Goal: Task Accomplishment & Management: Use online tool/utility

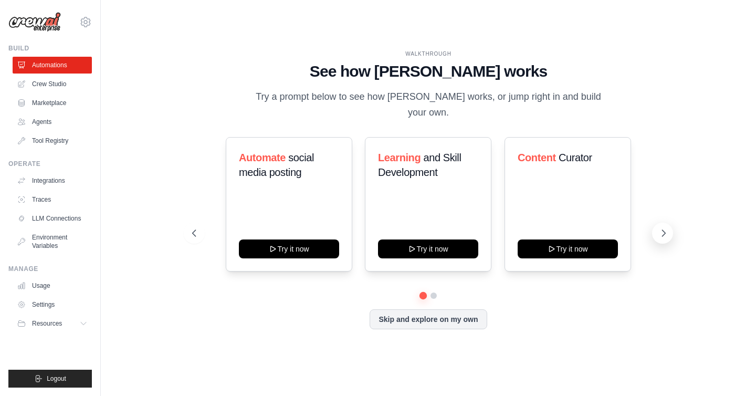
click at [662, 228] on icon at bounding box center [664, 233] width 11 height 11
click at [661, 228] on icon at bounding box center [664, 233] width 11 height 11
click at [462, 308] on button "Skip and explore on my own" at bounding box center [428, 318] width 117 height 20
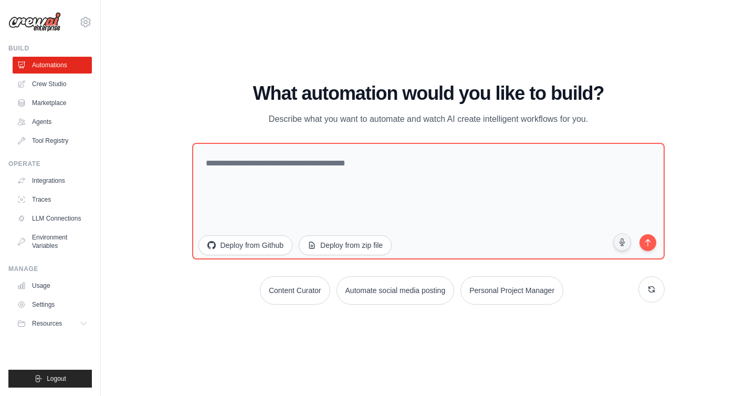
click at [160, 268] on div "WALKTHROUGH See how [PERSON_NAME] works Try a prompt below to see how [PERSON_N…" at bounding box center [429, 198] width 622 height 375
click at [59, 119] on link "Agents" at bounding box center [53, 121] width 79 height 17
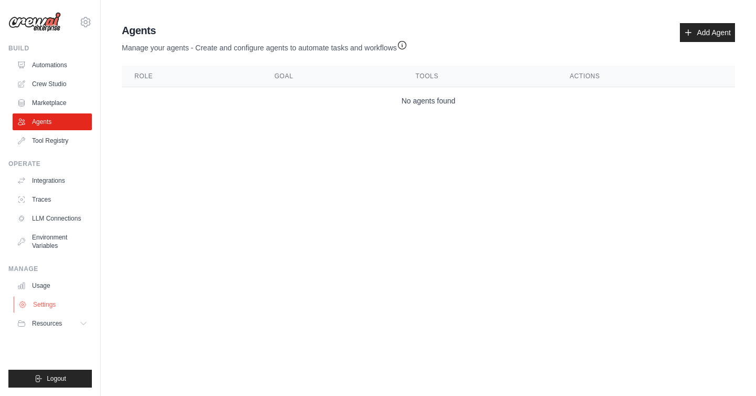
click at [59, 305] on link "Settings" at bounding box center [53, 304] width 79 height 17
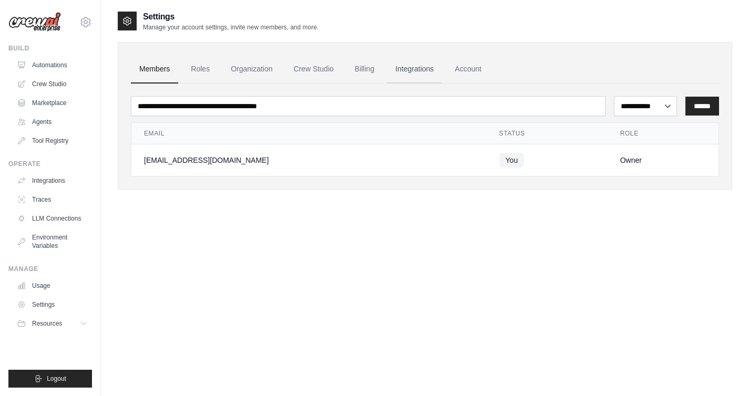
click at [420, 64] on link "Integrations" at bounding box center [414, 69] width 55 height 28
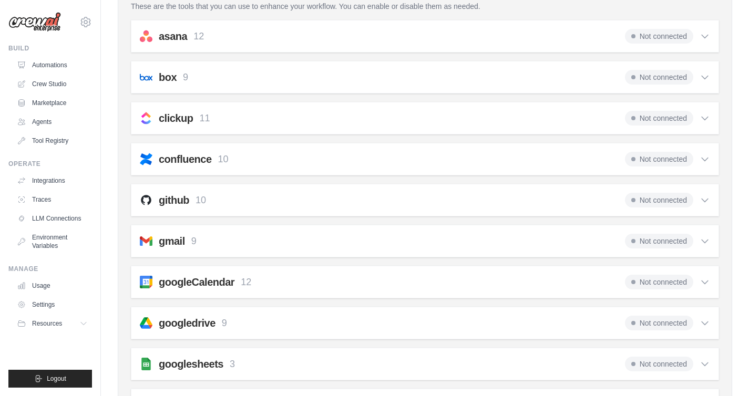
scroll to position [211, 0]
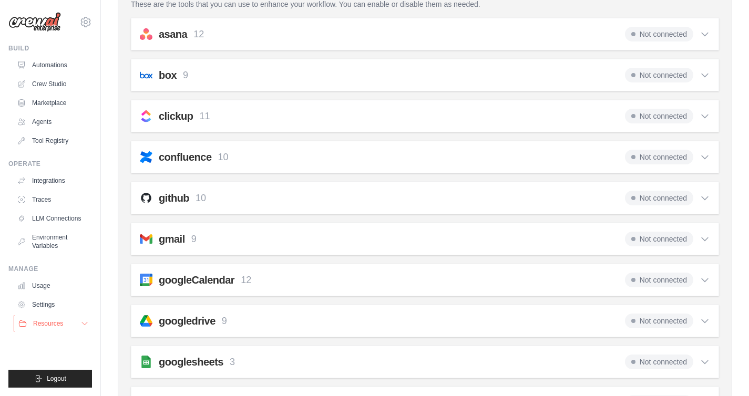
click at [84, 323] on icon at bounding box center [84, 323] width 8 height 8
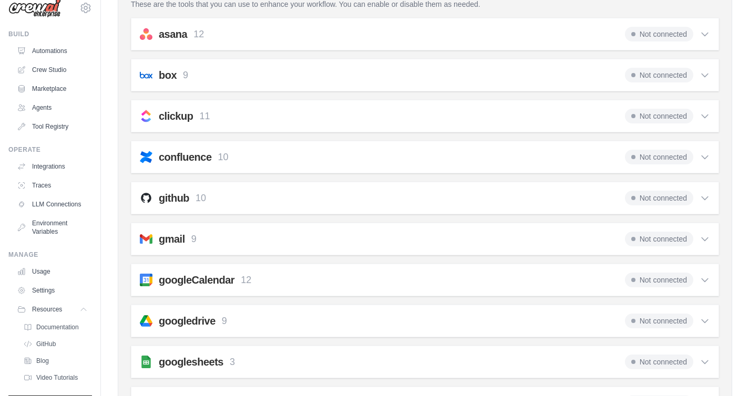
scroll to position [0, 0]
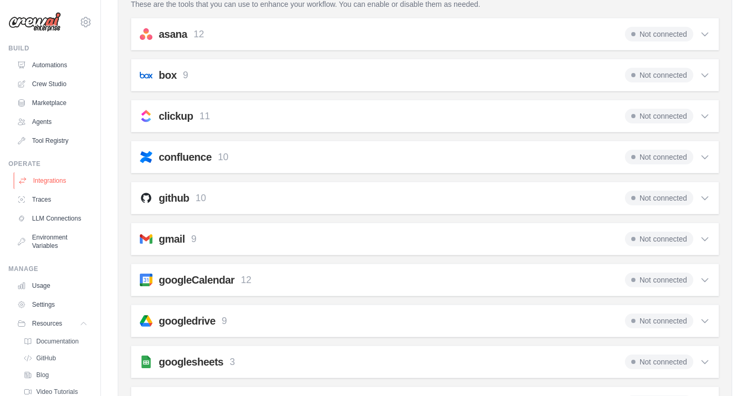
click at [55, 178] on link "Integrations" at bounding box center [53, 180] width 79 height 17
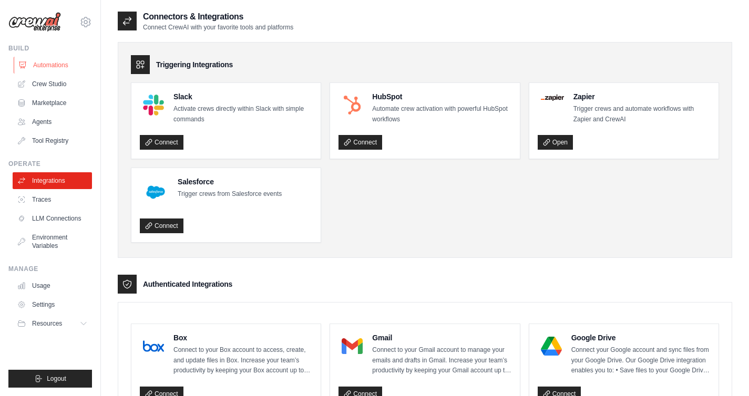
click at [50, 66] on link "Automations" at bounding box center [53, 65] width 79 height 17
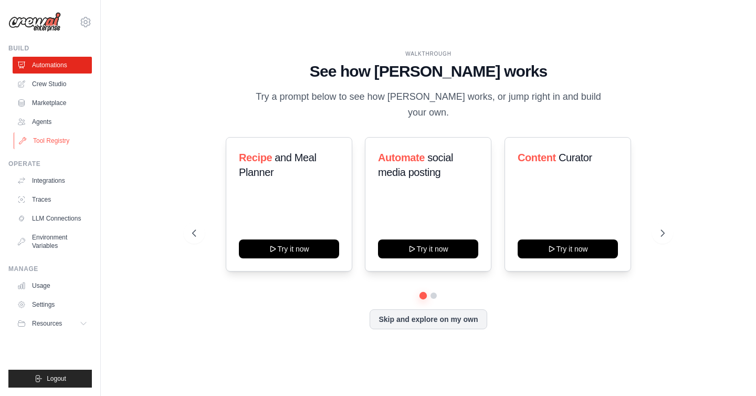
click at [55, 141] on link "Tool Registry" at bounding box center [53, 140] width 79 height 17
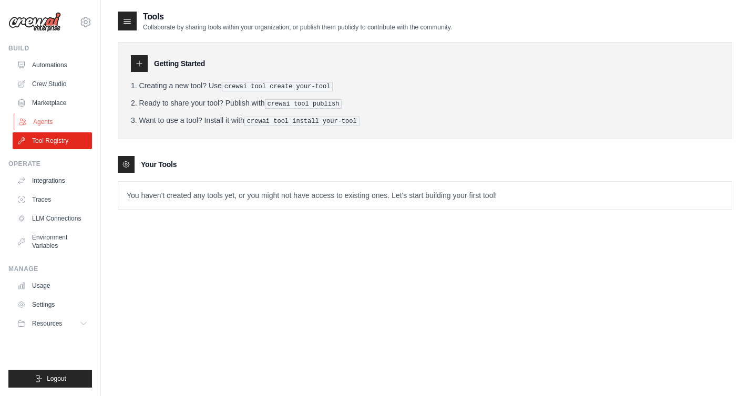
click at [55, 119] on link "Agents" at bounding box center [53, 121] width 79 height 17
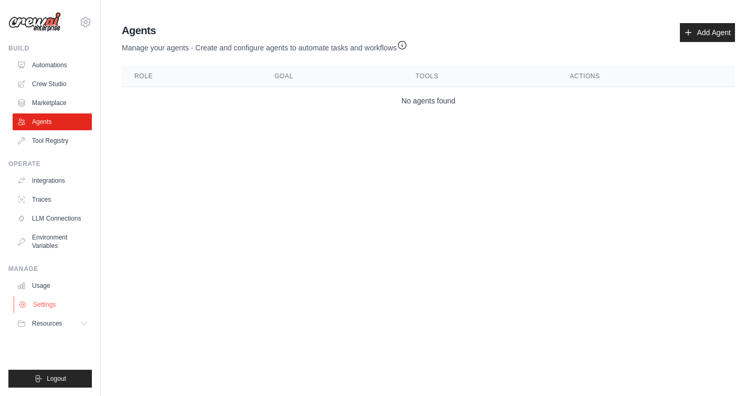
click at [56, 299] on link "Settings" at bounding box center [53, 304] width 79 height 17
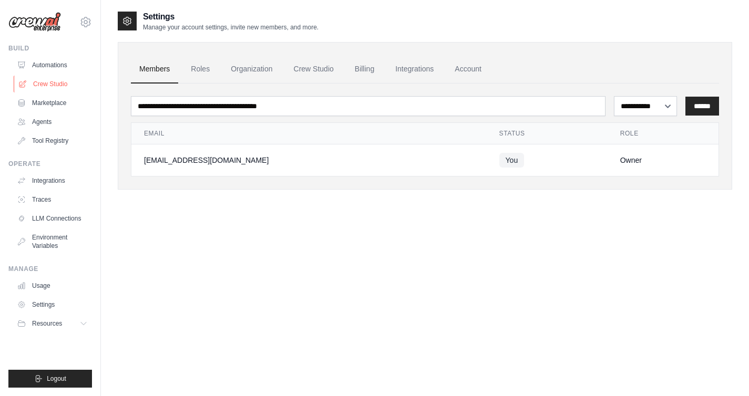
click at [69, 89] on link "Crew Studio" at bounding box center [53, 84] width 79 height 17
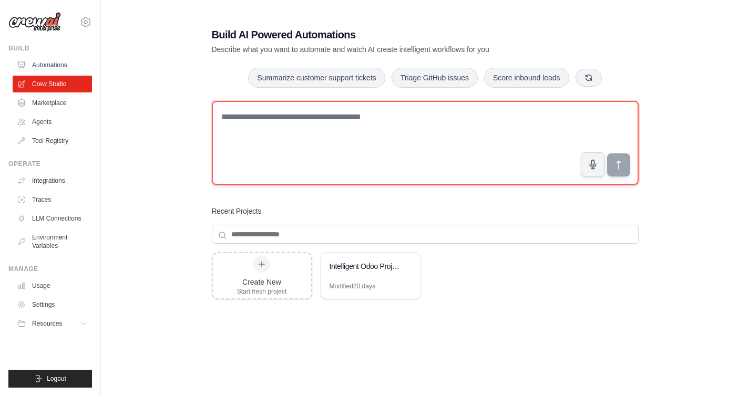
click at [321, 117] on textarea at bounding box center [425, 143] width 427 height 84
type textarea "**********"
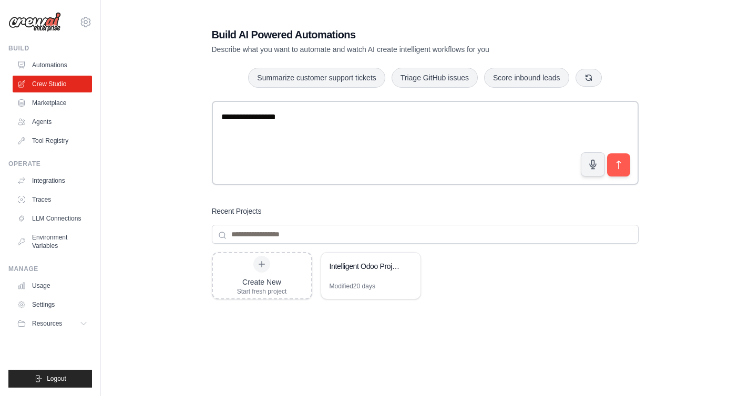
click at [186, 178] on div "**********" at bounding box center [425, 224] width 614 height 427
click at [271, 262] on div "Create New Start fresh project" at bounding box center [262, 276] width 50 height 40
click at [380, 267] on div "Intelligent Odoo Projects Dashboard" at bounding box center [365, 266] width 72 height 11
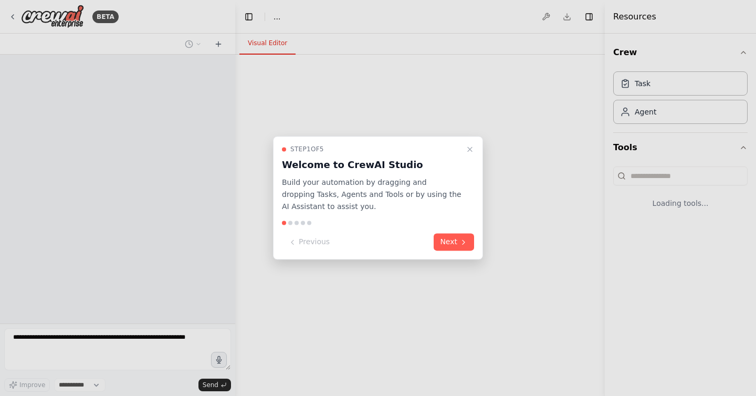
select select "****"
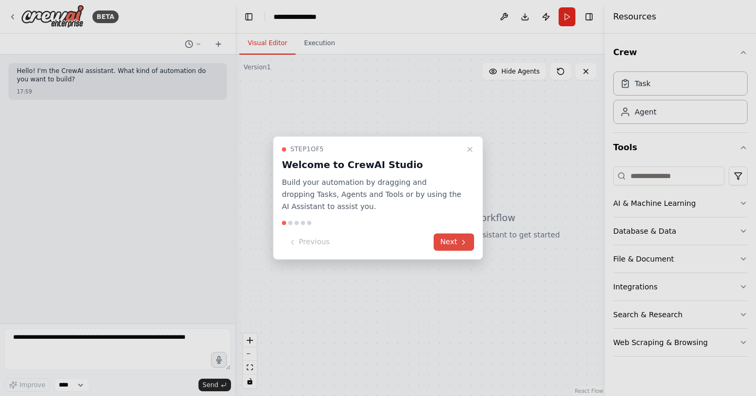
click at [442, 237] on button "Next" at bounding box center [454, 242] width 40 height 17
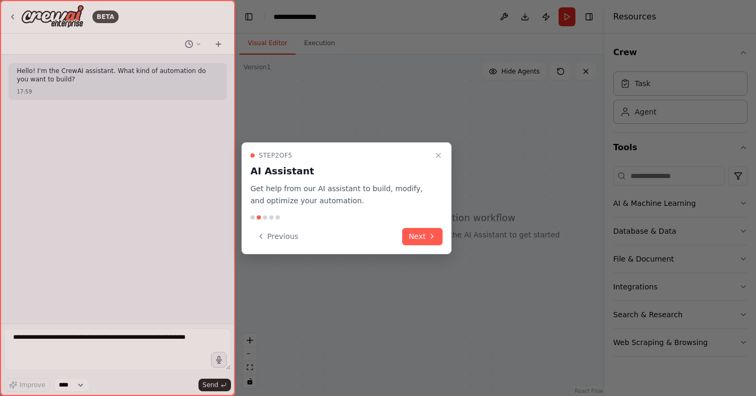
click at [442, 237] on button "Next" at bounding box center [422, 236] width 40 height 17
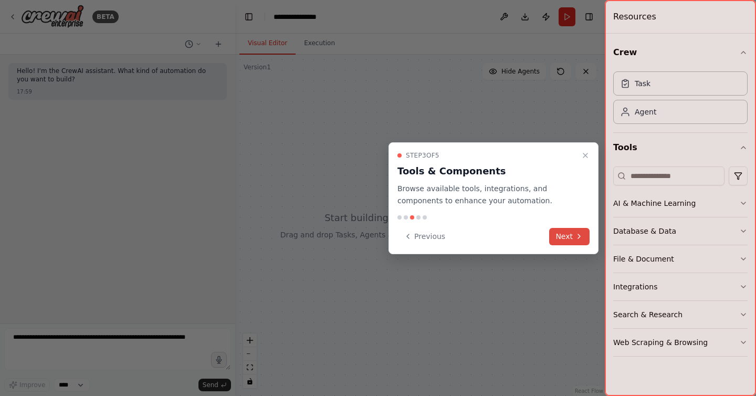
click at [563, 240] on button "Next" at bounding box center [569, 236] width 40 height 17
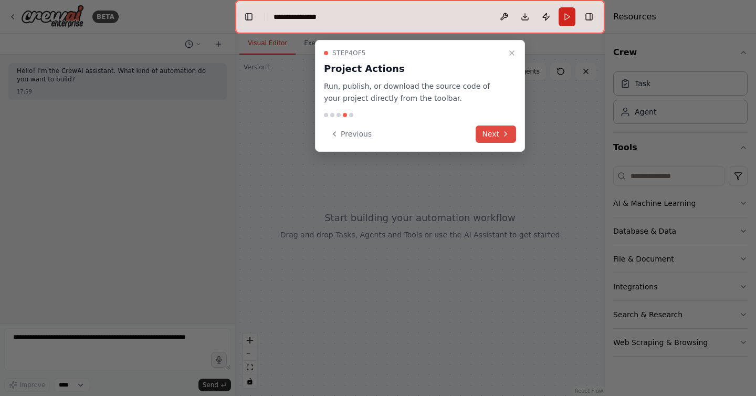
click at [492, 133] on button "Next" at bounding box center [496, 134] width 40 height 17
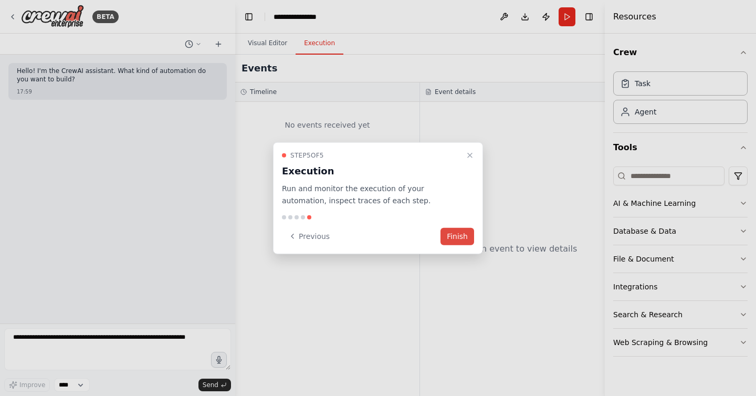
click at [470, 233] on button "Finish" at bounding box center [458, 235] width 34 height 17
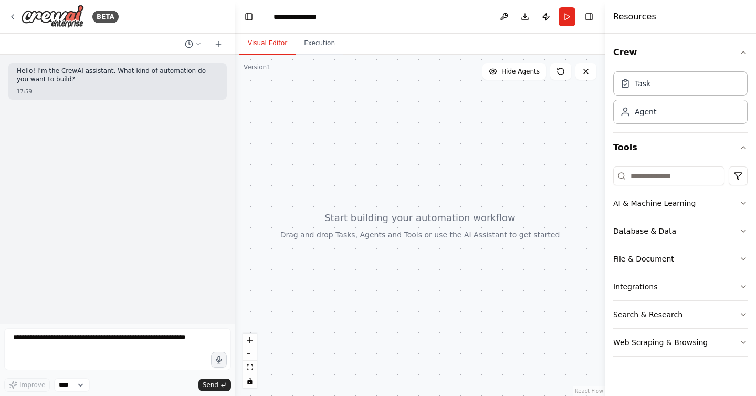
click at [415, 12] on header "**********" at bounding box center [420, 17] width 370 height 34
click at [314, 12] on div "**********" at bounding box center [301, 17] width 54 height 11
click at [316, 13] on div "**********" at bounding box center [313, 17] width 79 height 11
click at [337, 15] on div "**********" at bounding box center [313, 17] width 79 height 11
click at [345, 16] on div "**********" at bounding box center [313, 17] width 79 height 11
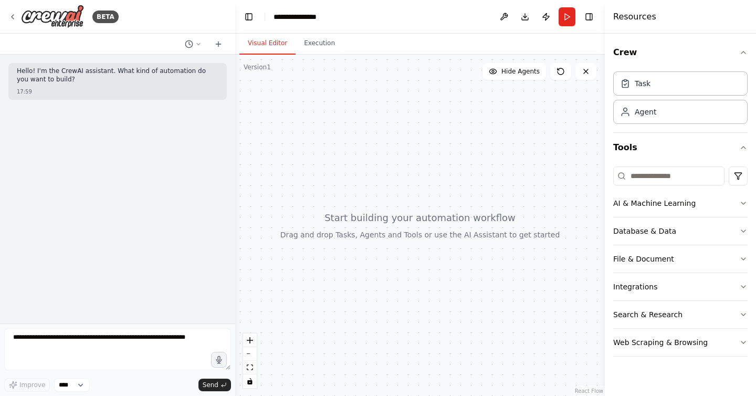
click at [326, 17] on div "**********" at bounding box center [313, 17] width 79 height 11
click at [345, 102] on div at bounding box center [420, 225] width 370 height 341
click at [314, 15] on div "**********" at bounding box center [301, 17] width 54 height 11
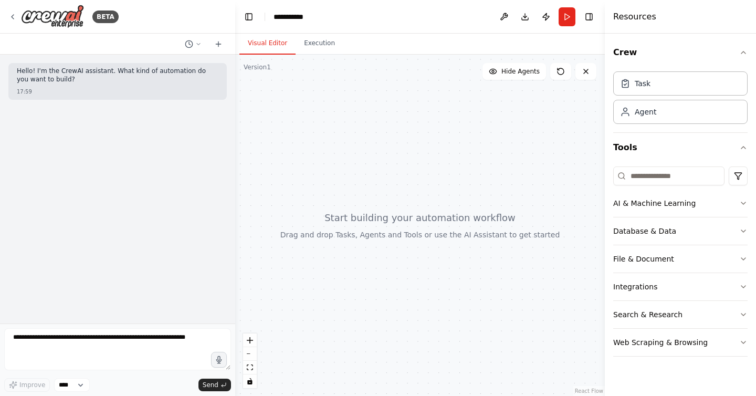
click at [404, 196] on div at bounding box center [420, 225] width 370 height 341
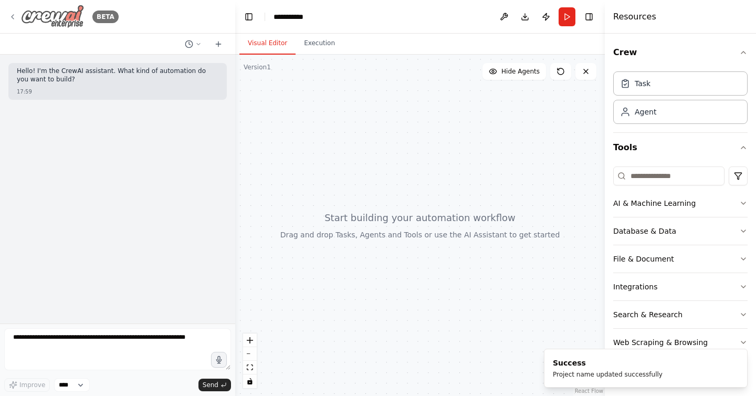
click at [11, 16] on icon at bounding box center [12, 17] width 8 height 8
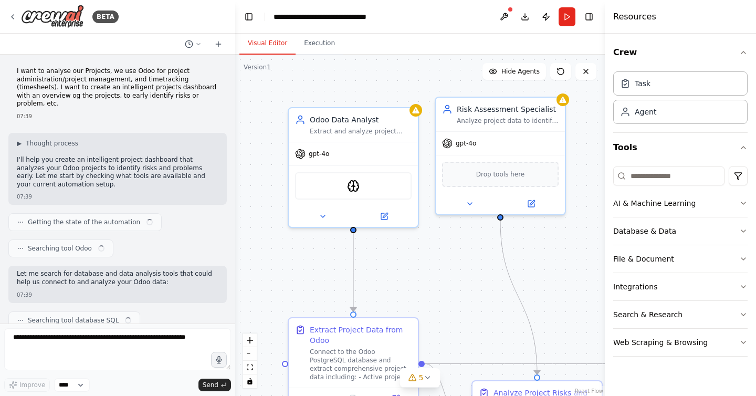
scroll to position [971, 0]
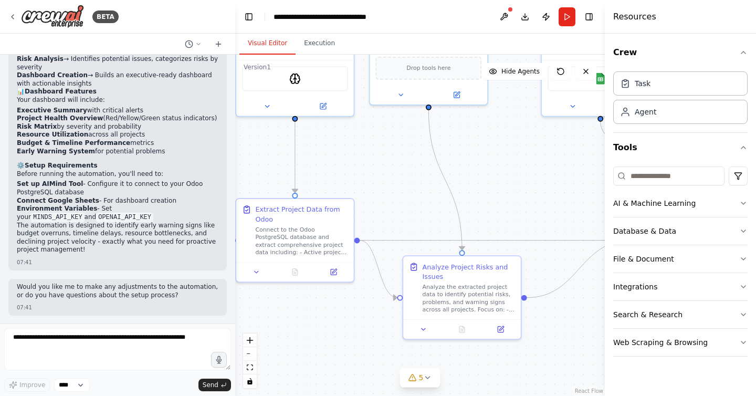
drag, startPoint x: 433, startPoint y: 280, endPoint x: 378, endPoint y: 170, distance: 122.6
click at [378, 170] on div ".deletable-edge-delete-btn { width: 20px; height: 20px; border: 0px solid #ffff…" at bounding box center [420, 225] width 370 height 341
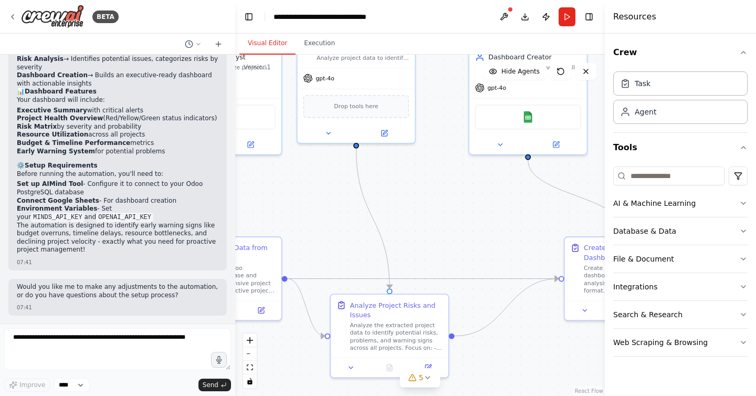
drag, startPoint x: 533, startPoint y: 181, endPoint x: 461, endPoint y: 219, distance: 81.8
click at [461, 219] on div ".deletable-edge-delete-btn { width: 20px; height: 20px; border: 0px solid #ffff…" at bounding box center [420, 225] width 370 height 341
click at [252, 18] on button "Toggle Left Sidebar" at bounding box center [249, 16] width 15 height 15
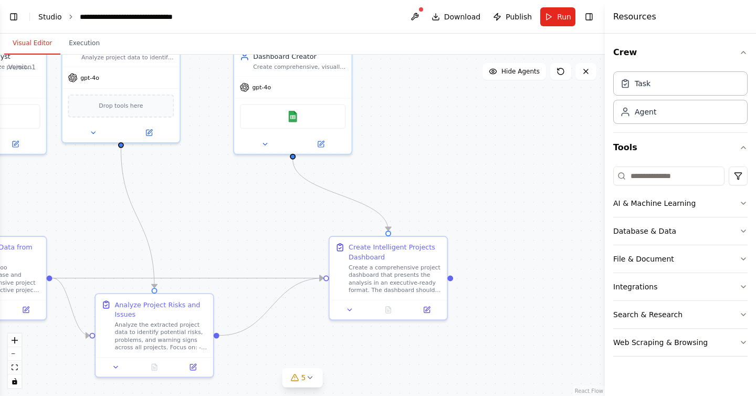
click at [44, 16] on link "Studio" at bounding box center [50, 17] width 24 height 8
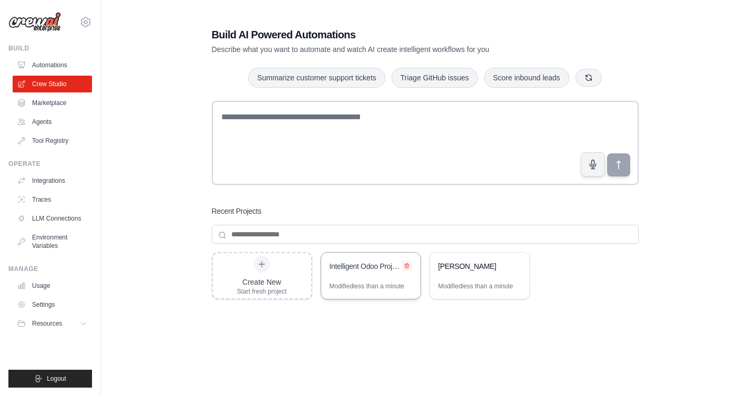
click at [403, 267] on icon at bounding box center [406, 266] width 6 height 6
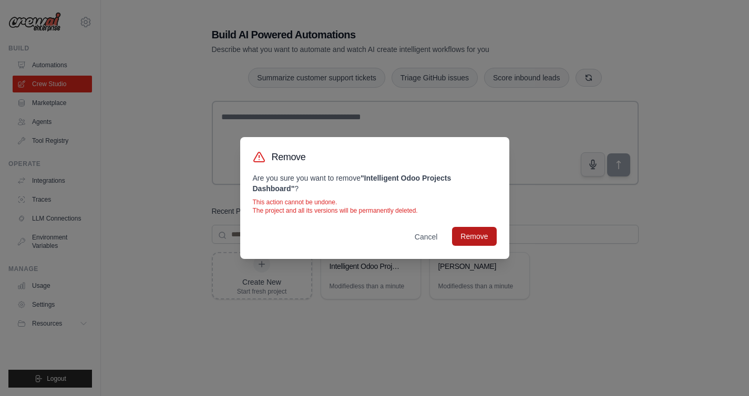
click at [468, 234] on button "Remove" at bounding box center [474, 236] width 44 height 19
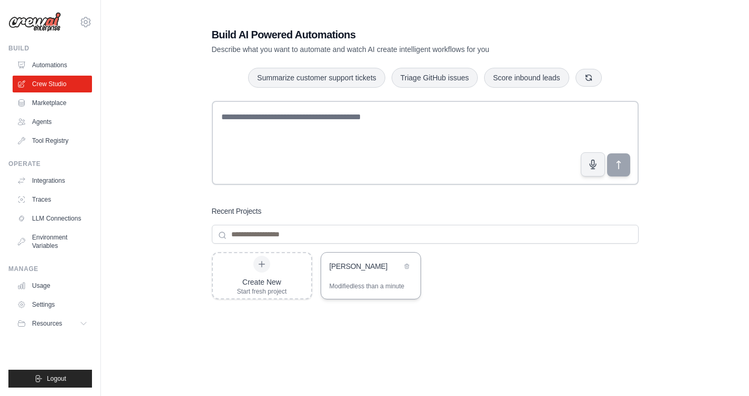
click at [369, 280] on div "Charlie-poc" at bounding box center [370, 267] width 99 height 29
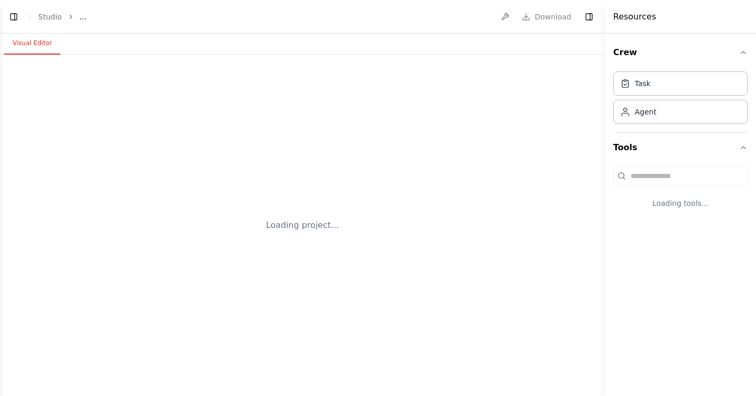
select select "****"
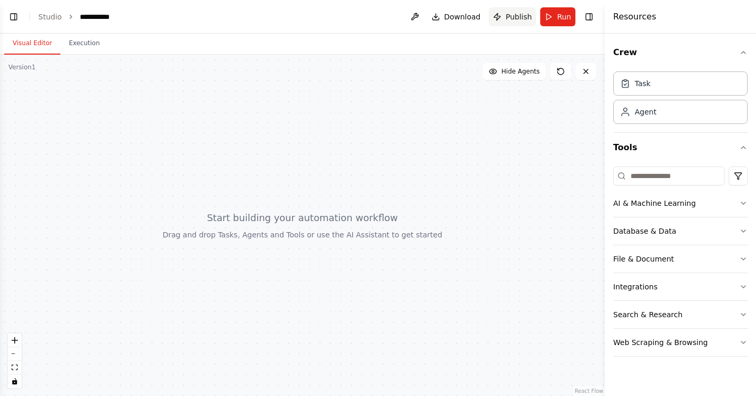
click at [519, 17] on span "Publish" at bounding box center [519, 17] width 26 height 11
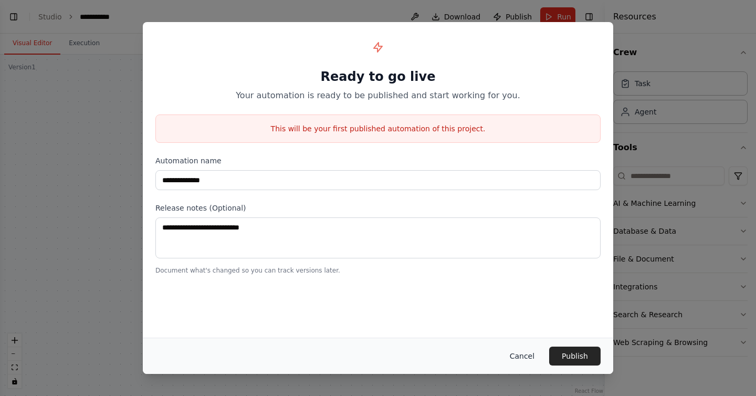
click at [533, 353] on button "Cancel" at bounding box center [522, 356] width 41 height 19
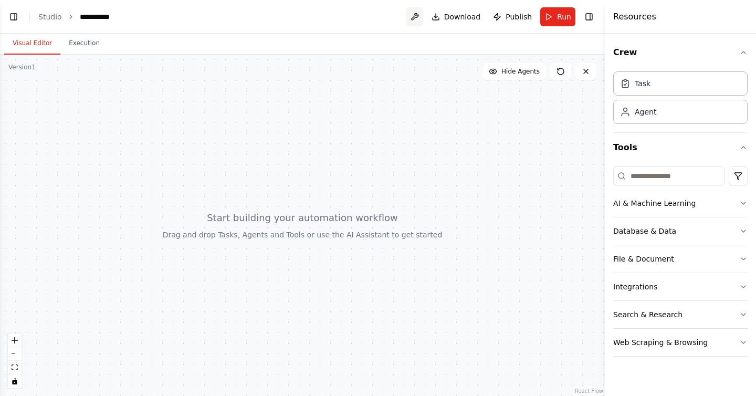
click at [421, 17] on button at bounding box center [415, 16] width 17 height 19
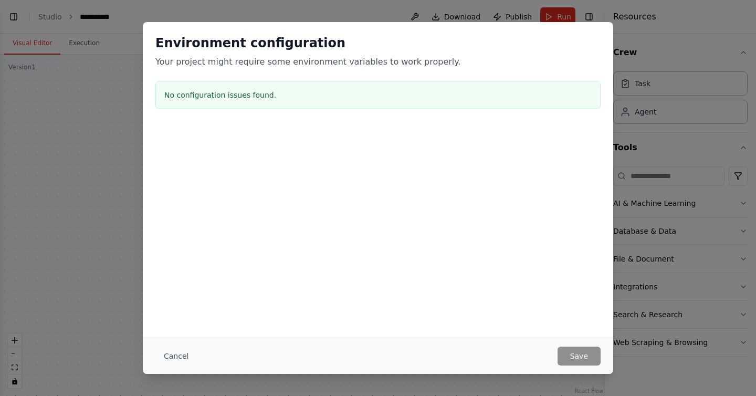
click at [178, 361] on button "Cancel" at bounding box center [175, 356] width 41 height 19
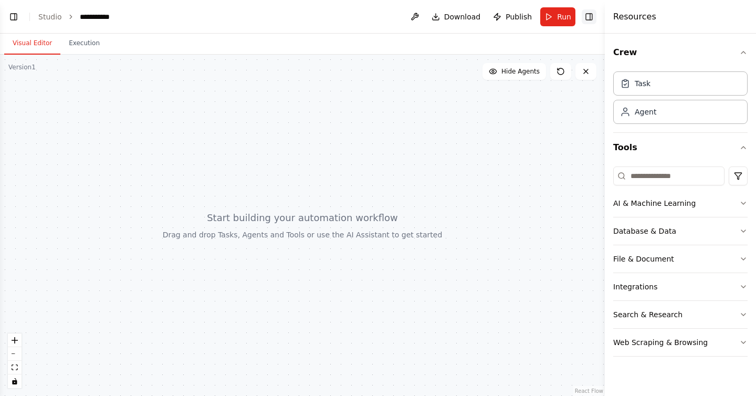
click at [587, 14] on button "Toggle Right Sidebar" at bounding box center [589, 16] width 15 height 15
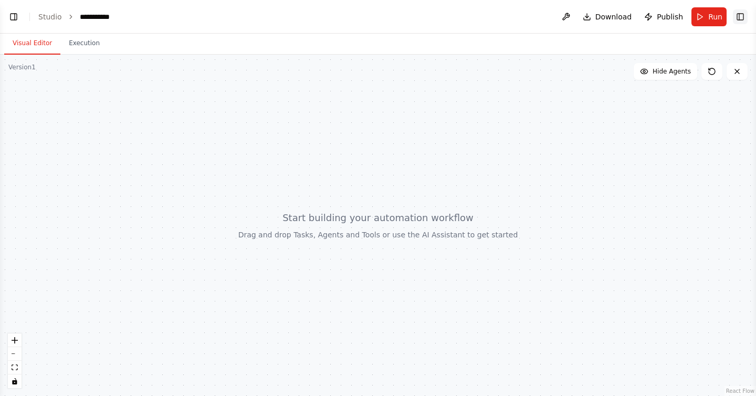
click at [742, 15] on button "Toggle Right Sidebar" at bounding box center [740, 16] width 15 height 15
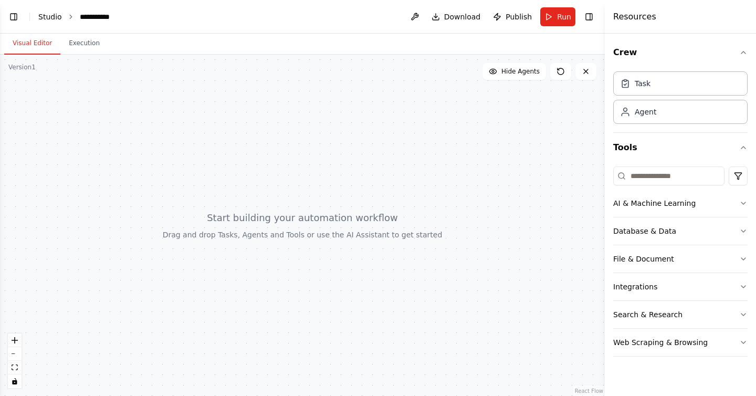
click at [56, 14] on link "Studio" at bounding box center [50, 17] width 24 height 8
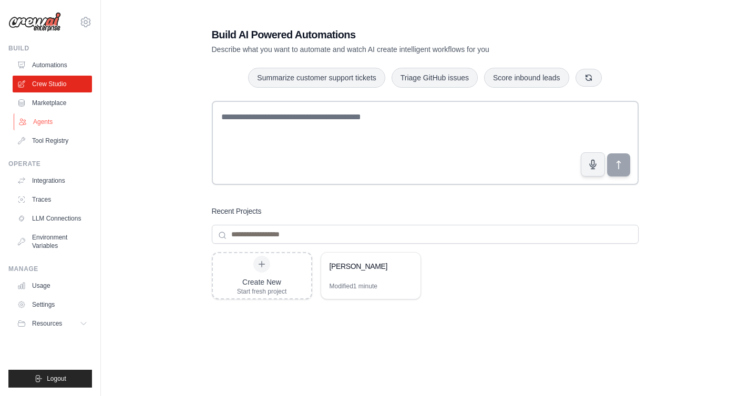
click at [59, 118] on link "Agents" at bounding box center [53, 121] width 79 height 17
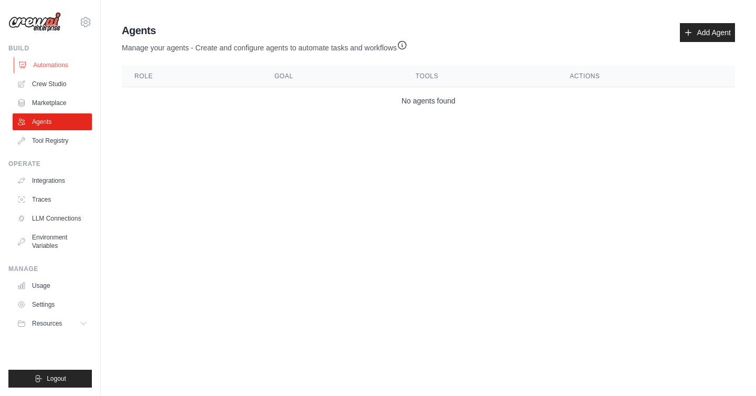
click at [55, 64] on link "Automations" at bounding box center [53, 65] width 79 height 17
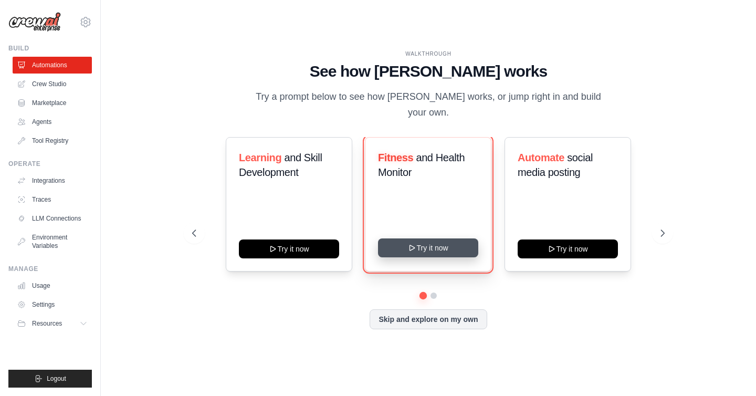
click at [431, 238] on button "Try it now" at bounding box center [428, 247] width 100 height 19
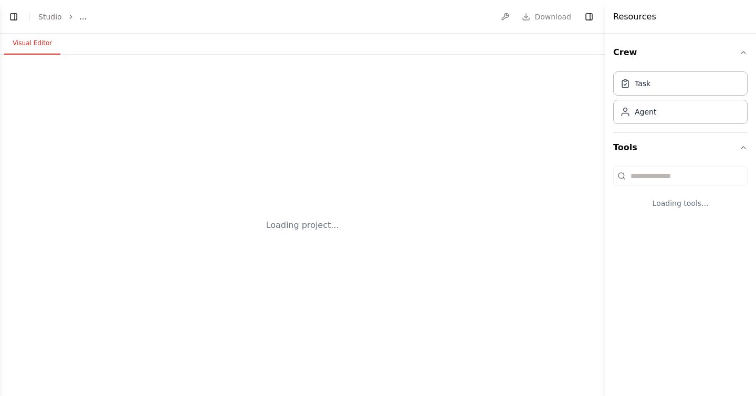
select select "****"
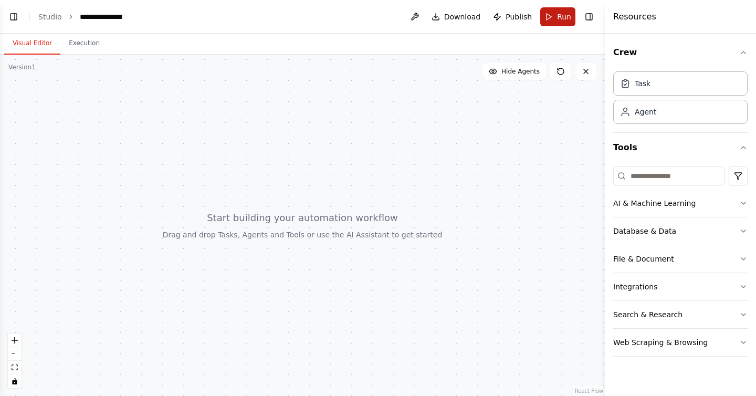
click at [560, 18] on span "Run" at bounding box center [564, 17] width 14 height 11
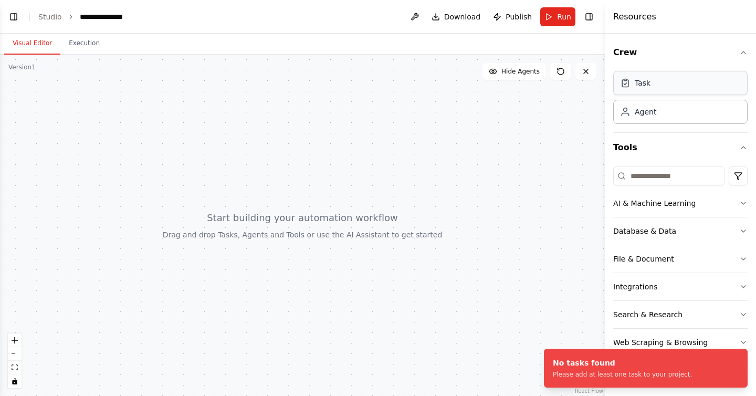
click at [654, 77] on div "Task" at bounding box center [681, 83] width 134 height 24
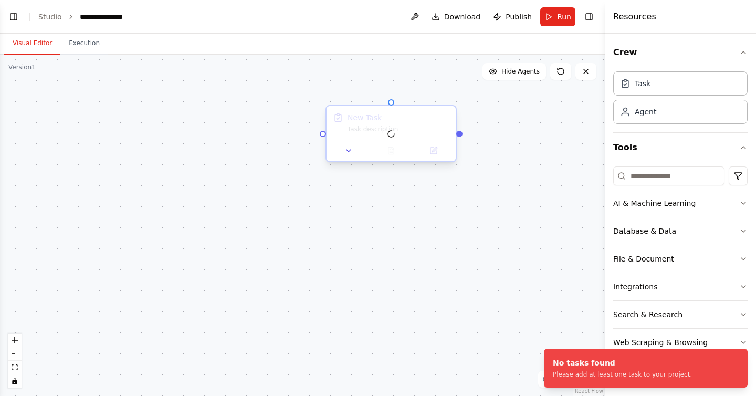
scroll to position [61, 0]
click at [293, 163] on div "New Task Task description" at bounding box center [302, 225] width 605 height 341
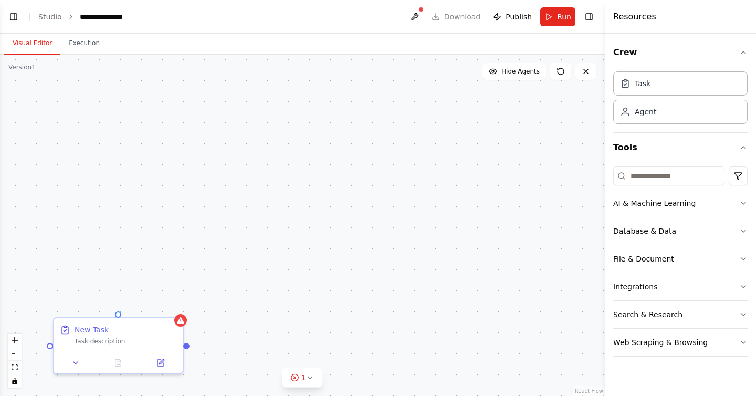
scroll to position [133, 0]
click at [191, 57] on div "New Task Task description" at bounding box center [302, 225] width 605 height 341
click at [50, 13] on link "Studio" at bounding box center [50, 17] width 24 height 8
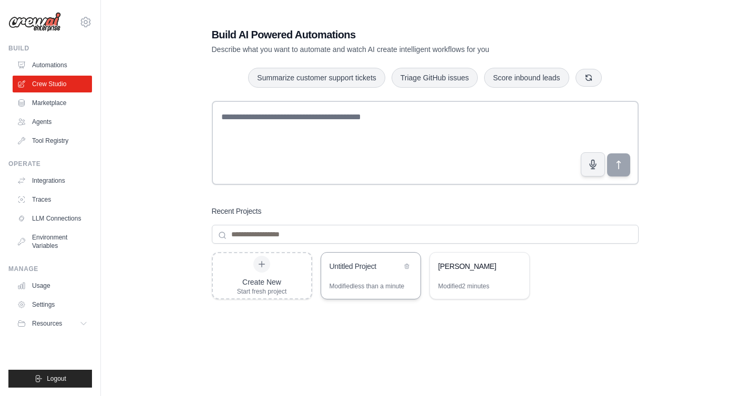
click at [362, 267] on div "Untitled Project" at bounding box center [365, 266] width 72 height 11
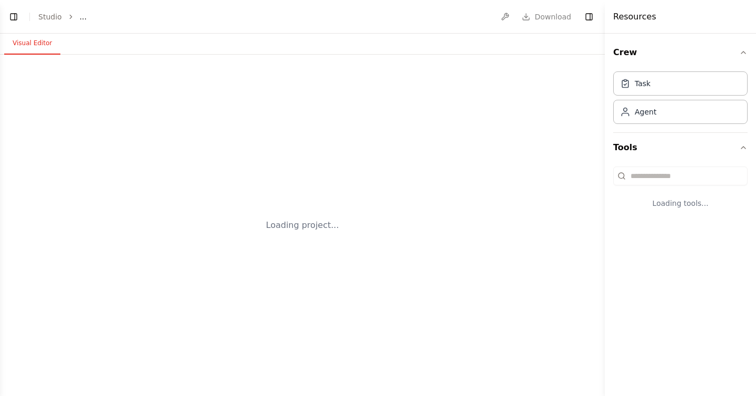
select select "****"
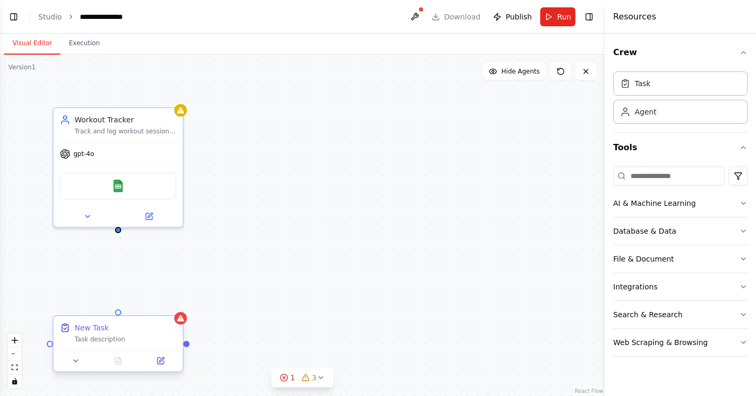
scroll to position [247, 0]
drag, startPoint x: 130, startPoint y: 336, endPoint x: 148, endPoint y: 302, distance: 38.3
click at [148, 323] on div "New Task Task description" at bounding box center [126, 333] width 102 height 21
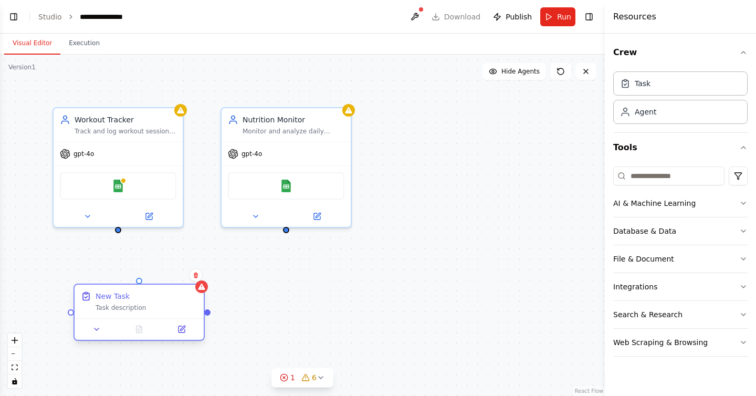
scroll to position [274, 0]
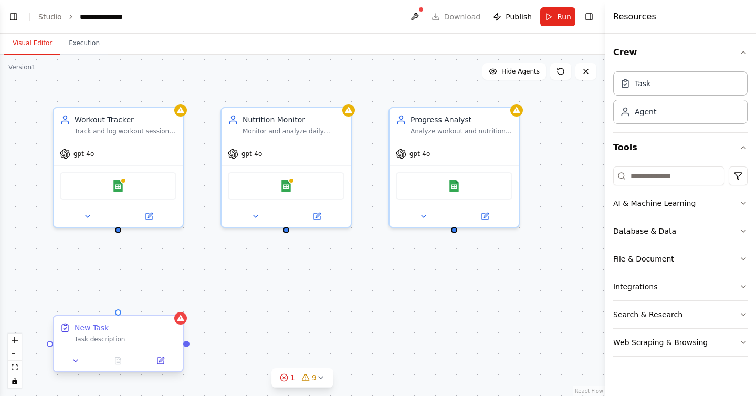
click at [139, 332] on div "New Task" at bounding box center [126, 328] width 102 height 11
click at [178, 306] on button at bounding box center [175, 307] width 14 height 14
click at [148, 310] on button "Confirm" at bounding box center [145, 306] width 37 height 13
click at [235, 299] on div "Workout Tracker Track and log workout sessions, exercises performed, sets, reps…" at bounding box center [302, 225] width 605 height 341
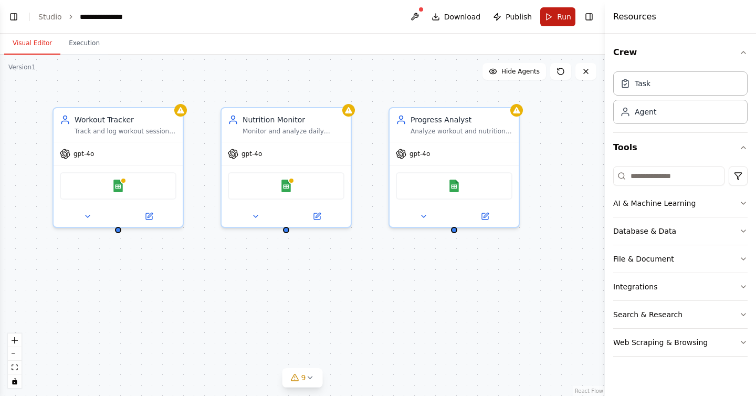
click at [552, 23] on button "Run" at bounding box center [558, 16] width 35 height 19
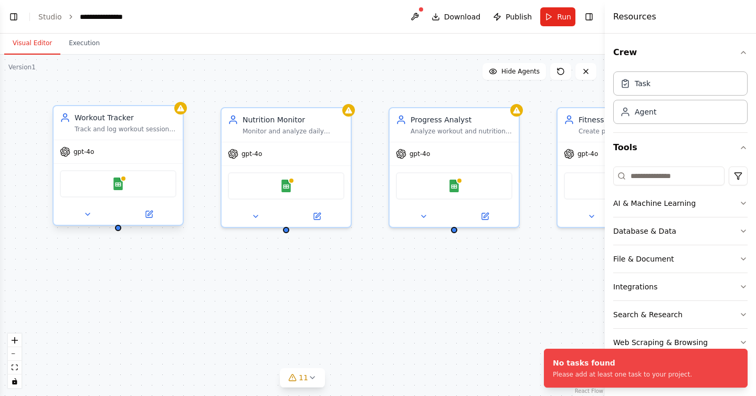
click at [140, 134] on div "Workout Tracker Track and log workout sessions, exercises performed, sets, reps…" at bounding box center [118, 123] width 129 height 34
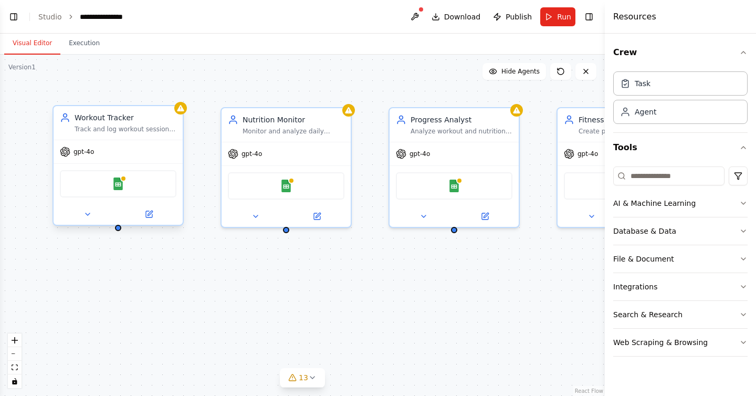
scroll to position [398, 0]
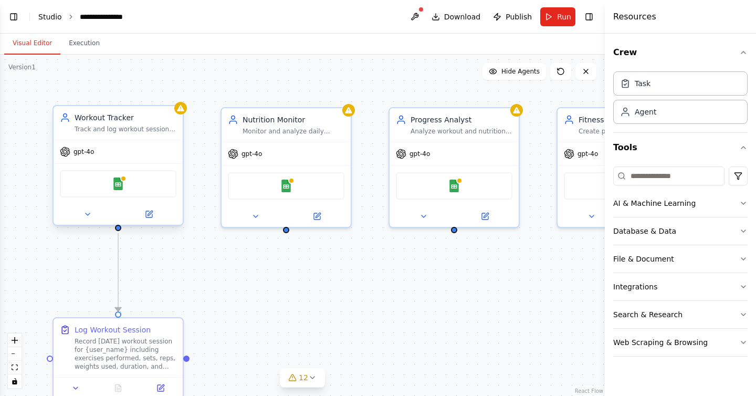
click at [57, 13] on link "Studio" at bounding box center [50, 17] width 24 height 8
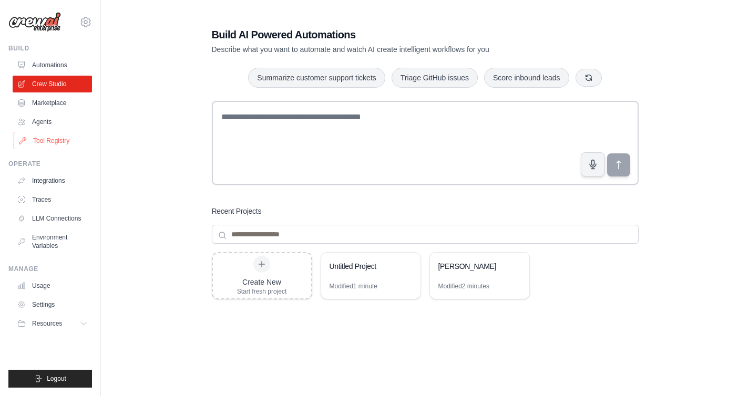
click at [57, 142] on link "Tool Registry" at bounding box center [53, 140] width 79 height 17
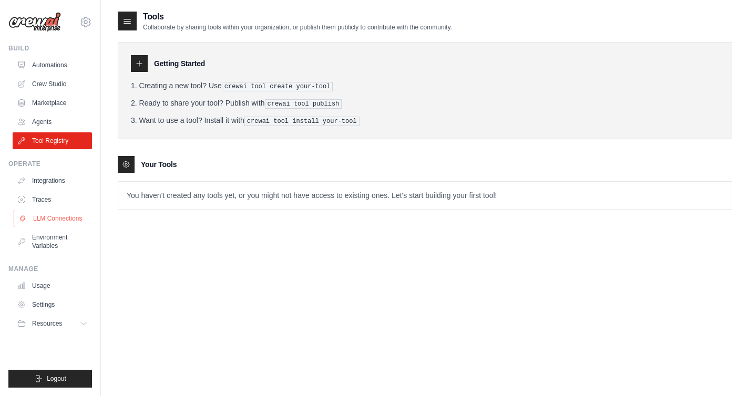
click at [61, 215] on link "LLM Connections" at bounding box center [53, 218] width 79 height 17
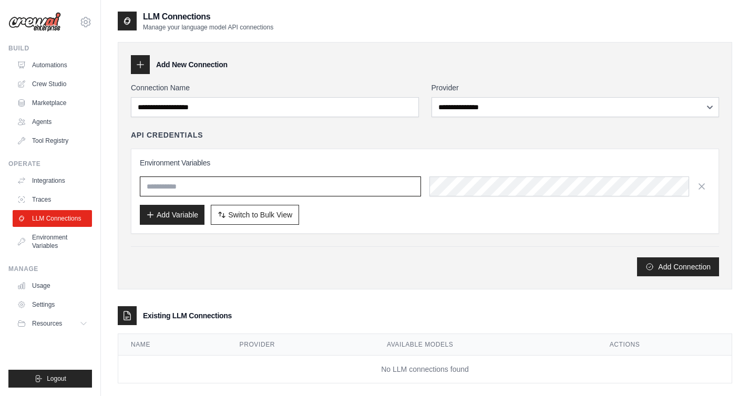
click at [247, 189] on input "text" at bounding box center [280, 186] width 281 height 20
click at [249, 186] on input "text" at bounding box center [280, 186] width 281 height 20
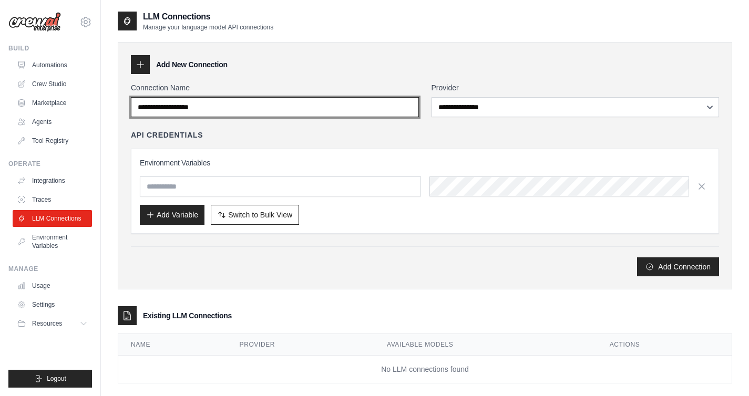
click at [269, 111] on input "Connection Name" at bounding box center [275, 107] width 288 height 20
click at [273, 108] on input "Connection Name" at bounding box center [275, 107] width 288 height 20
type input "******"
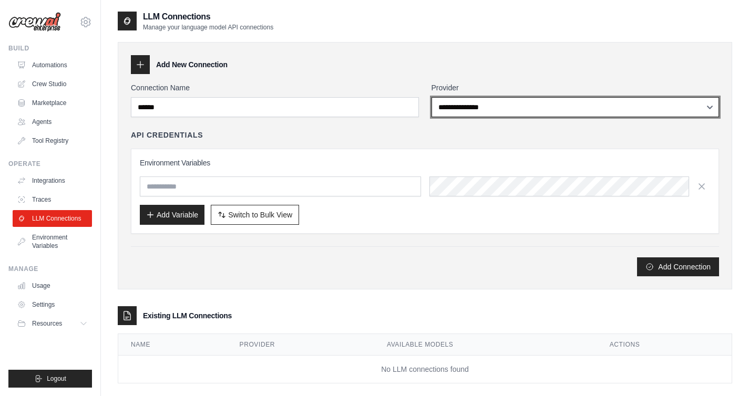
click at [511, 100] on select "**********" at bounding box center [575, 107] width 288 height 20
select select "******"
click at [431, 97] on select "**********" at bounding box center [575, 107] width 288 height 20
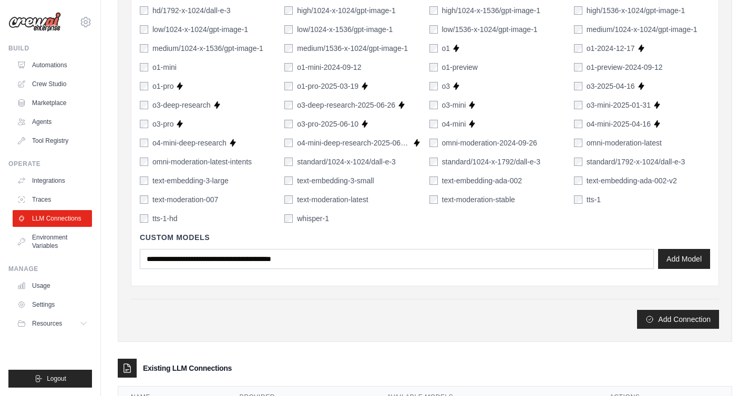
scroll to position [719, 0]
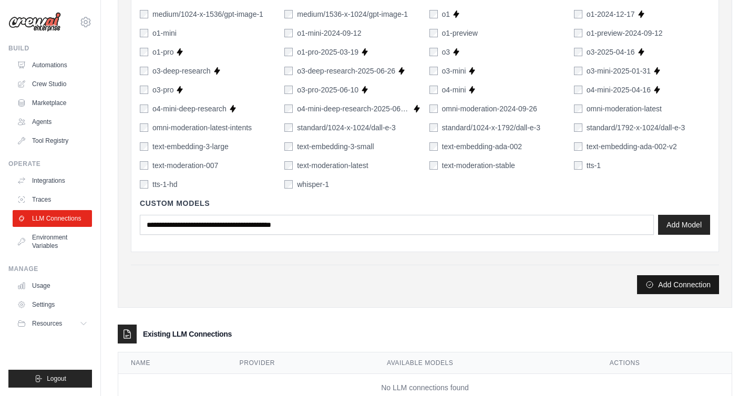
click at [687, 279] on button "Add Connection" at bounding box center [678, 284] width 82 height 19
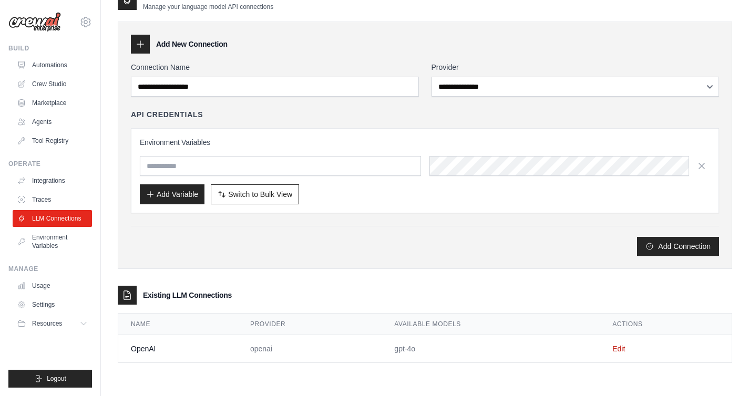
scroll to position [57, 0]
click at [612, 347] on link "Edit" at bounding box center [618, 348] width 13 height 8
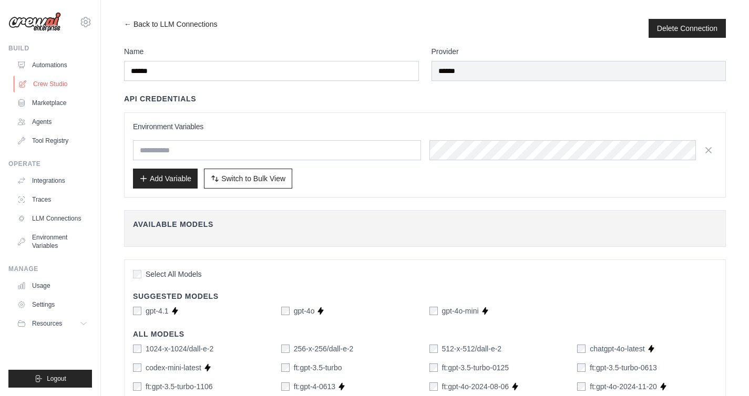
click at [54, 88] on link "Crew Studio" at bounding box center [53, 84] width 79 height 17
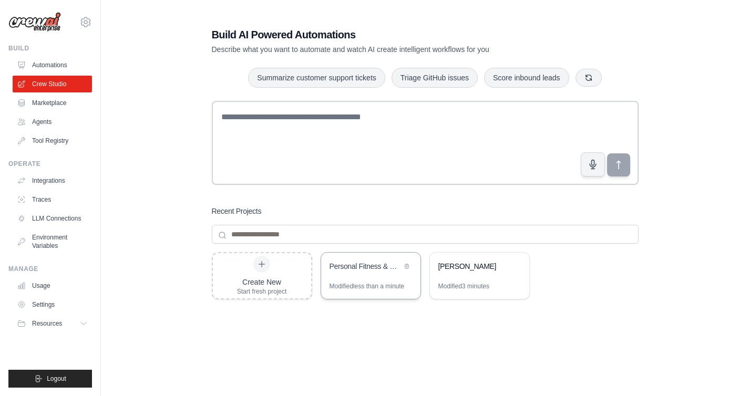
click at [384, 278] on div "Personal Fitness & Health Tracking System" at bounding box center [370, 267] width 99 height 29
click at [55, 80] on link "Crew Studio" at bounding box center [53, 84] width 79 height 17
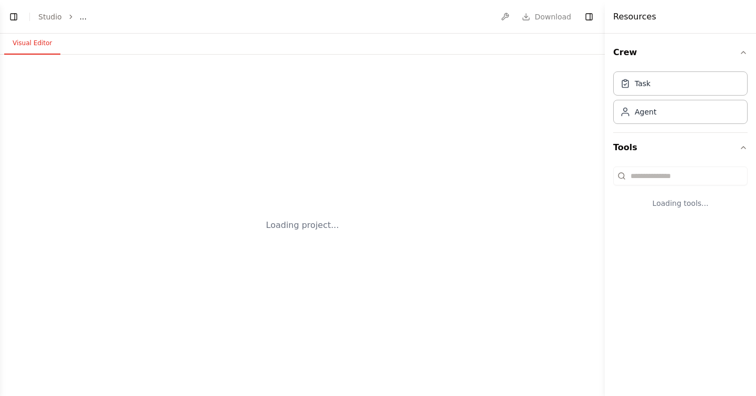
select select "****"
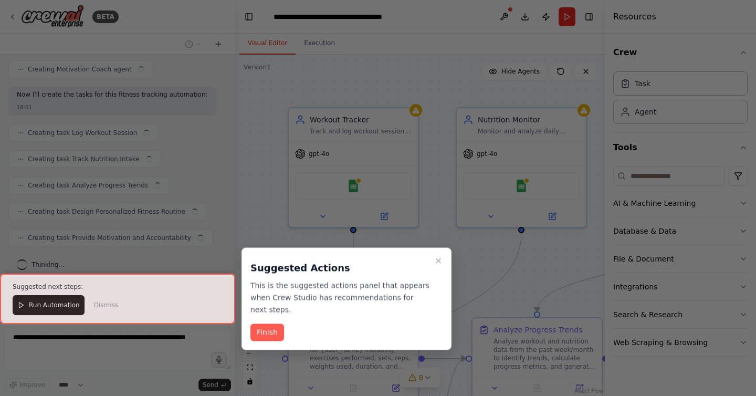
scroll to position [553, 0]
click at [56, 304] on div at bounding box center [117, 299] width 235 height 50
click at [278, 334] on button "Finish" at bounding box center [268, 332] width 34 height 17
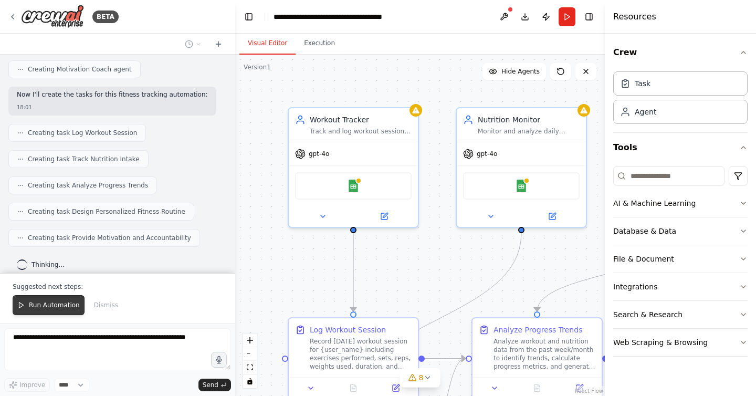
click at [45, 308] on span "Run Automation" at bounding box center [54, 305] width 51 height 8
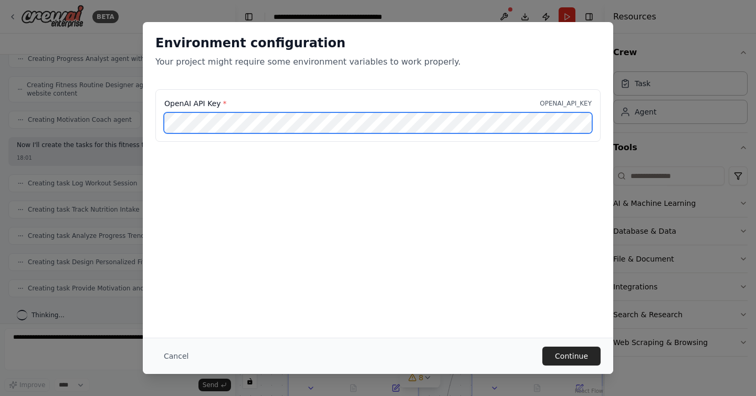
scroll to position [0, 142]
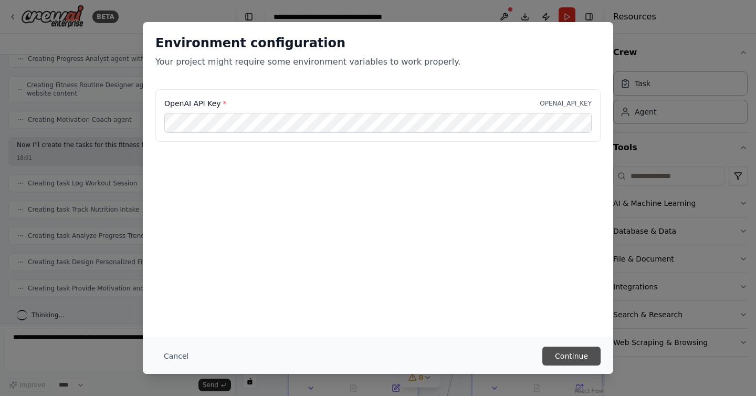
click at [575, 351] on button "Continue" at bounding box center [572, 356] width 58 height 19
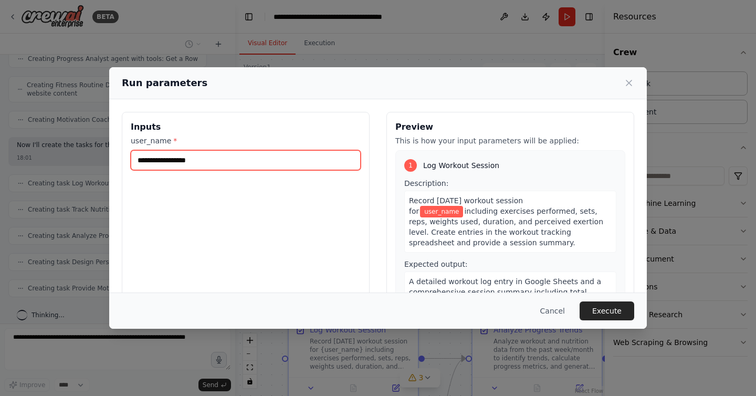
click at [278, 158] on input "user_name *" at bounding box center [246, 160] width 230 height 20
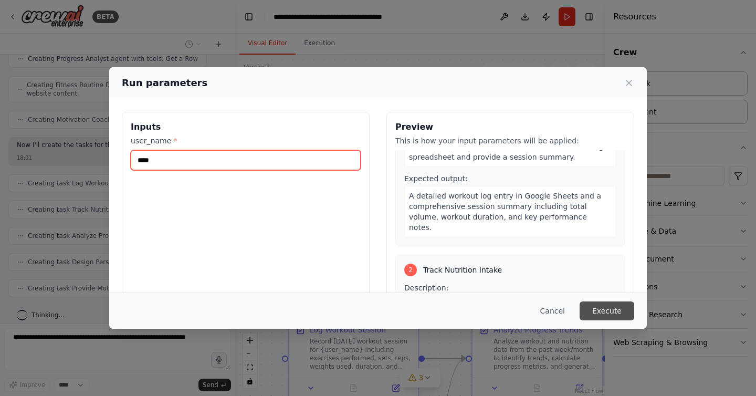
type input "****"
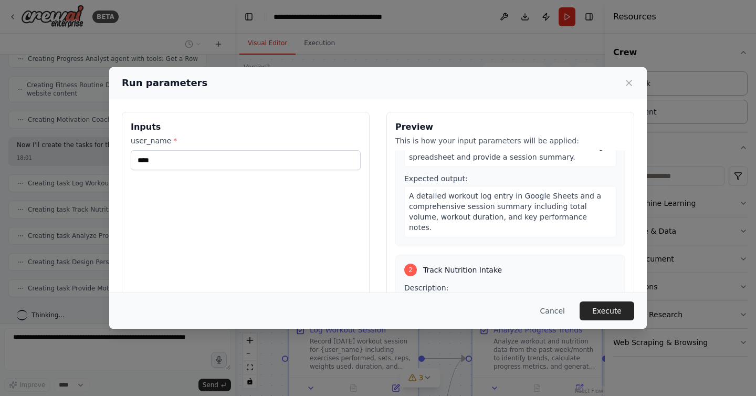
click at [605, 310] on button "Execute" at bounding box center [607, 311] width 55 height 19
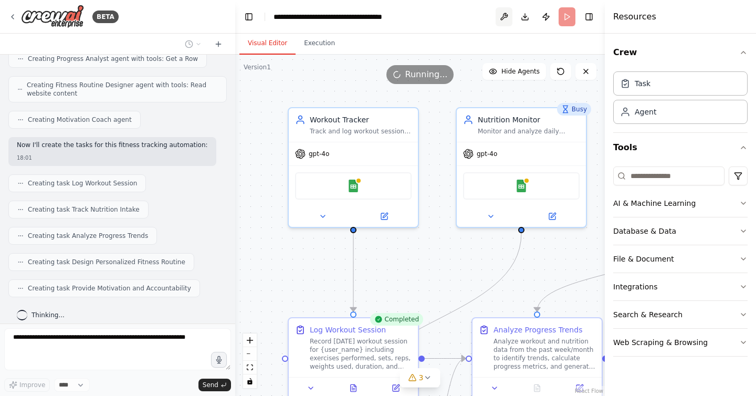
click at [505, 15] on button at bounding box center [504, 16] width 17 height 19
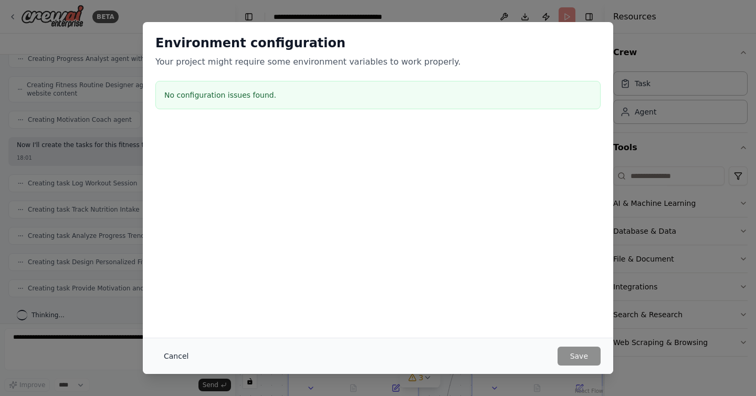
click at [175, 357] on button "Cancel" at bounding box center [175, 356] width 41 height 19
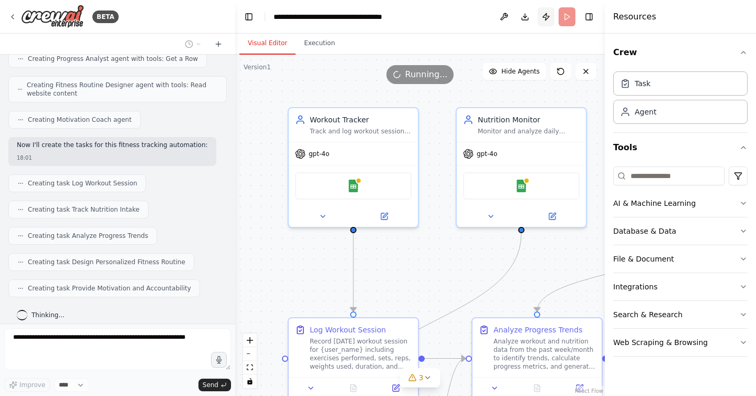
click at [544, 17] on button "Publish" at bounding box center [546, 16] width 17 height 19
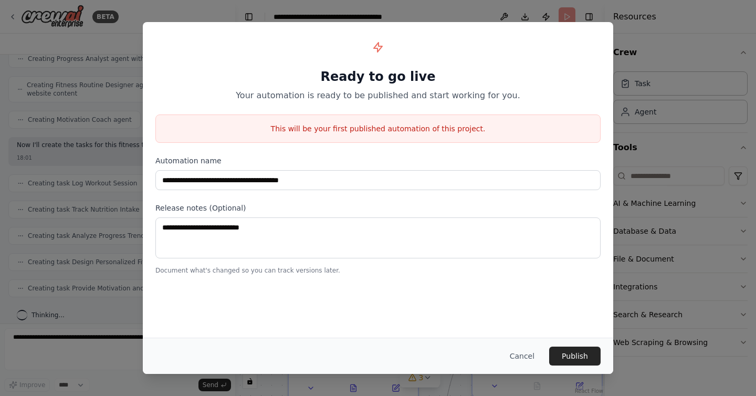
click at [525, 350] on button "Cancel" at bounding box center [522, 356] width 41 height 19
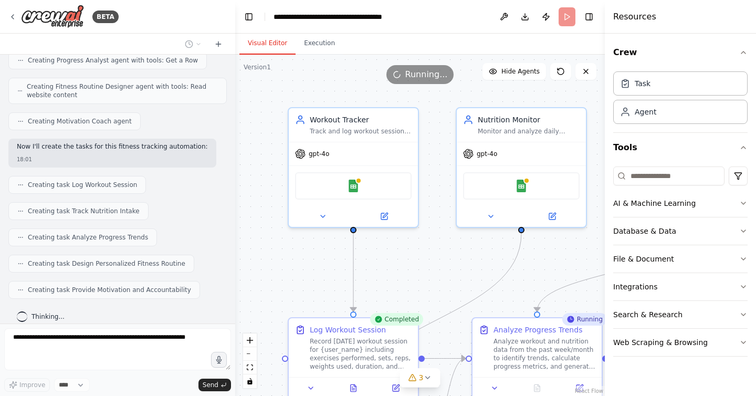
scroll to position [501, 0]
click at [220, 43] on icon at bounding box center [218, 44] width 8 height 8
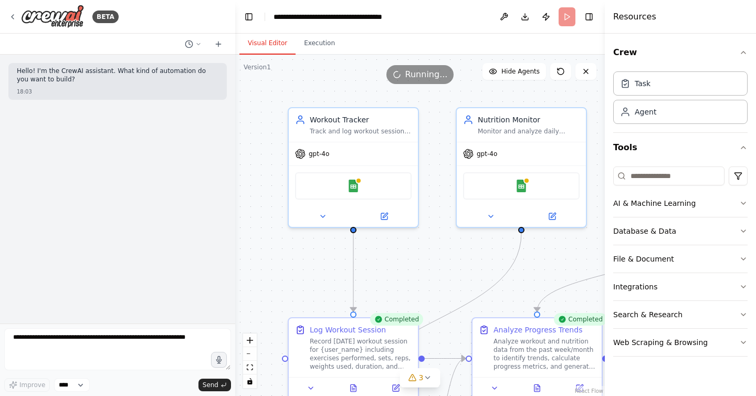
click at [560, 18] on header "**********" at bounding box center [420, 17] width 370 height 34
click at [222, 43] on icon at bounding box center [218, 44] width 8 height 8
click at [82, 385] on select "****" at bounding box center [72, 385] width 36 height 14
drag, startPoint x: 204, startPoint y: 383, endPoint x: 198, endPoint y: 380, distance: 7.0
click at [204, 383] on span "Send" at bounding box center [211, 385] width 16 height 8
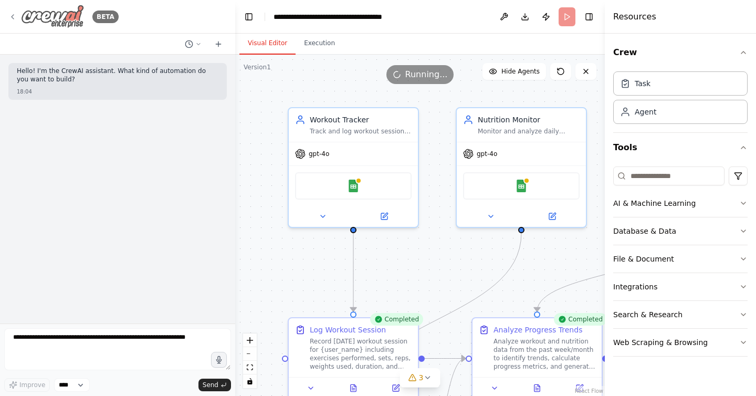
click at [12, 16] on icon at bounding box center [13, 17] width 2 height 4
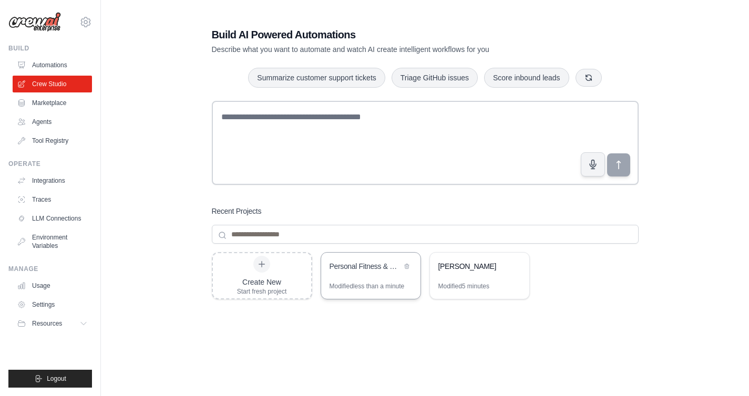
click at [356, 272] on div "Personal Fitness & Health Tracking System" at bounding box center [365, 267] width 72 height 13
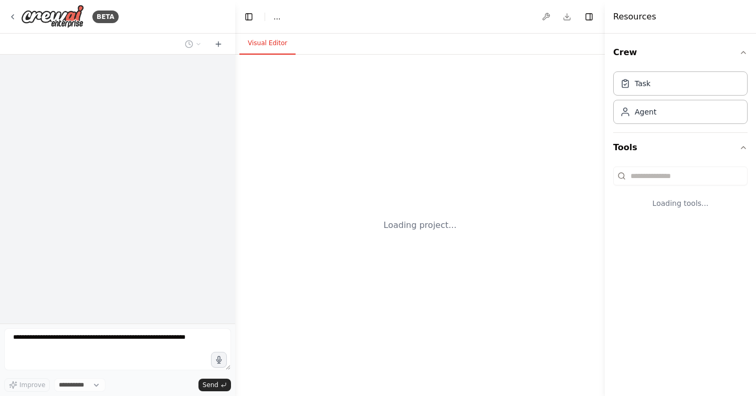
select select "****"
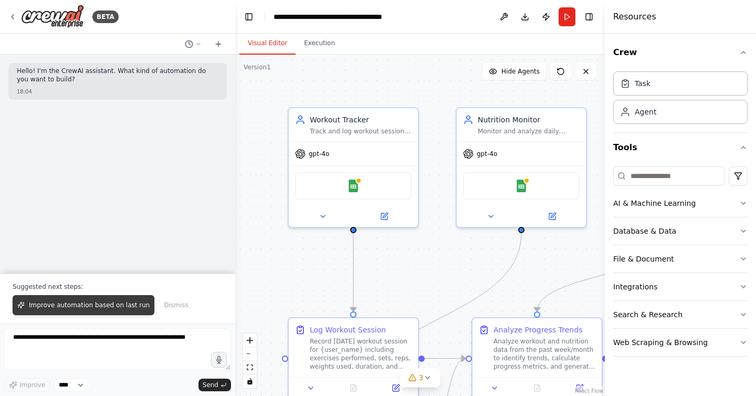
click at [103, 306] on span "Improve automation based on last run" at bounding box center [89, 305] width 121 height 8
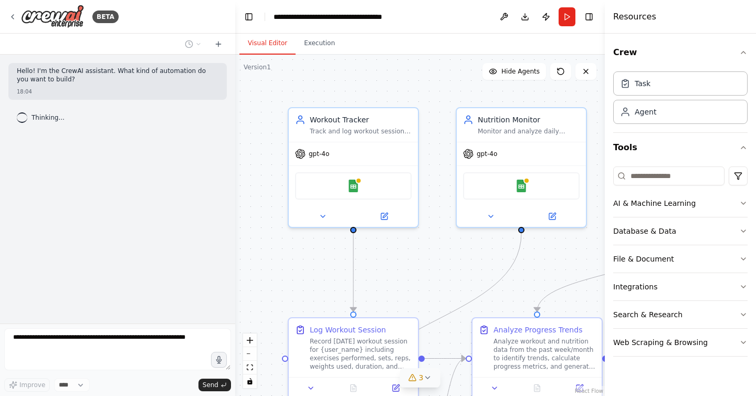
click at [419, 373] on span "3" at bounding box center [421, 377] width 5 height 11
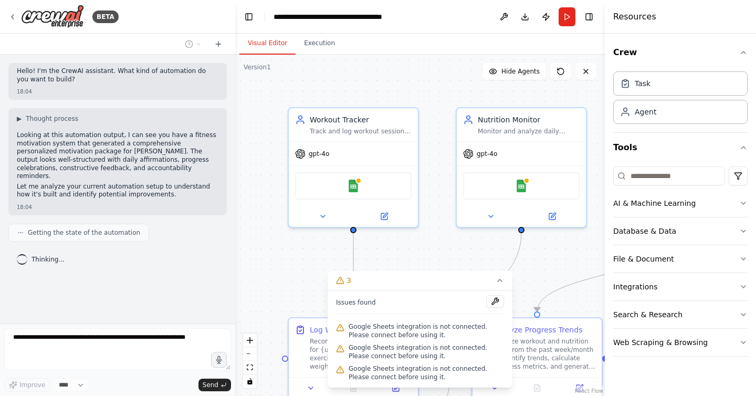
click at [331, 263] on div ".deletable-edge-delete-btn { width: 20px; height: 20px; border: 0px solid #ffff…" at bounding box center [420, 225] width 370 height 341
click at [252, 15] on button "Toggle Left Sidebar" at bounding box center [249, 16] width 15 height 15
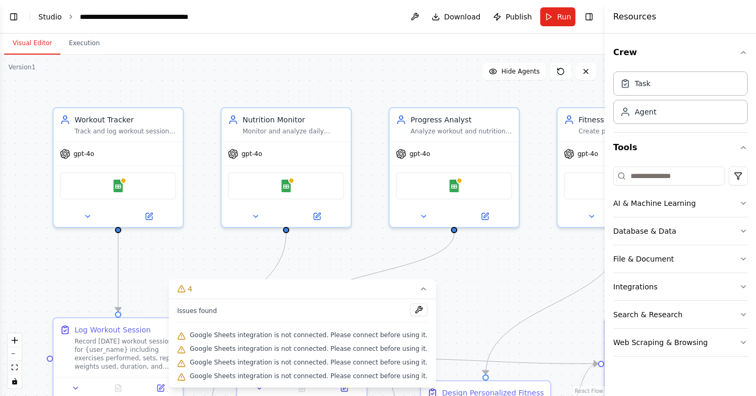
click at [52, 14] on link "Studio" at bounding box center [50, 17] width 24 height 8
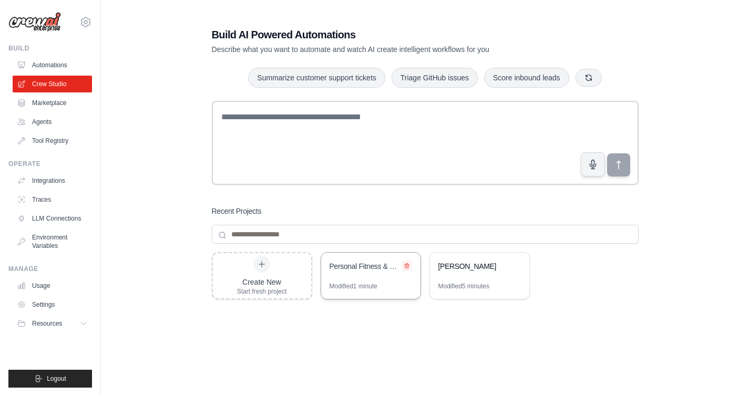
click at [405, 265] on icon at bounding box center [406, 266] width 6 height 6
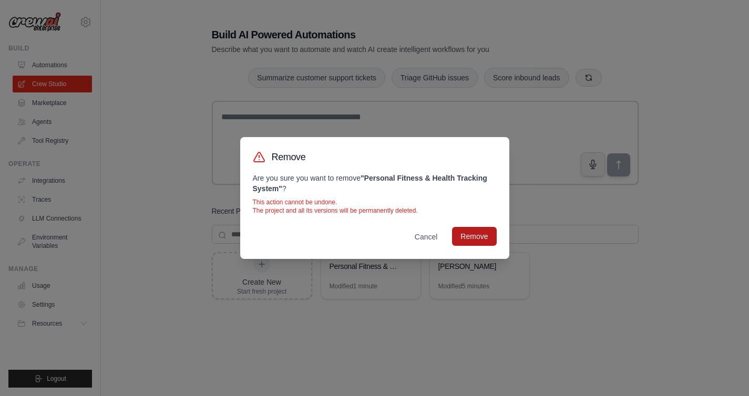
click at [463, 236] on button "Remove" at bounding box center [474, 236] width 44 height 19
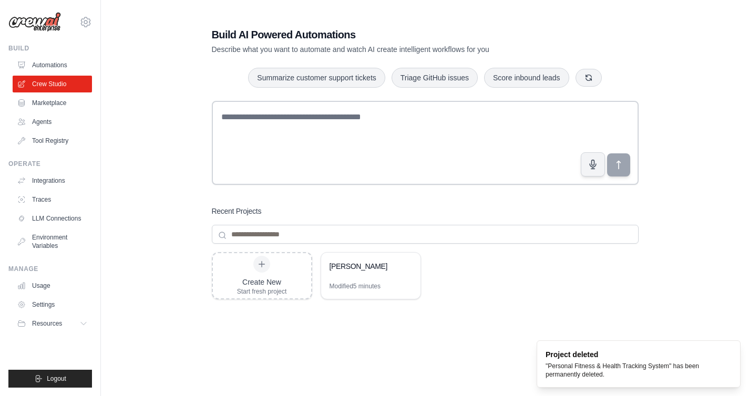
click at [476, 263] on div "Create New Start fresh project Charlie-poc Modified 5 minutes" at bounding box center [425, 336] width 427 height 168
click at [54, 184] on link "Integrations" at bounding box center [53, 180] width 79 height 17
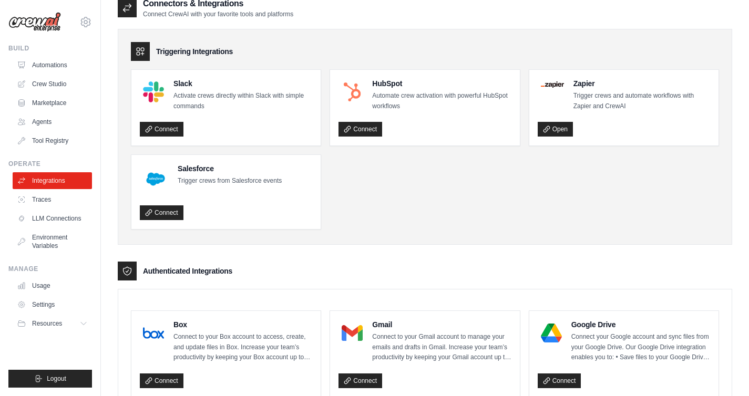
scroll to position [18, 0]
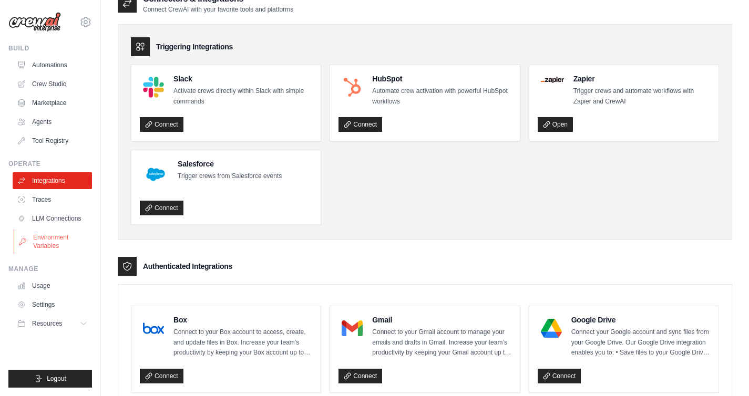
click at [49, 241] on link "Environment Variables" at bounding box center [53, 241] width 79 height 25
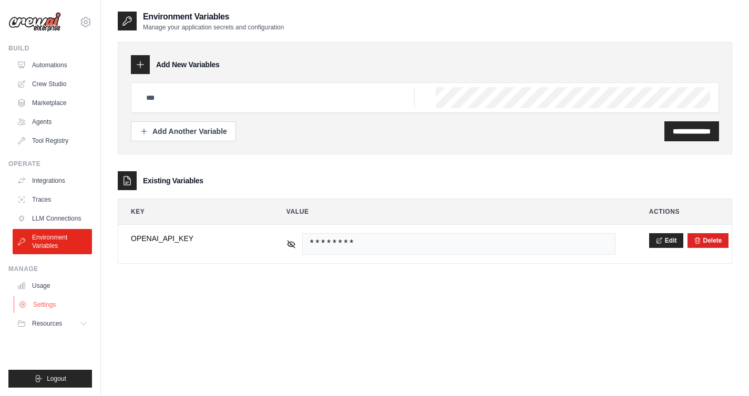
click at [60, 304] on link "Settings" at bounding box center [53, 304] width 79 height 17
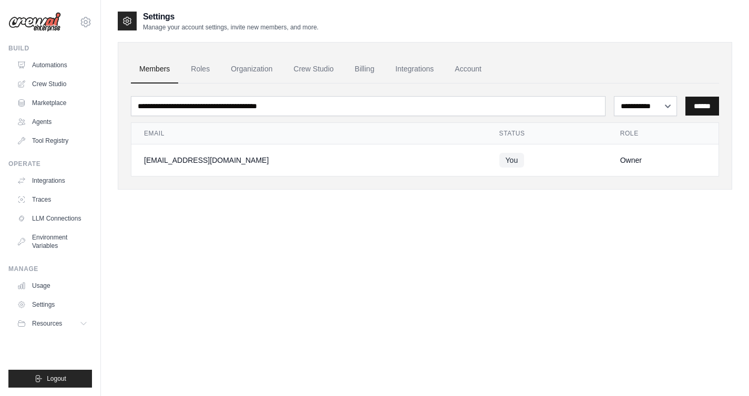
click at [694, 105] on input "******" at bounding box center [702, 106] width 34 height 19
click at [209, 70] on link "Roles" at bounding box center [200, 69] width 36 height 28
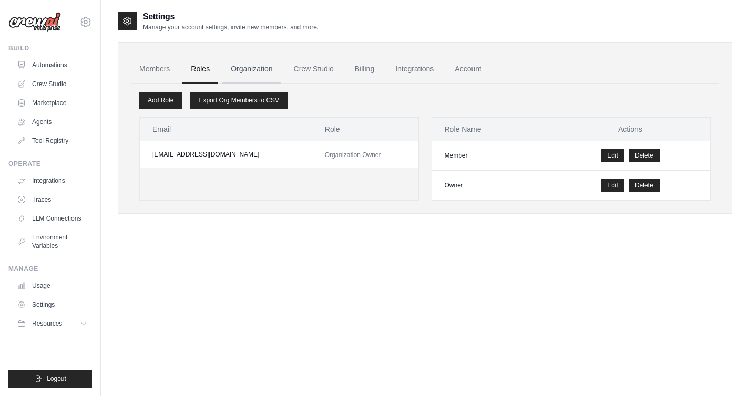
click at [230, 74] on link "Organization" at bounding box center [251, 69] width 58 height 28
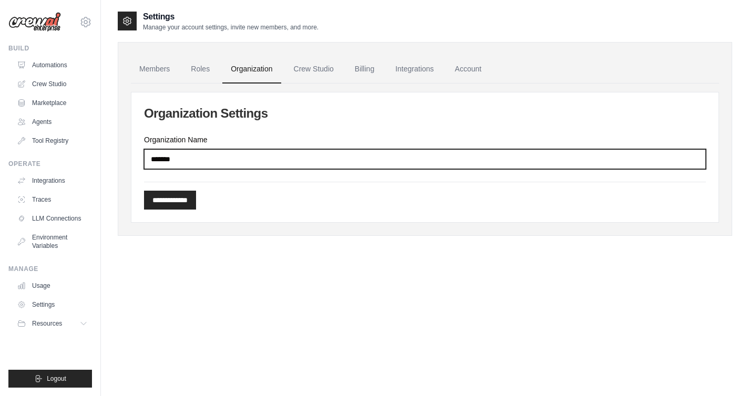
click at [258, 160] on input "*******" at bounding box center [425, 159] width 562 height 20
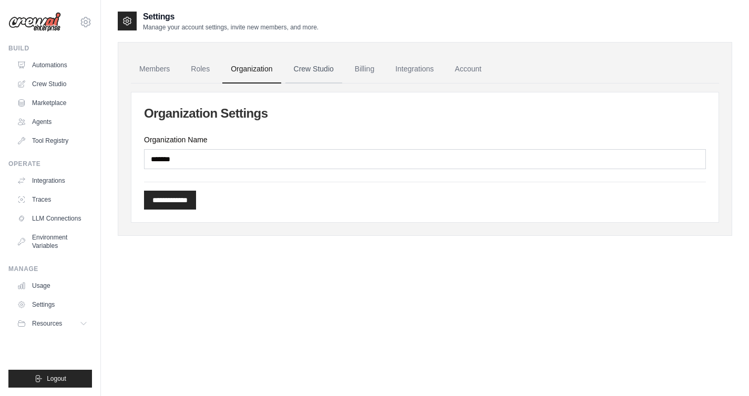
click at [311, 67] on link "Crew Studio" at bounding box center [313, 69] width 57 height 28
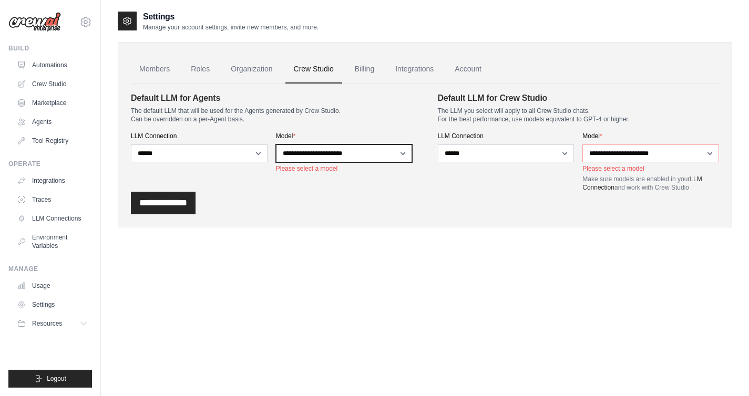
click at [359, 159] on select "**********" at bounding box center [344, 153] width 137 height 18
select select "******"
click at [276, 144] on select "**********" at bounding box center [344, 153] width 137 height 18
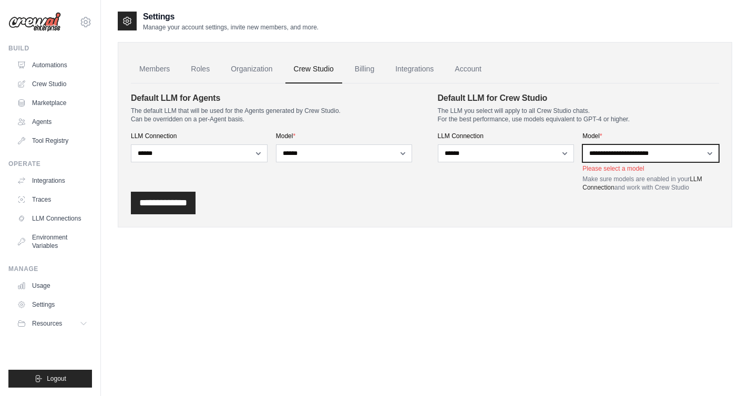
click at [619, 152] on select "**********" at bounding box center [650, 153] width 137 height 18
select select "******"
click at [582, 144] on select "**********" at bounding box center [650, 153] width 137 height 18
click at [517, 201] on div "**********" at bounding box center [425, 203] width 588 height 23
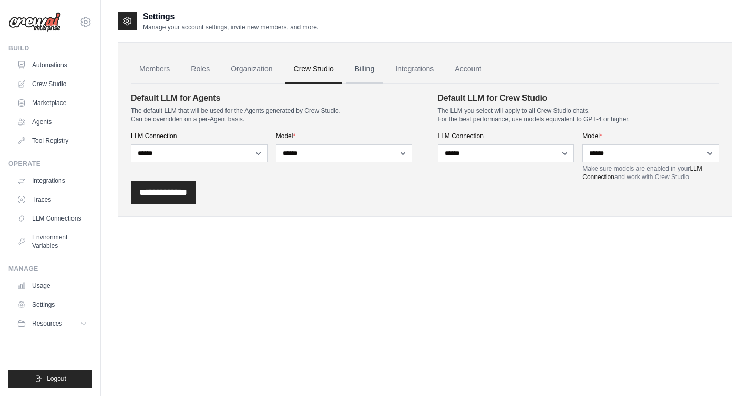
click at [369, 70] on link "Billing" at bounding box center [364, 69] width 36 height 28
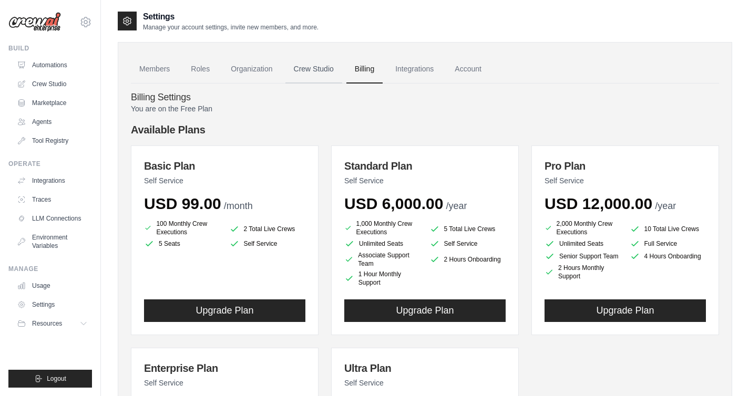
click at [307, 74] on link "Crew Studio" at bounding box center [313, 69] width 57 height 28
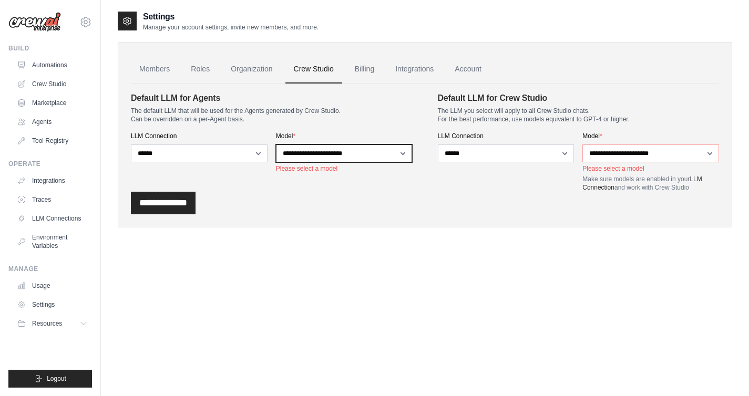
click at [344, 155] on select "**********" at bounding box center [344, 153] width 137 height 18
select select "******"
click at [276, 144] on select "**********" at bounding box center [344, 153] width 137 height 18
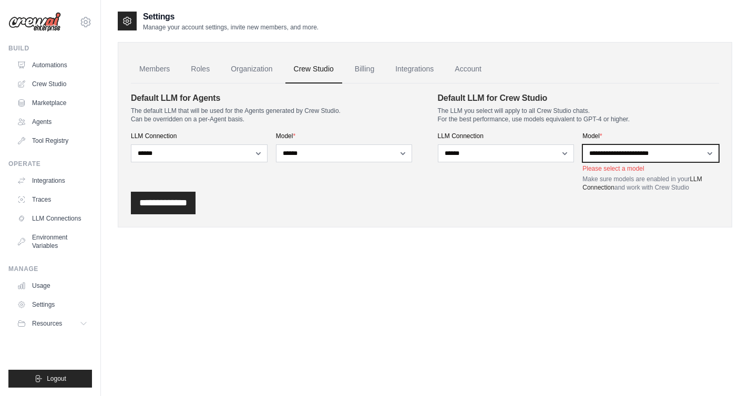
click at [635, 151] on select "**********" at bounding box center [650, 153] width 137 height 18
select select "******"
click at [582, 144] on select "**********" at bounding box center [650, 153] width 137 height 18
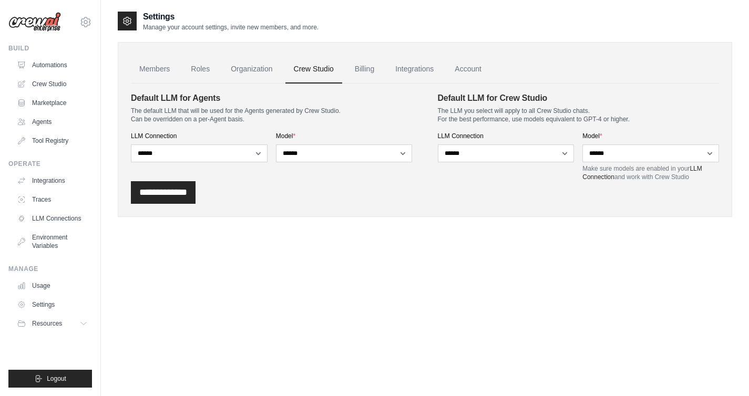
click at [108, 210] on div "Settings Manage your account settings, invite new members, and more. Members Ro…" at bounding box center [425, 209] width 648 height 396
click at [176, 193] on input "**********" at bounding box center [163, 192] width 65 height 23
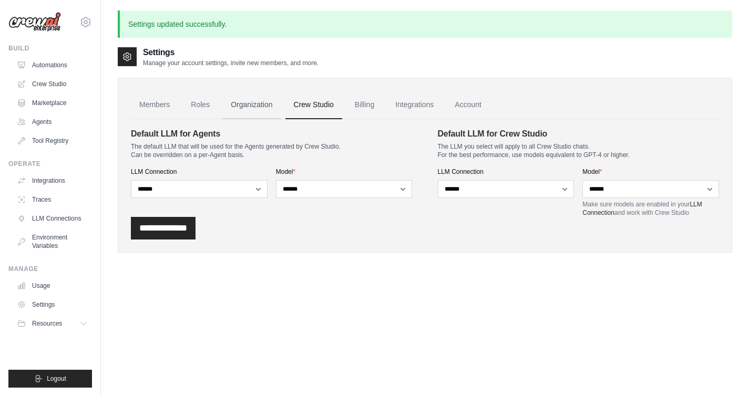
drag, startPoint x: 261, startPoint y: 115, endPoint x: 269, endPoint y: 115, distance: 7.9
click at [261, 115] on link "Organization" at bounding box center [251, 105] width 58 height 28
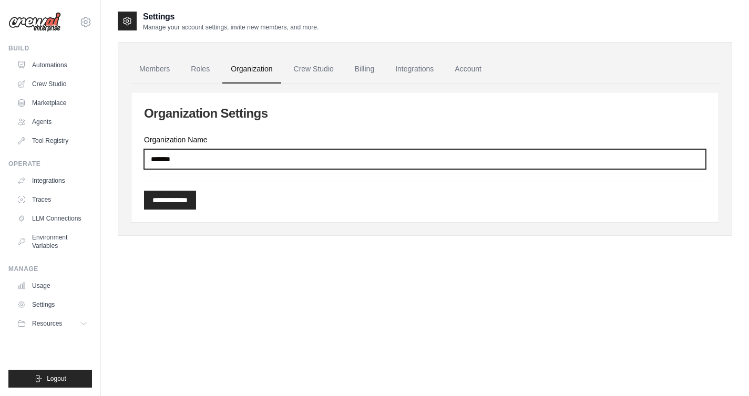
click at [220, 167] on input "*******" at bounding box center [425, 159] width 562 height 20
type input "*******"
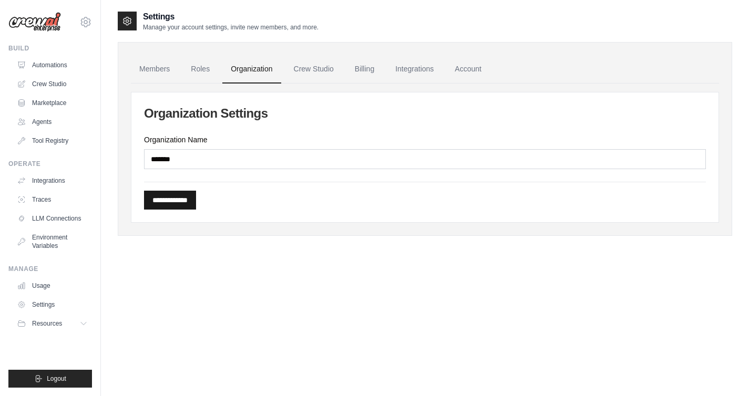
click at [185, 199] on input "**********" at bounding box center [170, 200] width 52 height 19
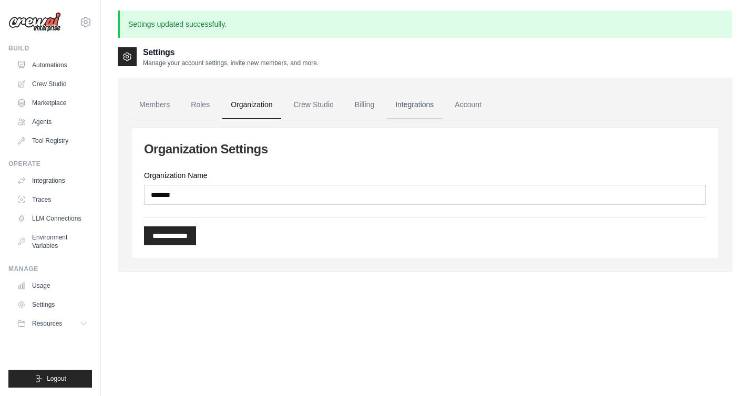
click at [424, 102] on link "Integrations" at bounding box center [414, 105] width 55 height 28
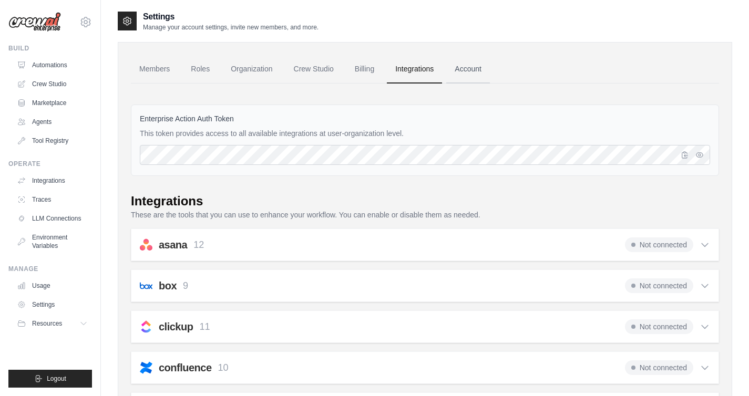
click at [464, 66] on link "Account" at bounding box center [468, 69] width 44 height 28
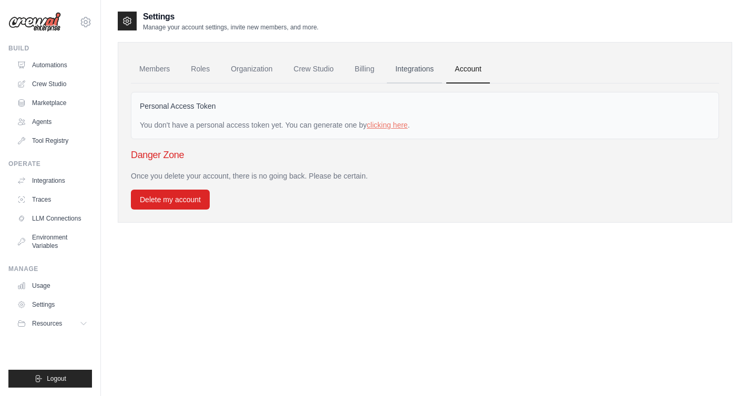
click at [414, 64] on link "Integrations" at bounding box center [414, 69] width 55 height 28
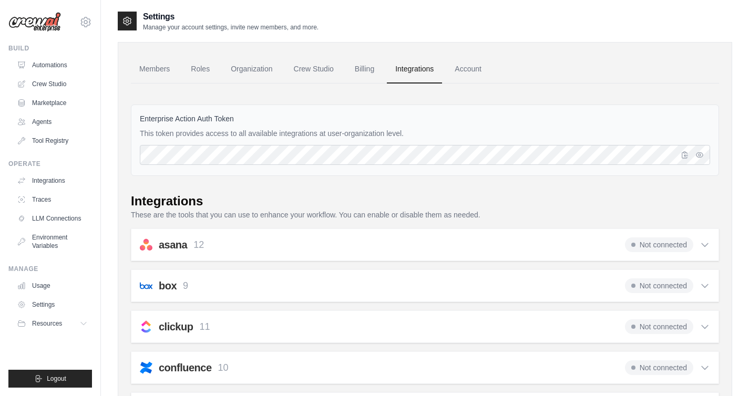
click at [192, 111] on div "Enterprise Action Auth Token This token provides access to all available integr…" at bounding box center [425, 140] width 588 height 71
click at [191, 111] on div "Enterprise Action Auth Token This token provides access to all available integr…" at bounding box center [425, 140] width 588 height 71
click at [191, 115] on label "Enterprise Action Auth Token" at bounding box center [425, 118] width 570 height 11
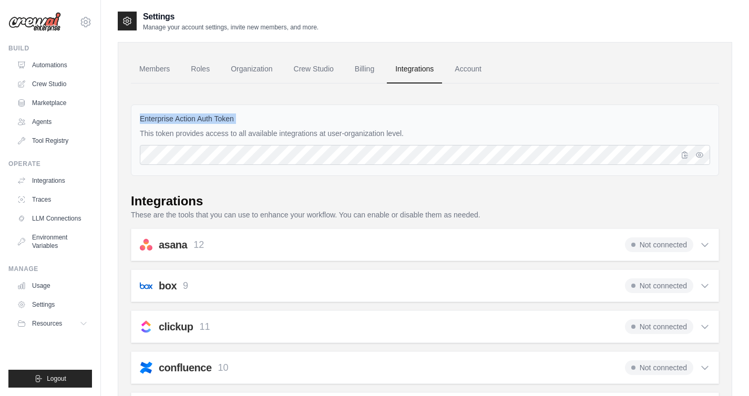
copy div "Enterprise Action Auth Token"
click at [61, 84] on link "Crew Studio" at bounding box center [53, 84] width 79 height 17
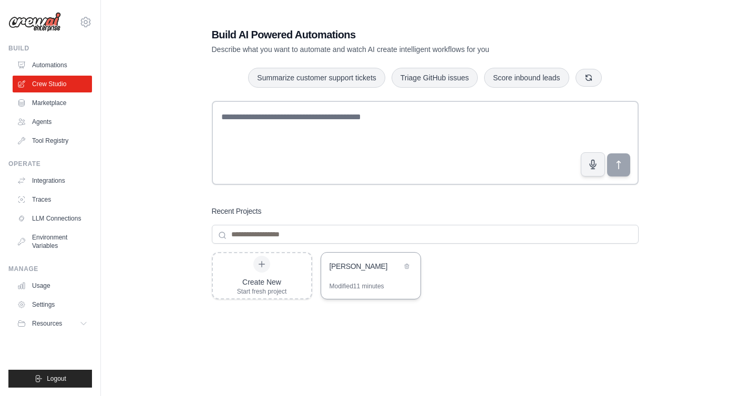
click at [342, 266] on div "[PERSON_NAME]" at bounding box center [365, 266] width 72 height 11
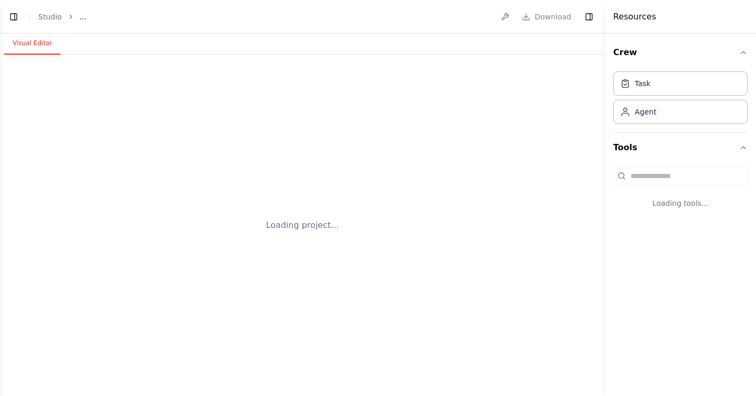
select select "****"
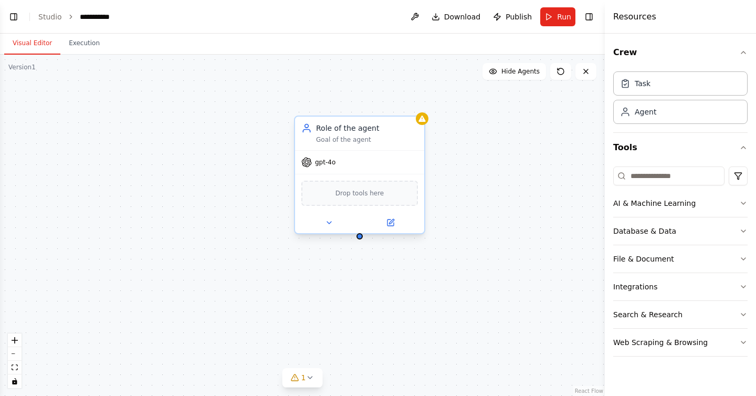
click at [361, 154] on div "gpt-4o" at bounding box center [359, 162] width 129 height 23
click at [399, 218] on button at bounding box center [390, 222] width 59 height 13
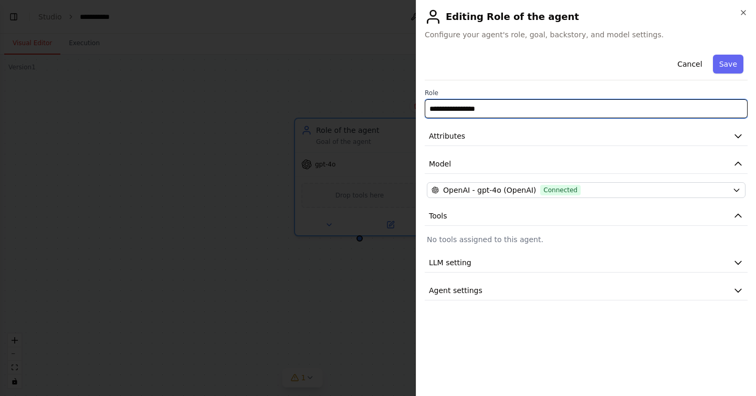
click at [531, 117] on input "**********" at bounding box center [586, 108] width 323 height 19
paste input "**********"
type input "**********"
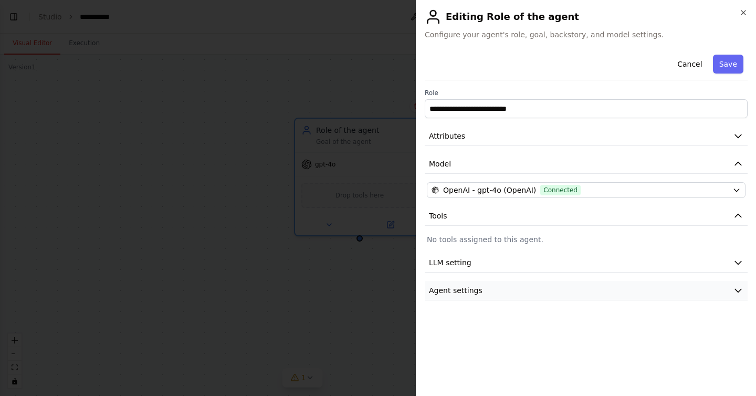
click at [523, 292] on button "Agent settings" at bounding box center [586, 290] width 323 height 19
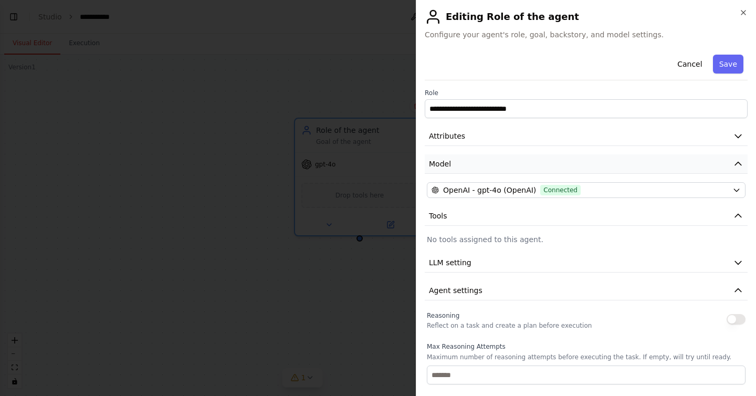
click at [502, 160] on button "Model" at bounding box center [586, 163] width 323 height 19
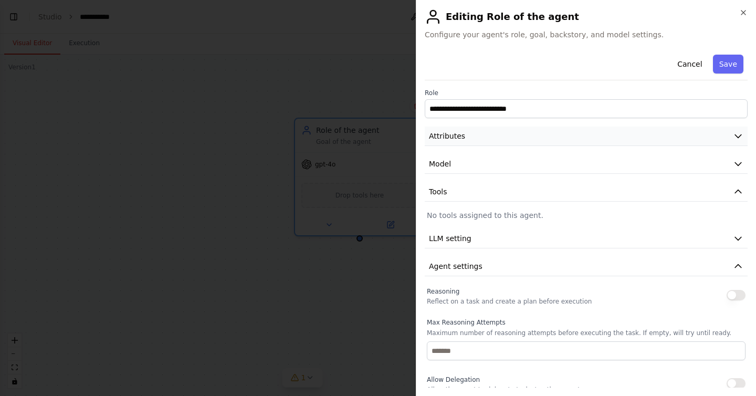
click at [510, 133] on button "Attributes" at bounding box center [586, 136] width 323 height 19
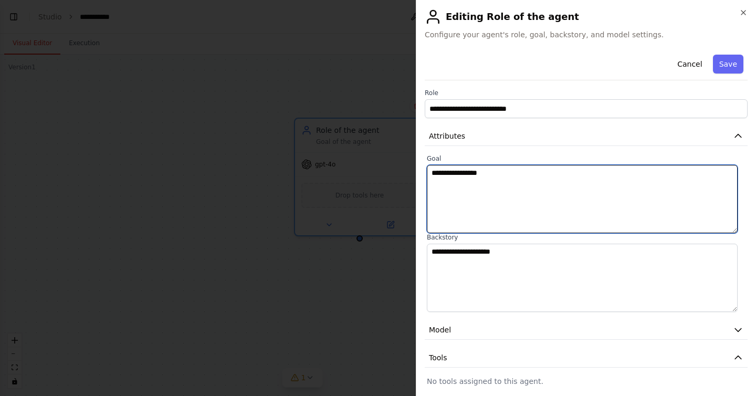
click at [505, 193] on textarea "**********" at bounding box center [582, 199] width 311 height 68
paste textarea "**********"
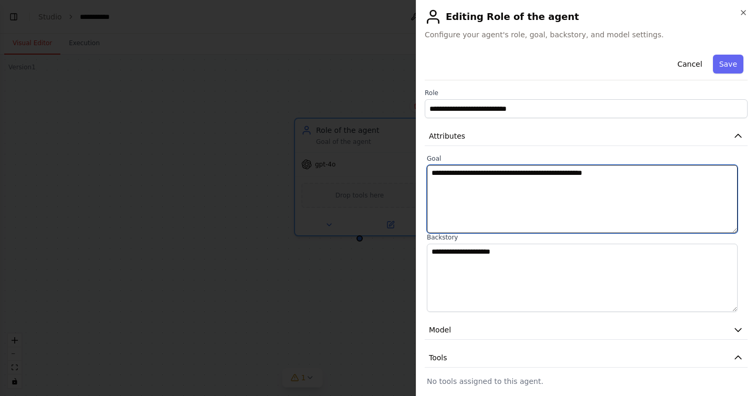
type textarea "**********"
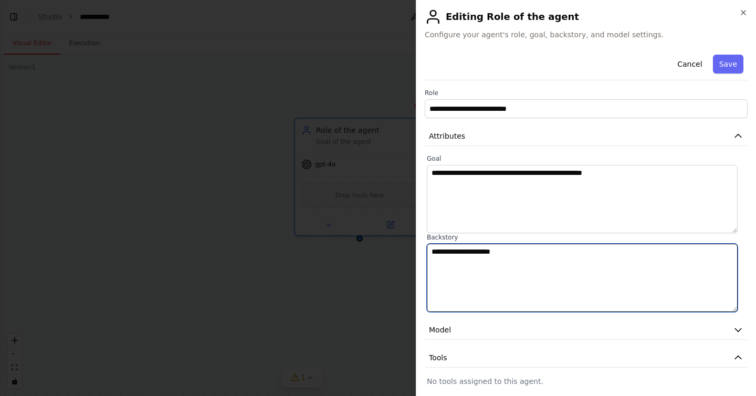
click at [570, 262] on textarea "**********" at bounding box center [582, 278] width 311 height 68
click at [569, 262] on textarea "**********" at bounding box center [582, 278] width 311 height 68
paste textarea "**********"
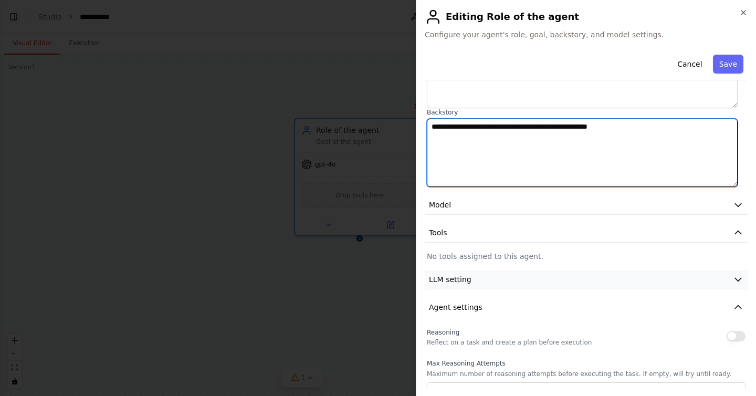
scroll to position [146, 0]
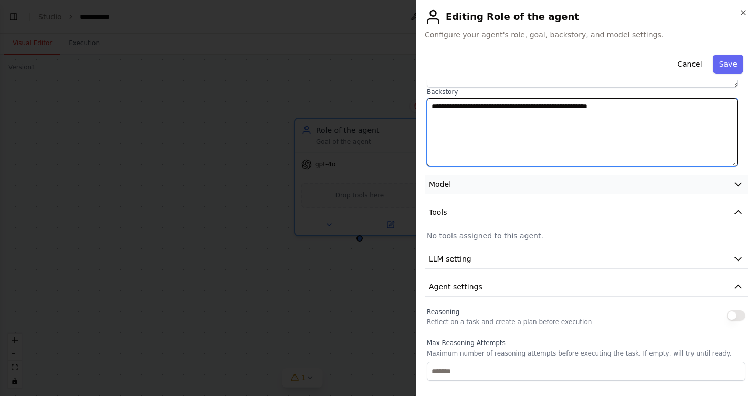
type textarea "**********"
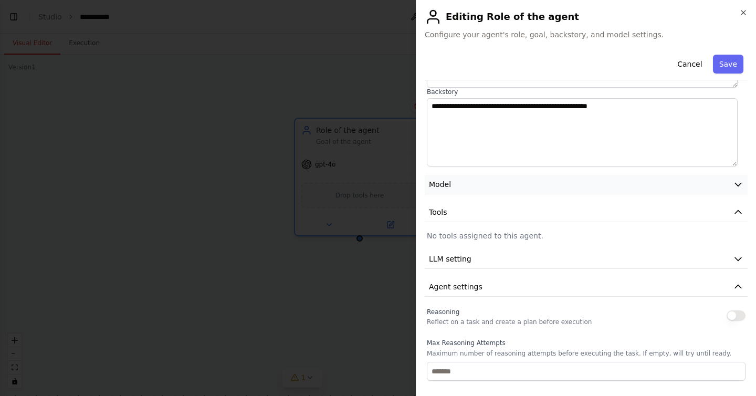
click at [525, 190] on button "Model" at bounding box center [586, 184] width 323 height 19
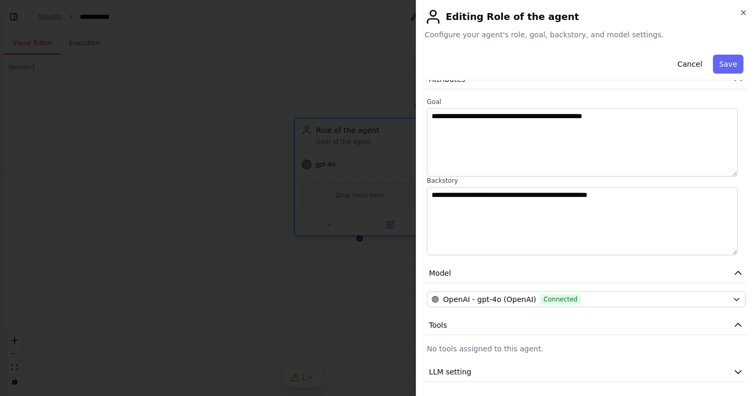
scroll to position [0, 0]
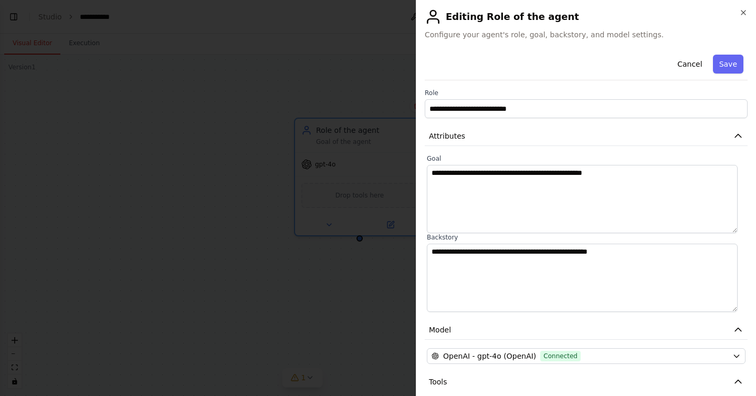
click at [727, 59] on button "Save" at bounding box center [728, 64] width 30 height 19
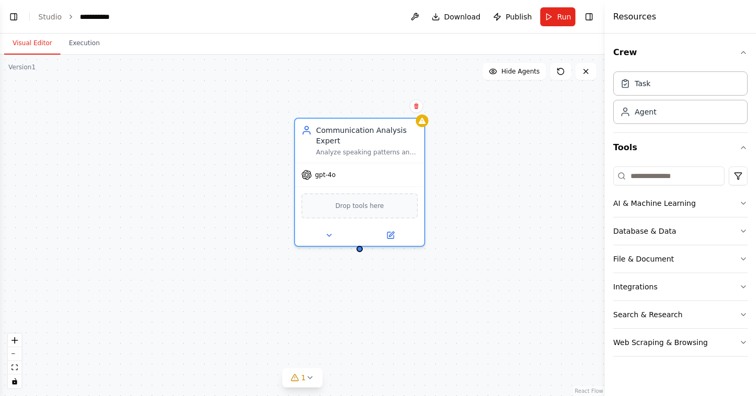
click at [457, 194] on div "Communication Analysis Expert Analyze speaking patterns and communication effec…" at bounding box center [302, 225] width 605 height 341
click at [551, 17] on button "Run" at bounding box center [558, 16] width 35 height 19
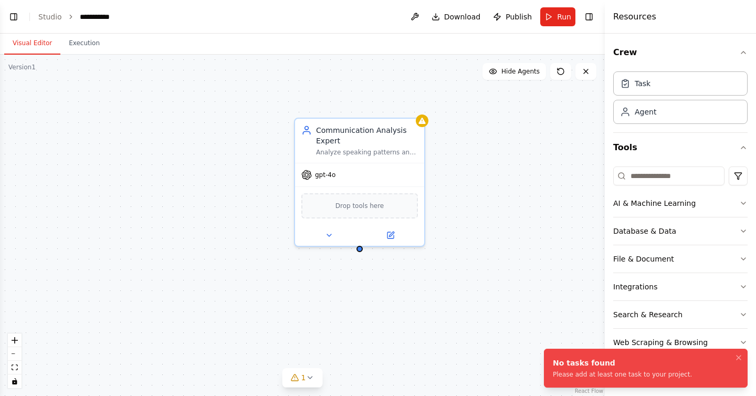
drag, startPoint x: 710, startPoint y: 373, endPoint x: 550, endPoint y: 354, distance: 160.4
click at [550, 354] on li "No tasks found Please add at least one task to your project." at bounding box center [646, 368] width 204 height 39
click at [667, 87] on div "Task" at bounding box center [681, 83] width 134 height 24
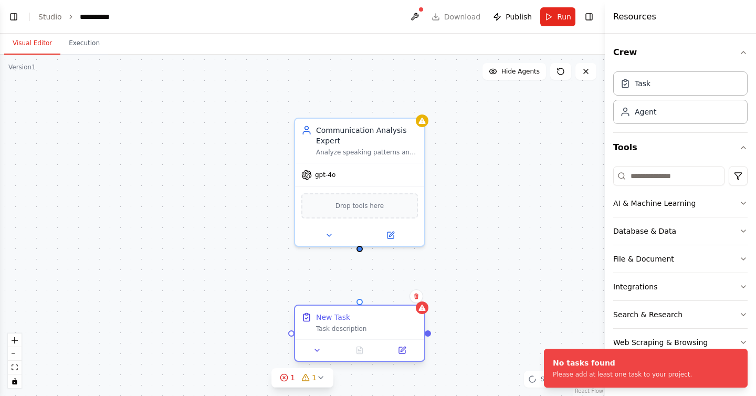
drag, startPoint x: 429, startPoint y: 328, endPoint x: 367, endPoint y: 324, distance: 62.1
click at [367, 324] on div "New Task Task description" at bounding box center [367, 322] width 102 height 21
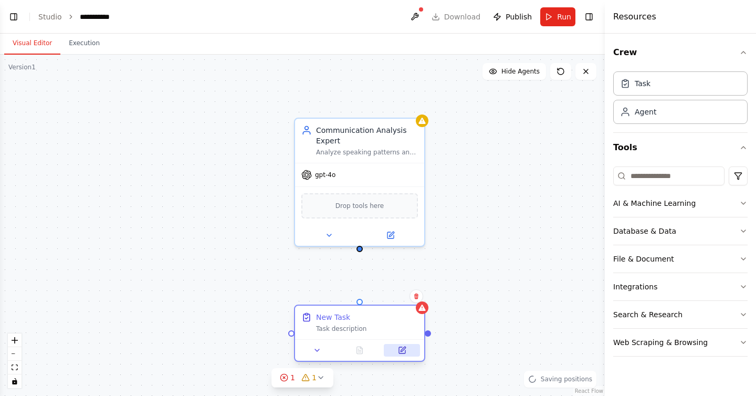
click at [410, 346] on button at bounding box center [402, 350] width 36 height 13
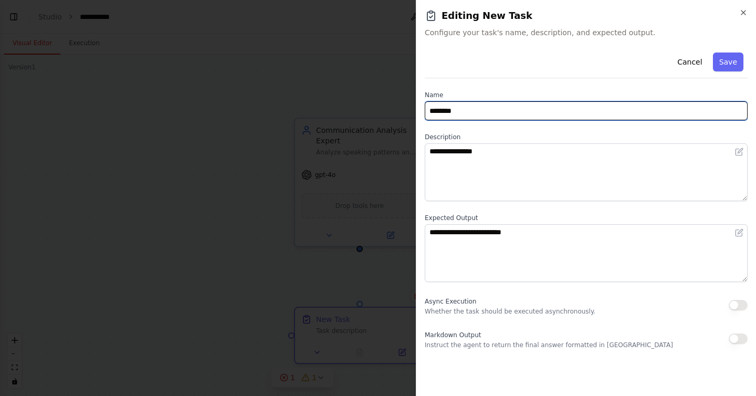
click at [476, 115] on input "********" at bounding box center [586, 110] width 323 height 19
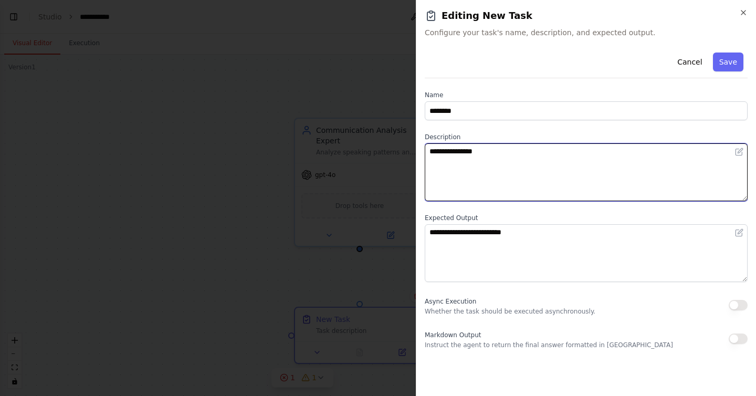
click at [481, 155] on textarea "**********" at bounding box center [586, 172] width 323 height 58
paste textarea "**********"
type textarea "**********"
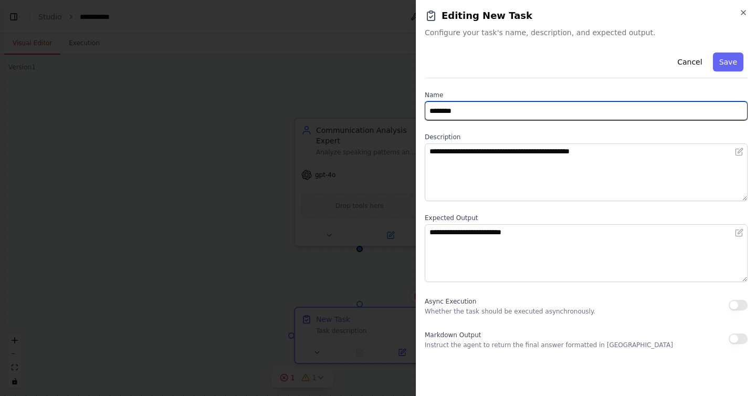
click at [468, 112] on input "********" at bounding box center [586, 110] width 323 height 19
drag, startPoint x: 468, startPoint y: 112, endPoint x: 462, endPoint y: 113, distance: 5.8
click at [468, 112] on input "********" at bounding box center [586, 110] width 323 height 19
type input "**********"
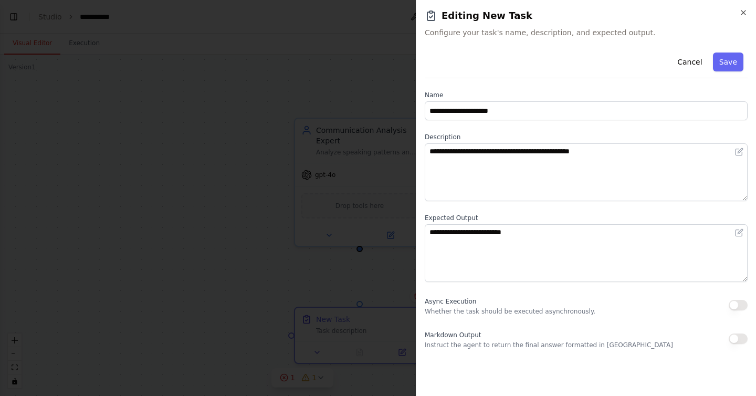
click at [517, 221] on label "Expected Output" at bounding box center [586, 218] width 323 height 8
click at [516, 221] on label "Expected Output" at bounding box center [586, 218] width 323 height 8
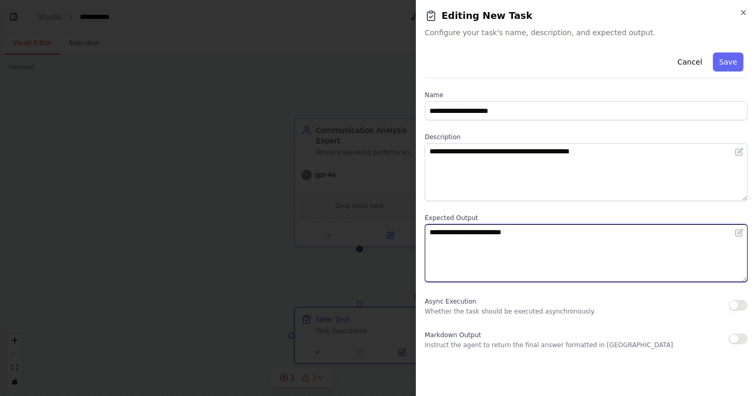
click at [518, 228] on textarea "**********" at bounding box center [586, 253] width 323 height 58
paste textarea "**********"
type textarea "**********"
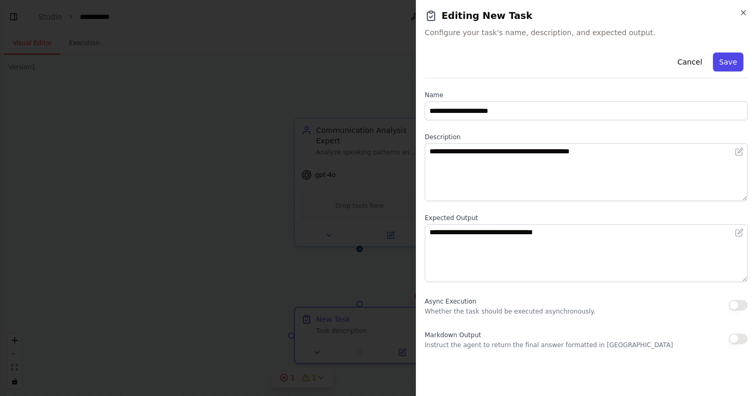
click at [722, 64] on button "Save" at bounding box center [728, 62] width 30 height 19
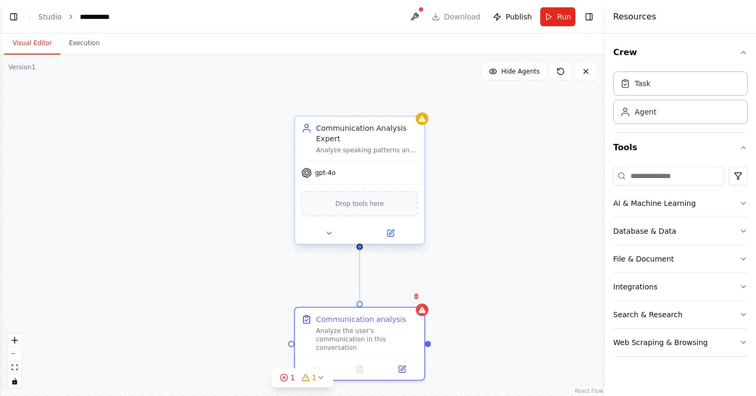
drag, startPoint x: 360, startPoint y: 304, endPoint x: 362, endPoint y: 246, distance: 57.3
click at [362, 246] on div "Communication Analysis Expert Analyze speaking patterns and communication effec…" at bounding box center [302, 225] width 605 height 341
click at [461, 270] on div ".deletable-edge-delete-btn { width: 20px; height: 20px; border: 0px solid #ffff…" at bounding box center [302, 225] width 605 height 341
click at [554, 17] on button "Run" at bounding box center [558, 16] width 35 height 19
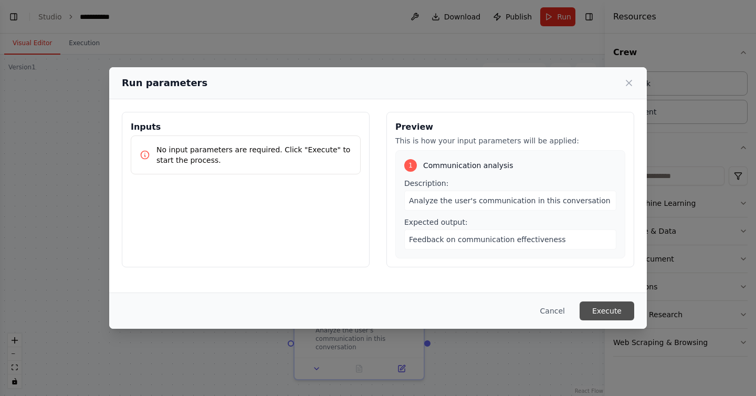
click at [607, 307] on button "Execute" at bounding box center [607, 311] width 55 height 19
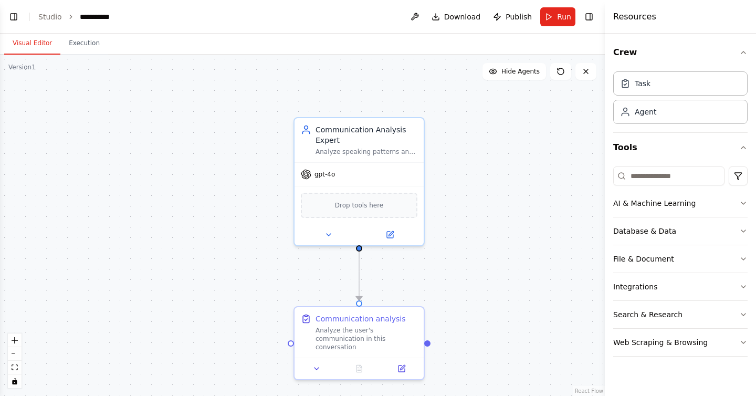
click at [538, 151] on div ".deletable-edge-delete-btn { width: 20px; height: 20px; border: 0px solid #ffff…" at bounding box center [302, 225] width 605 height 341
click at [349, 175] on div "gpt-4o" at bounding box center [359, 171] width 129 height 23
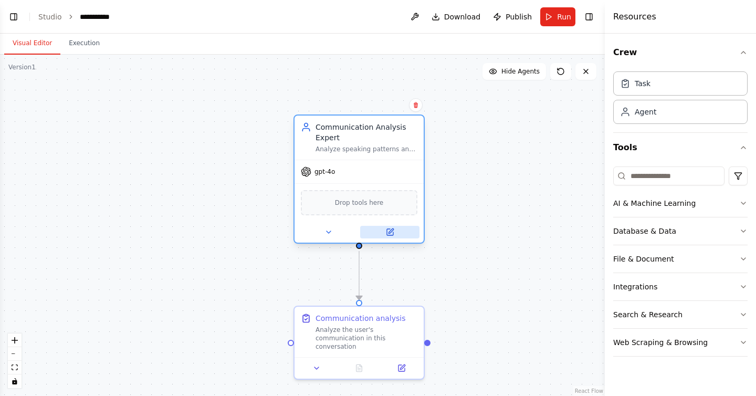
click at [383, 234] on button at bounding box center [389, 232] width 59 height 13
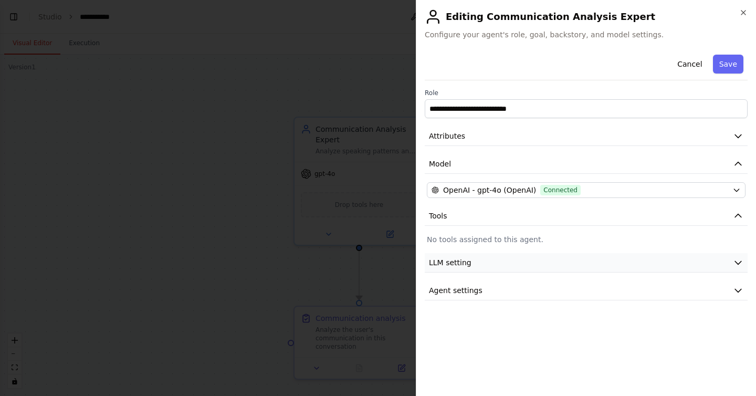
click at [516, 257] on button "LLM setting" at bounding box center [586, 262] width 323 height 19
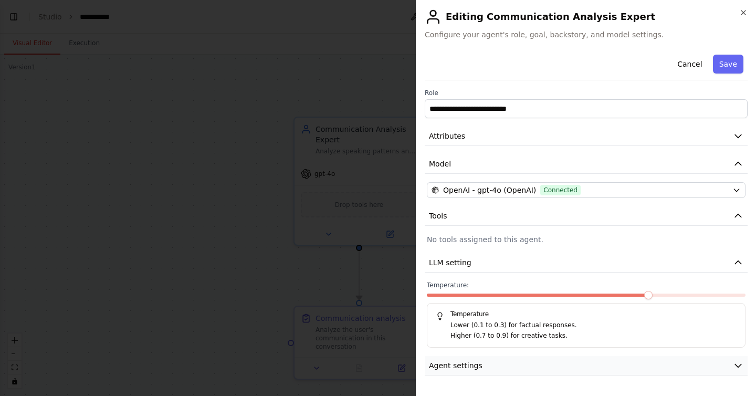
click at [585, 358] on button "Agent settings" at bounding box center [586, 365] width 323 height 19
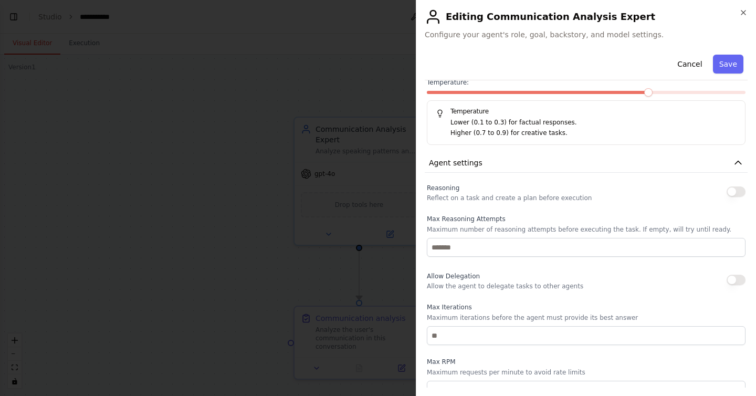
scroll to position [269, 0]
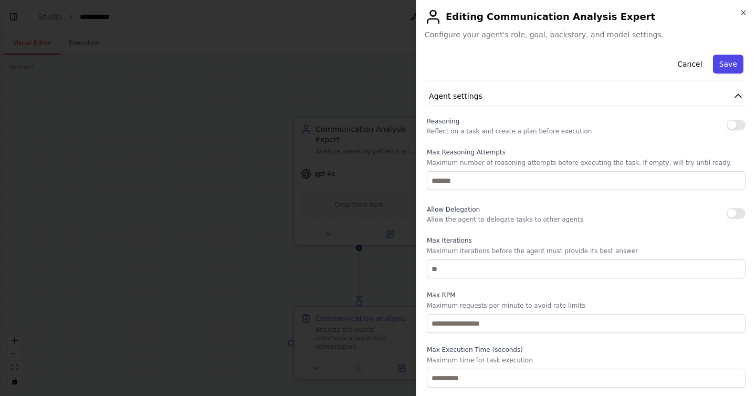
click at [724, 66] on button "Save" at bounding box center [728, 64] width 30 height 19
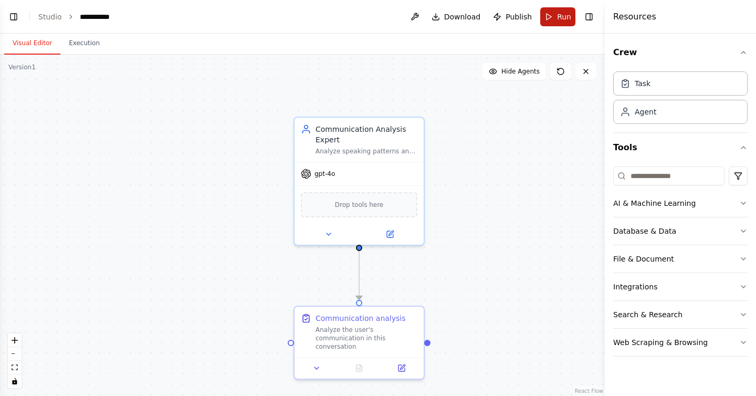
click at [554, 16] on button "Run" at bounding box center [558, 16] width 35 height 19
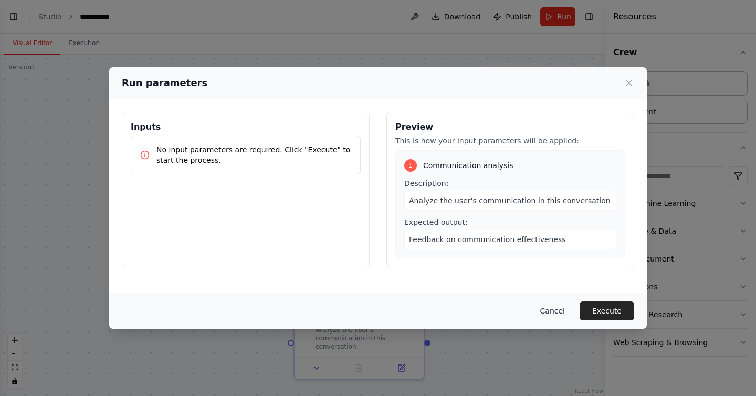
click at [547, 305] on button "Cancel" at bounding box center [552, 311] width 41 height 19
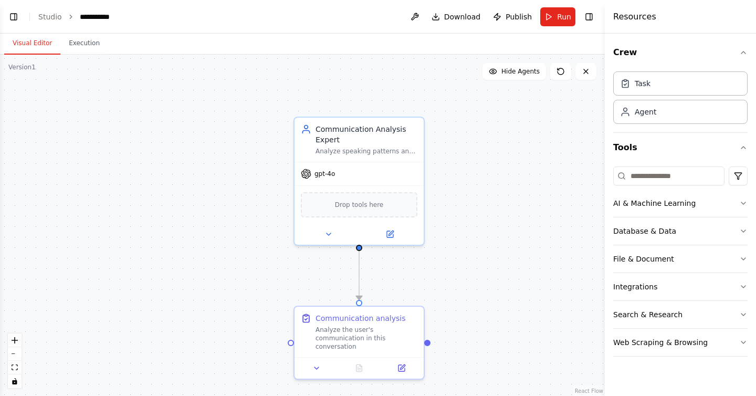
click at [544, 202] on div ".deletable-edge-delete-btn { width: 20px; height: 20px; border: 0px solid #ffff…" at bounding box center [302, 225] width 605 height 341
click at [684, 198] on div "AI & Machine Learning" at bounding box center [655, 203] width 82 height 11
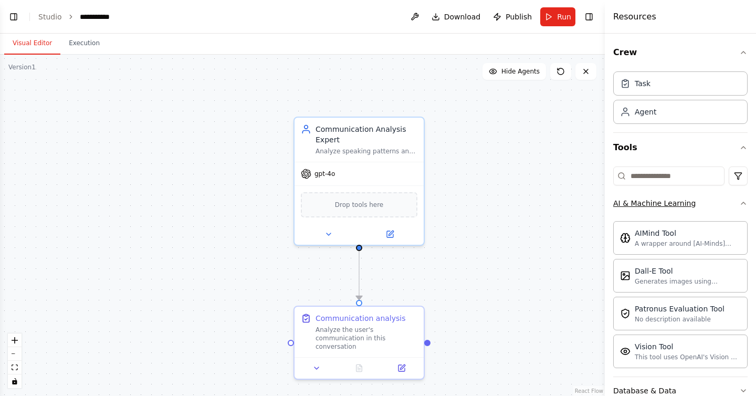
click at [704, 199] on button "AI & Machine Learning" at bounding box center [681, 203] width 134 height 27
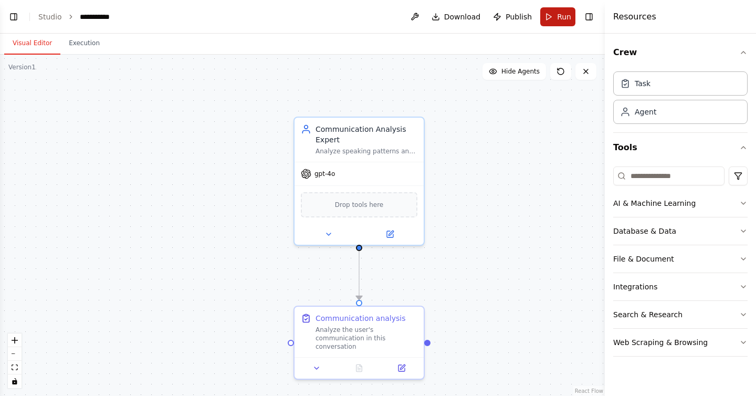
click at [558, 15] on span "Run" at bounding box center [564, 17] width 14 height 11
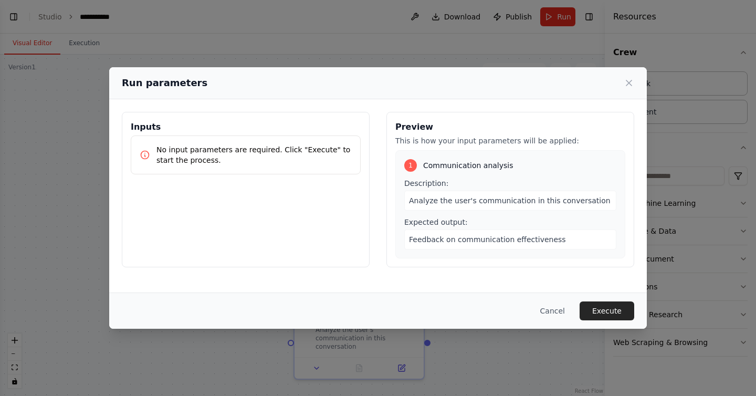
click at [218, 194] on div "Inputs No input parameters are required. Click "Execute" to start the process." at bounding box center [246, 189] width 248 height 155
click at [234, 146] on p "No input parameters are required. Click "Execute" to start the process." at bounding box center [254, 154] width 195 height 21
click at [611, 304] on button "Execute" at bounding box center [607, 311] width 55 height 19
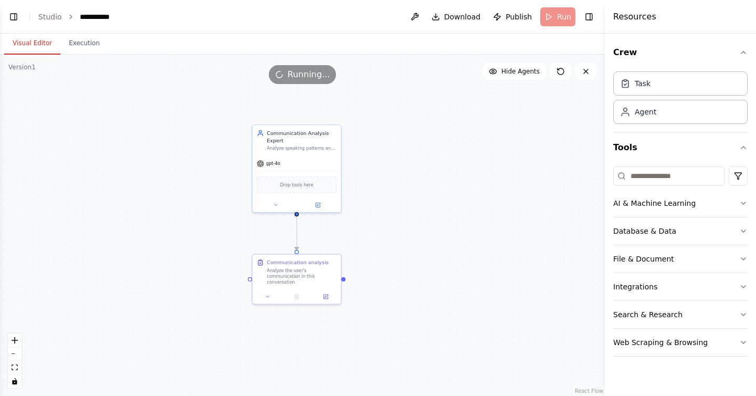
drag, startPoint x: 487, startPoint y: 277, endPoint x: 376, endPoint y: 218, distance: 126.4
click at [376, 218] on div ".deletable-edge-delete-btn { width: 20px; height: 20px; border: 0px solid #ffff…" at bounding box center [302, 225] width 605 height 341
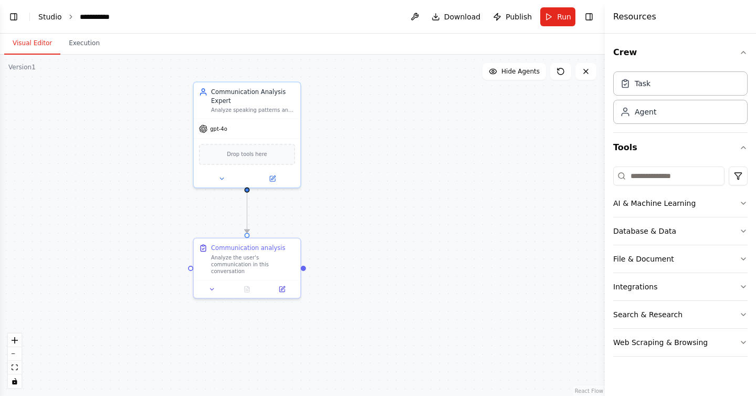
click at [50, 18] on link "Studio" at bounding box center [50, 17] width 24 height 8
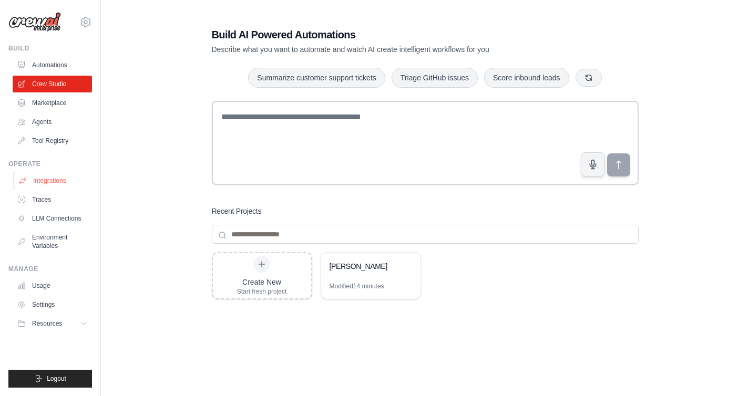
click at [44, 176] on link "Integrations" at bounding box center [53, 180] width 79 height 17
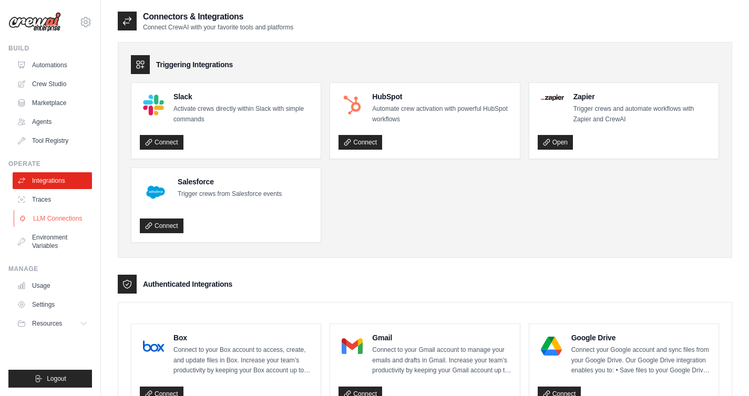
click at [69, 214] on link "LLM Connections" at bounding box center [53, 218] width 79 height 17
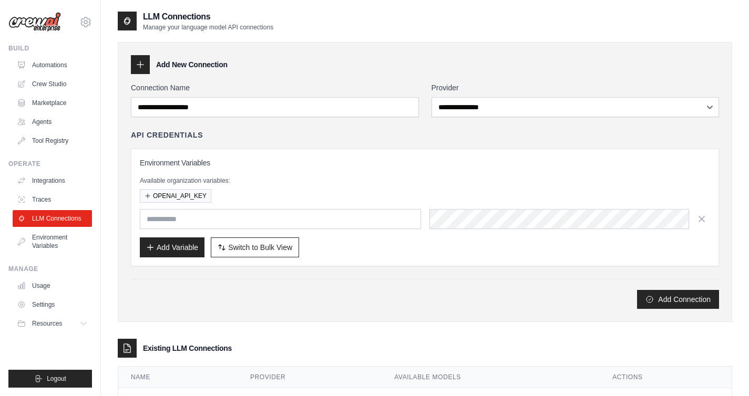
click at [296, 202] on div "OPENAI_API_KEY" at bounding box center [425, 196] width 570 height 14
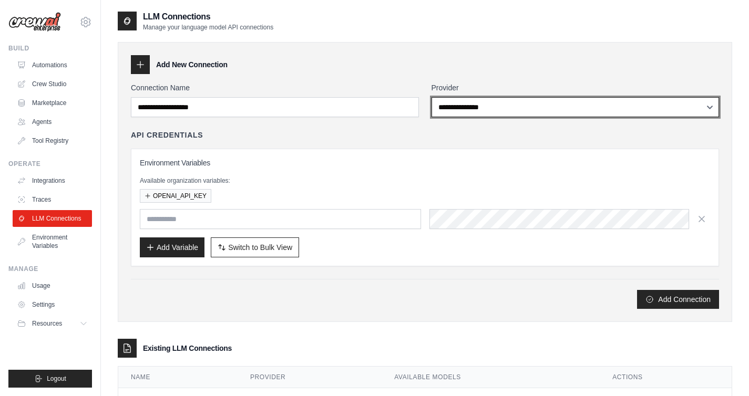
click at [454, 108] on select "**********" at bounding box center [575, 107] width 288 height 20
select select "******"
click at [431, 97] on select "**********" at bounding box center [575, 107] width 288 height 20
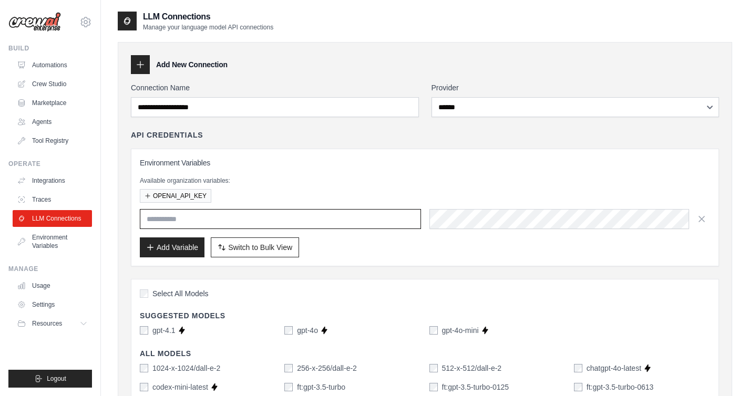
click at [272, 214] on input "text" at bounding box center [280, 219] width 281 height 20
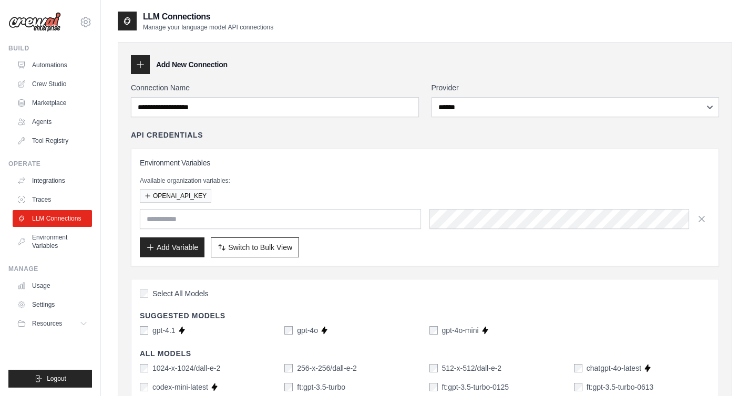
click at [279, 201] on div "OPENAI_API_KEY" at bounding box center [425, 196] width 570 height 14
click at [189, 198] on button "OPENAI_API_KEY" at bounding box center [175, 196] width 71 height 14
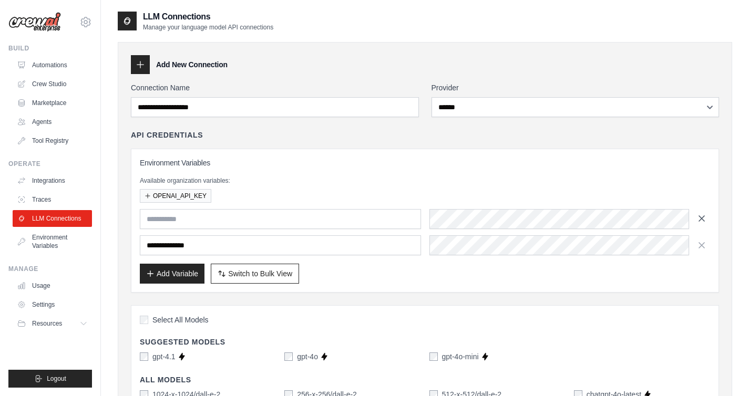
click at [705, 216] on icon "button" at bounding box center [701, 218] width 11 height 11
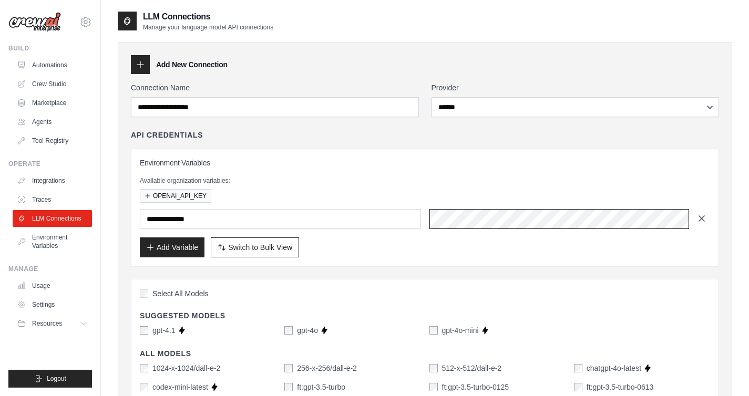
scroll to position [0, 480]
click at [447, 250] on div "Add Variable Switch to Bulk View Switch to Table View" at bounding box center [425, 247] width 570 height 20
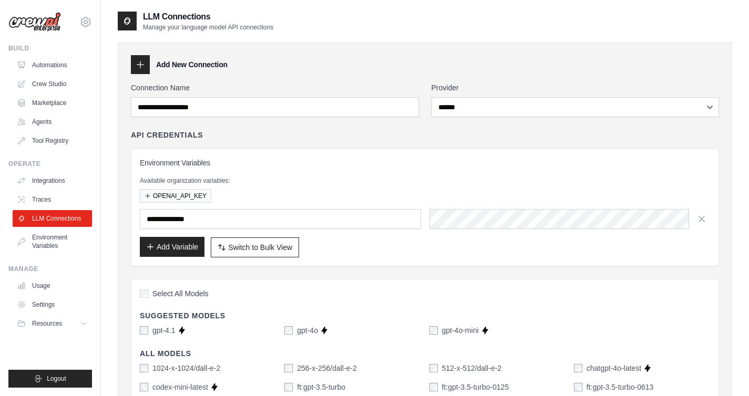
click at [150, 242] on button "Add Variable" at bounding box center [172, 247] width 65 height 20
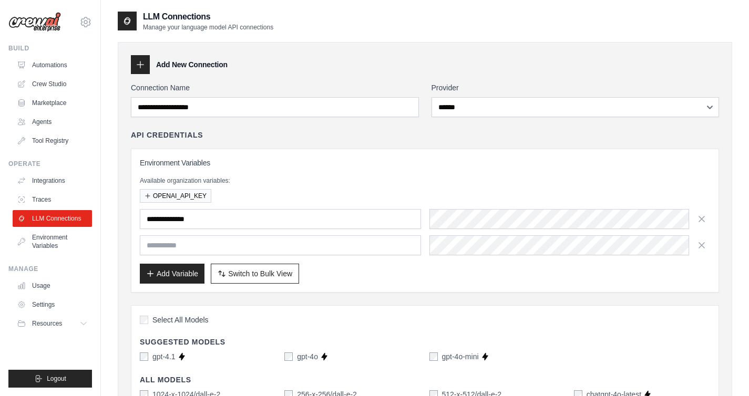
click at [379, 269] on div "Add Variable Switch to Bulk View Switch to Table View" at bounding box center [425, 274] width 570 height 20
click at [347, 163] on h3 "Environment Variables" at bounding box center [425, 163] width 570 height 11
click at [340, 144] on div "**********" at bounding box center [425, 211] width 588 height 163
click at [48, 237] on link "Environment Variables" at bounding box center [53, 241] width 79 height 25
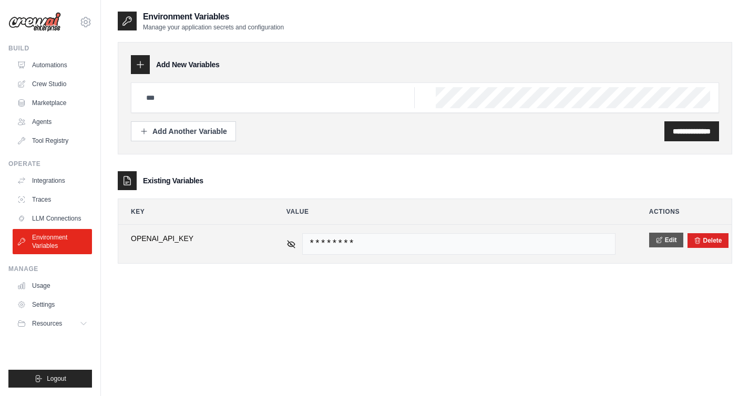
click at [662, 243] on icon at bounding box center [658, 239] width 7 height 7
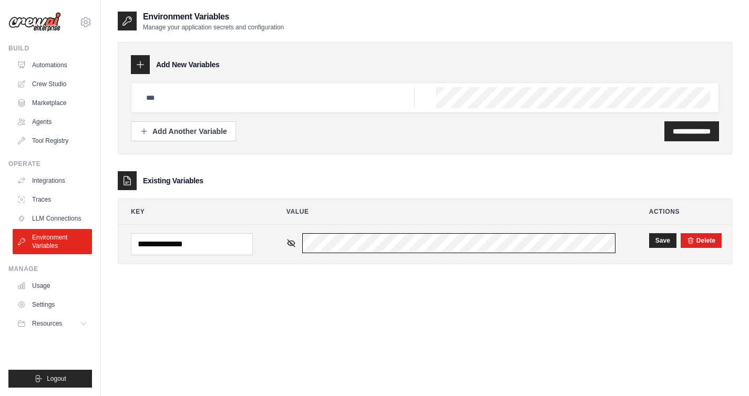
scroll to position [0, 530]
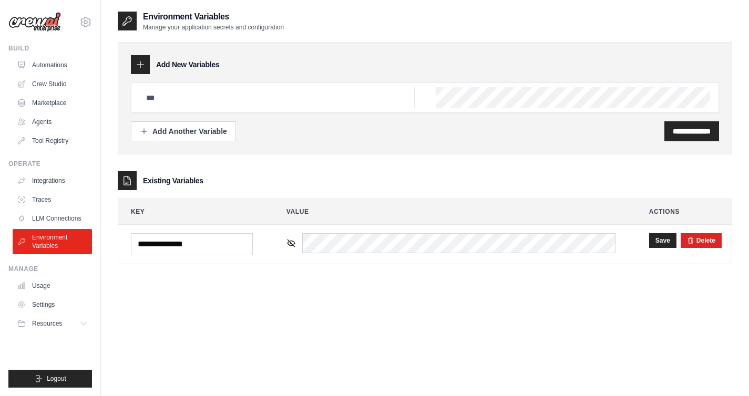
click at [509, 286] on div "**********" at bounding box center [425, 209] width 614 height 396
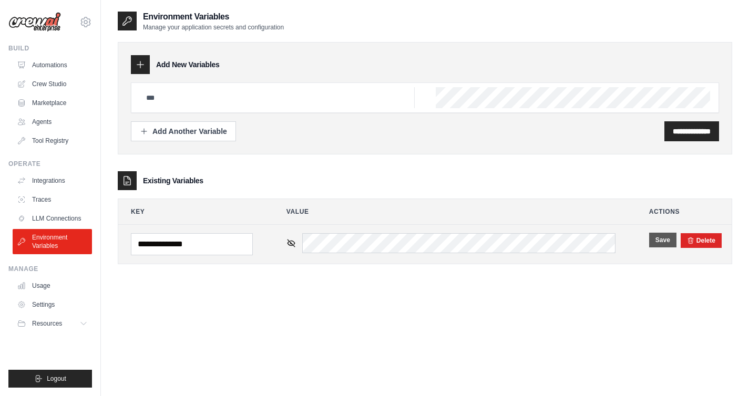
click at [658, 242] on button "Save" at bounding box center [662, 240] width 27 height 15
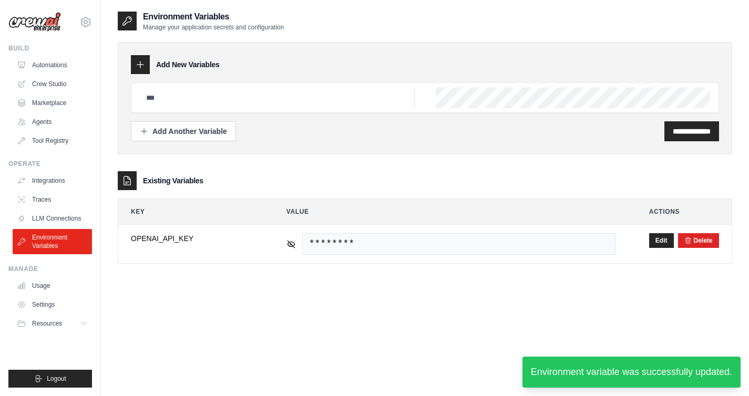
click at [252, 289] on div "**********" at bounding box center [425, 209] width 614 height 396
click at [54, 87] on link "Crew Studio" at bounding box center [53, 84] width 79 height 17
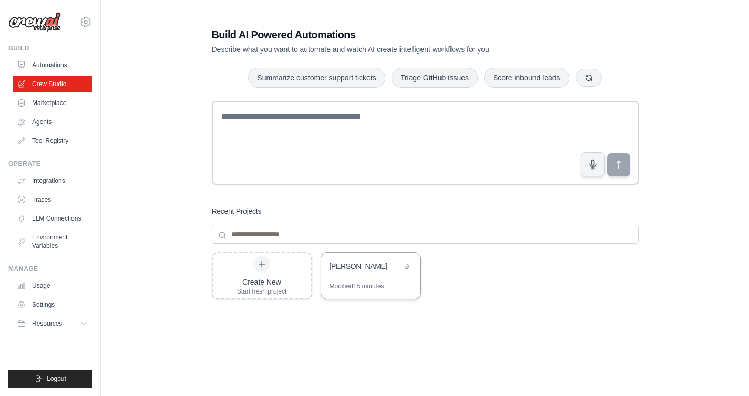
click at [375, 278] on div "[PERSON_NAME]" at bounding box center [370, 267] width 99 height 29
click at [72, 248] on link "Environment Variables" at bounding box center [53, 241] width 79 height 25
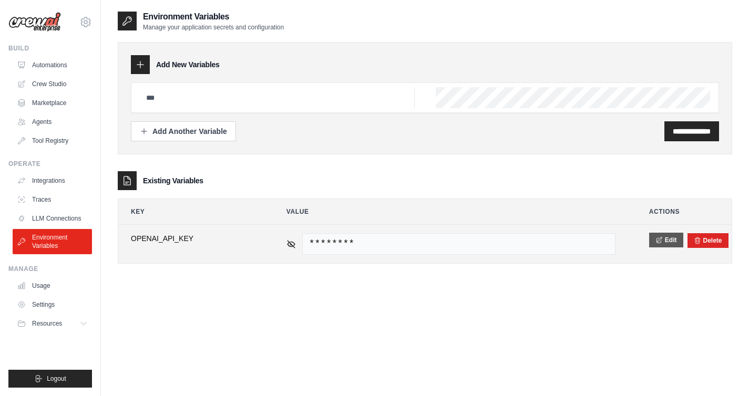
click at [650, 240] on button "Edit" at bounding box center [666, 240] width 34 height 15
click at [167, 248] on input "**********" at bounding box center [192, 244] width 122 height 22
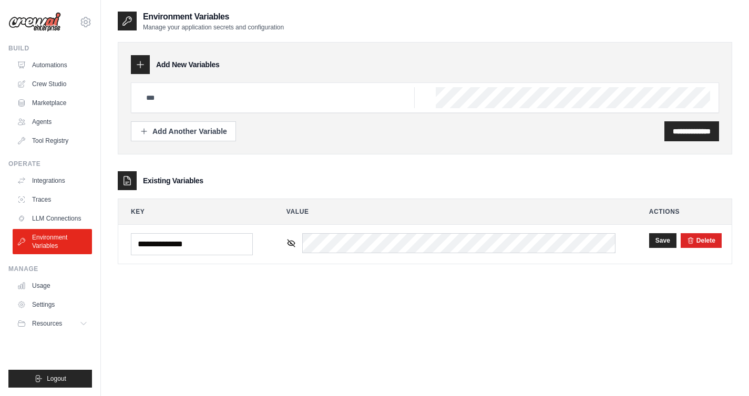
click at [248, 288] on div "**********" at bounding box center [425, 209] width 614 height 396
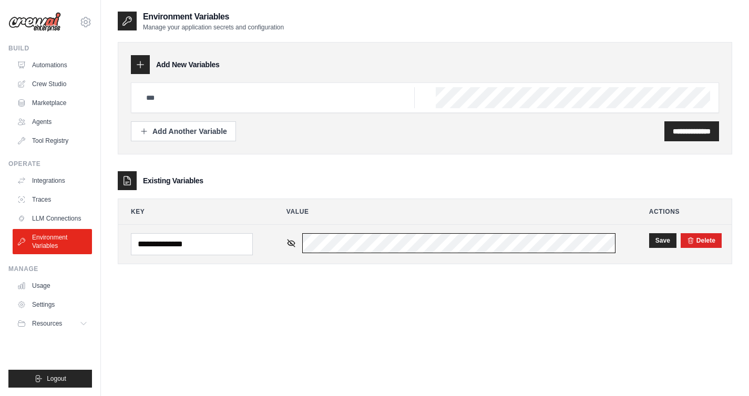
scroll to position [0, 530]
click at [650, 240] on button "Save" at bounding box center [662, 240] width 27 height 15
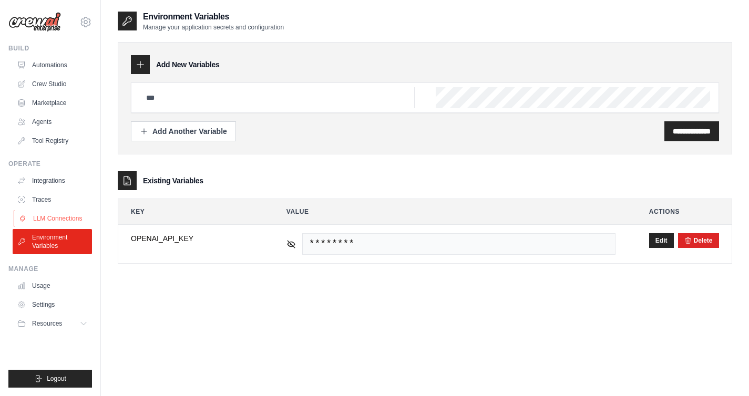
click at [63, 223] on link "LLM Connections" at bounding box center [53, 218] width 79 height 17
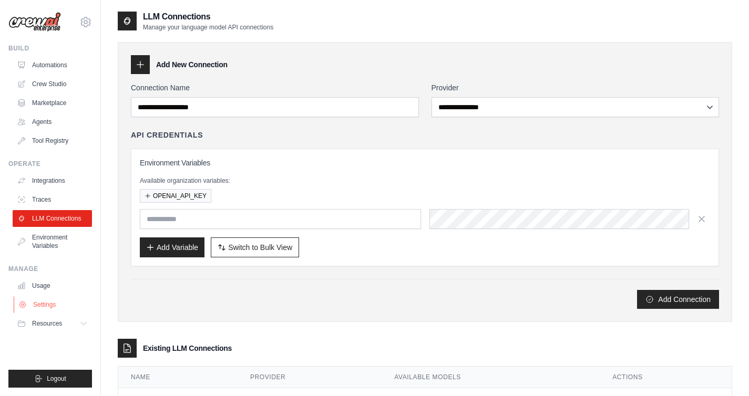
click at [57, 307] on link "Settings" at bounding box center [53, 304] width 79 height 17
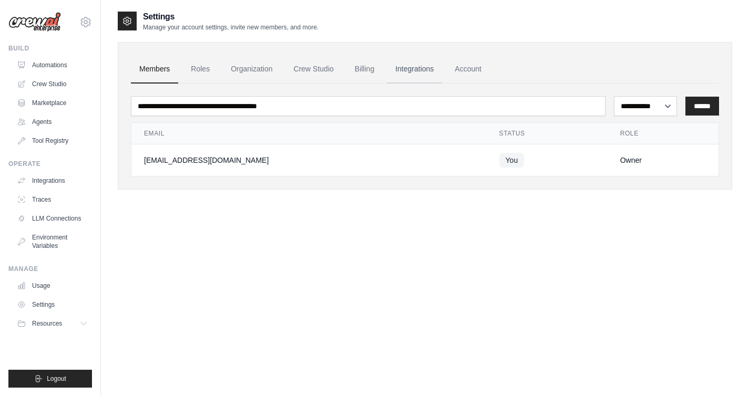
click at [396, 66] on link "Integrations" at bounding box center [414, 69] width 55 height 28
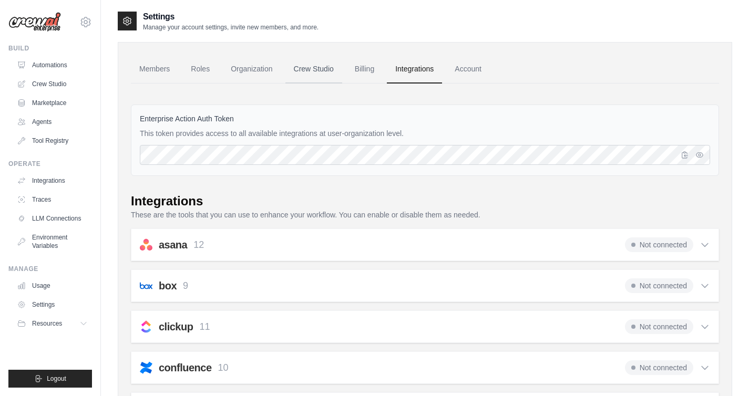
click at [322, 68] on link "Crew Studio" at bounding box center [313, 69] width 57 height 28
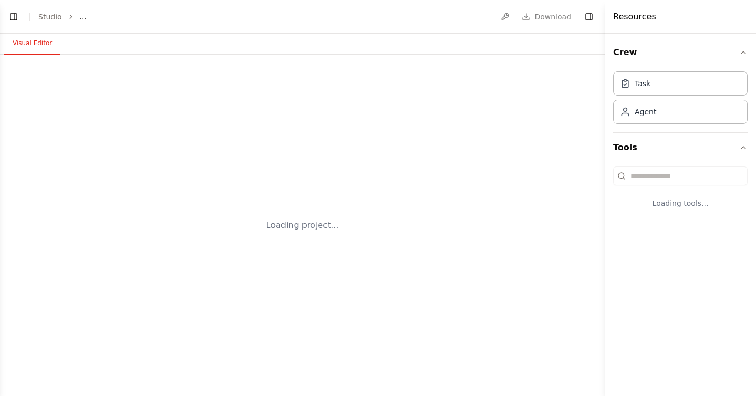
select select "****"
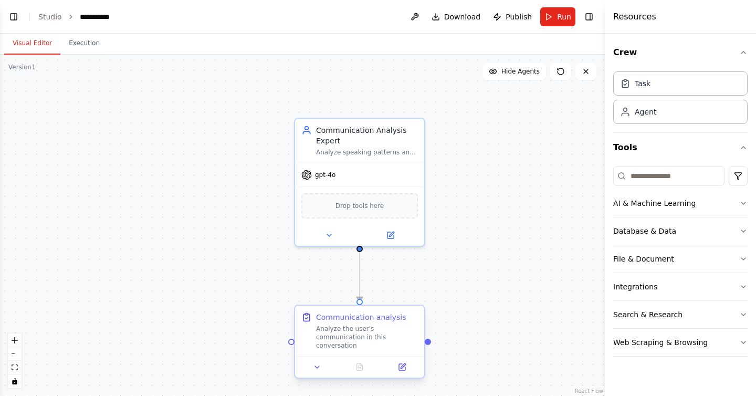
click at [382, 327] on div "Analyze the user's communication in this conversation" at bounding box center [367, 337] width 102 height 25
click at [398, 364] on button at bounding box center [402, 367] width 36 height 13
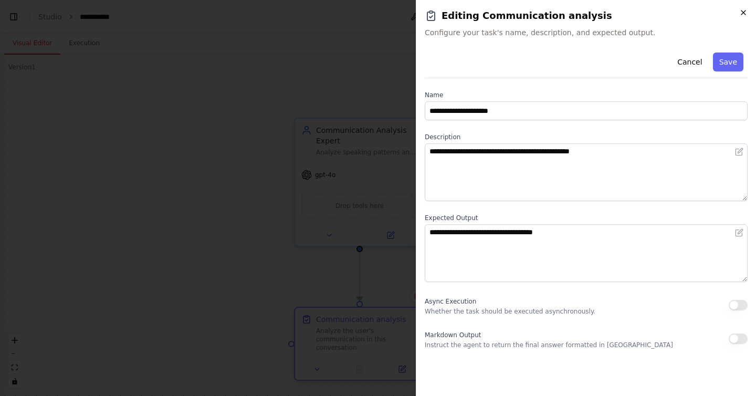
click at [740, 14] on icon "button" at bounding box center [744, 12] width 8 height 8
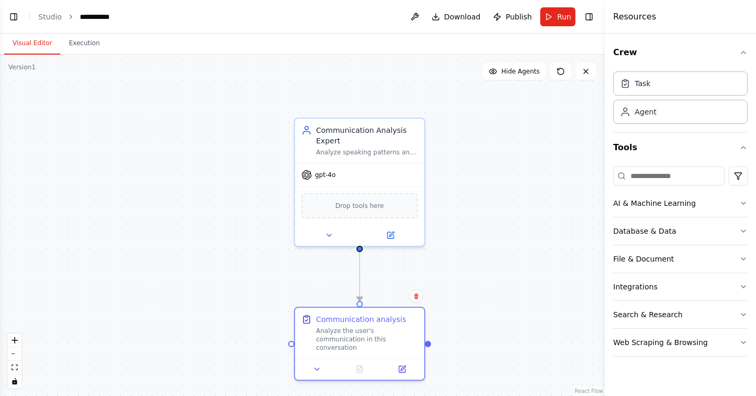
click at [131, 103] on div ".deletable-edge-delete-btn { width: 20px; height: 20px; border: 0px solid #ffff…" at bounding box center [302, 225] width 605 height 341
click at [72, 49] on button "Execution" at bounding box center [84, 44] width 48 height 22
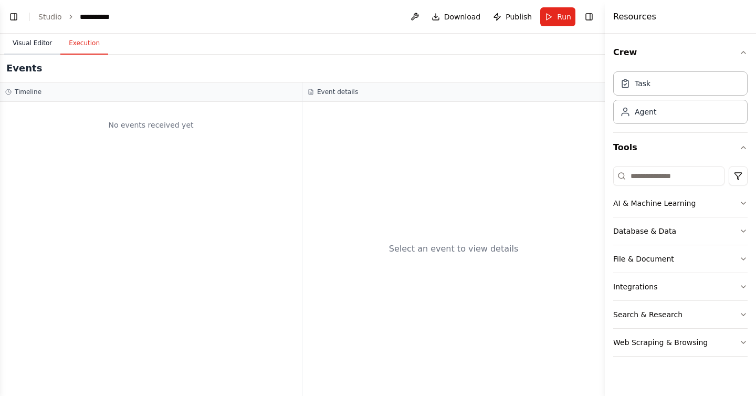
click at [44, 45] on button "Visual Editor" at bounding box center [32, 44] width 56 height 22
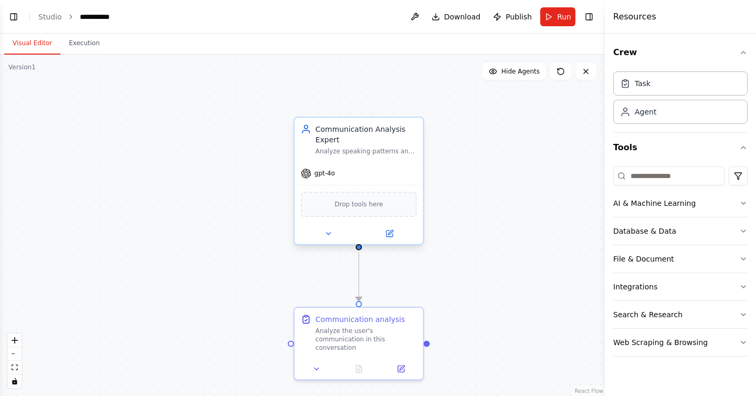
click at [375, 184] on div "gpt-4o" at bounding box center [359, 173] width 129 height 23
click at [383, 233] on button at bounding box center [389, 233] width 59 height 13
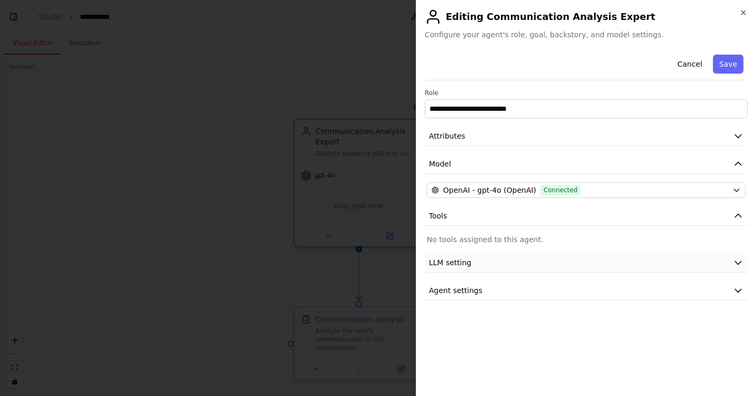
click at [560, 269] on button "LLM setting" at bounding box center [586, 262] width 323 height 19
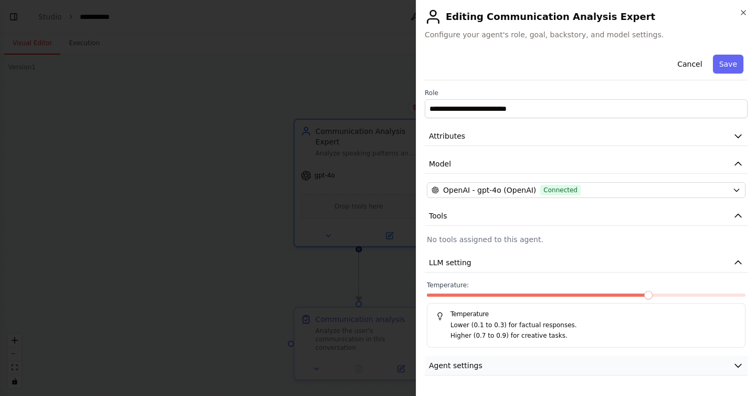
click at [567, 359] on button "Agent settings" at bounding box center [586, 365] width 323 height 19
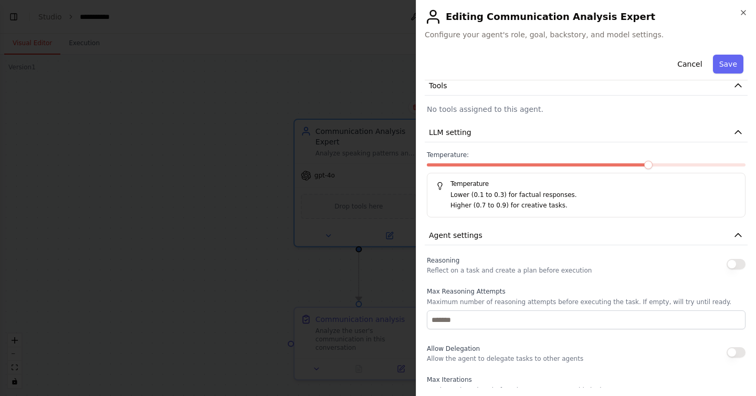
scroll to position [269, 0]
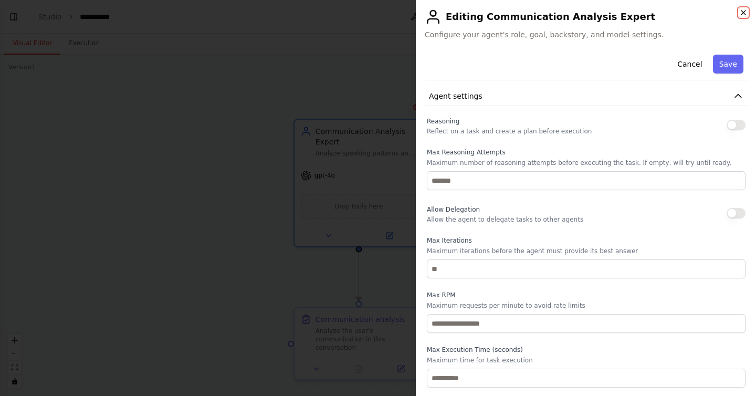
click at [745, 14] on icon "button" at bounding box center [744, 13] width 4 height 4
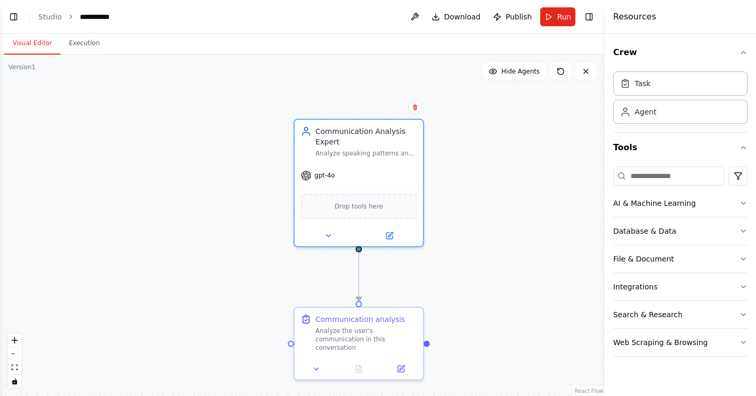
click at [531, 155] on div ".deletable-edge-delete-btn { width: 20px; height: 20px; border: 0px solid #ffff…" at bounding box center [302, 225] width 605 height 341
click at [317, 362] on icon at bounding box center [317, 366] width 8 height 8
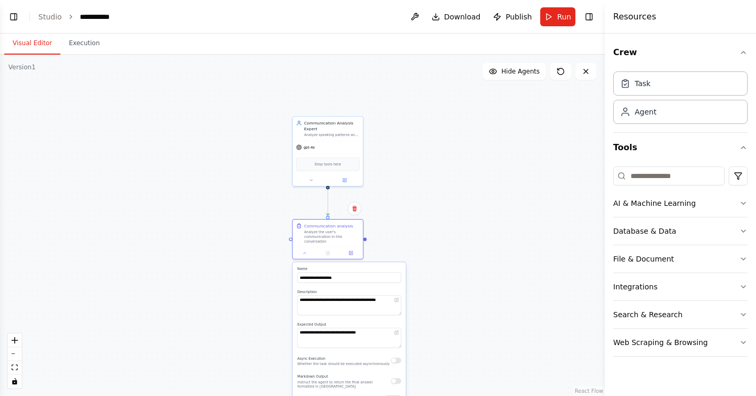
drag, startPoint x: 448, startPoint y: 308, endPoint x: 459, endPoint y: 244, distance: 65.0
click at [459, 244] on div ".deletable-edge-delete-btn { width: 20px; height: 20px; border: 0px solid #ffff…" at bounding box center [302, 225] width 605 height 341
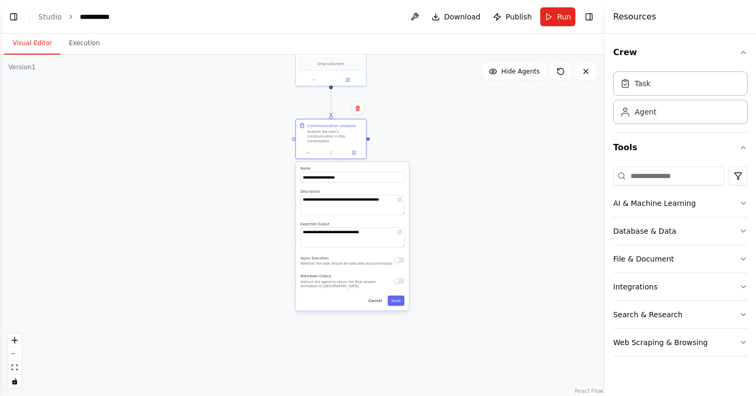
drag, startPoint x: 456, startPoint y: 304, endPoint x: 460, endPoint y: 202, distance: 102.0
click at [460, 202] on div ".deletable-edge-delete-btn { width: 20px; height: 20px; border: 0px solid #ffff…" at bounding box center [302, 225] width 605 height 341
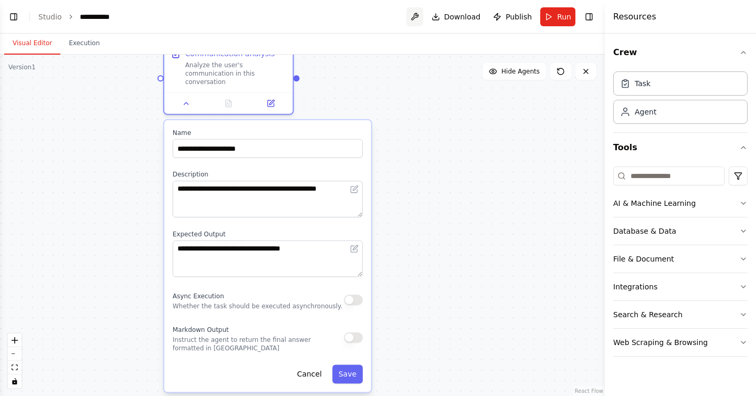
click at [423, 16] on button at bounding box center [415, 16] width 17 height 19
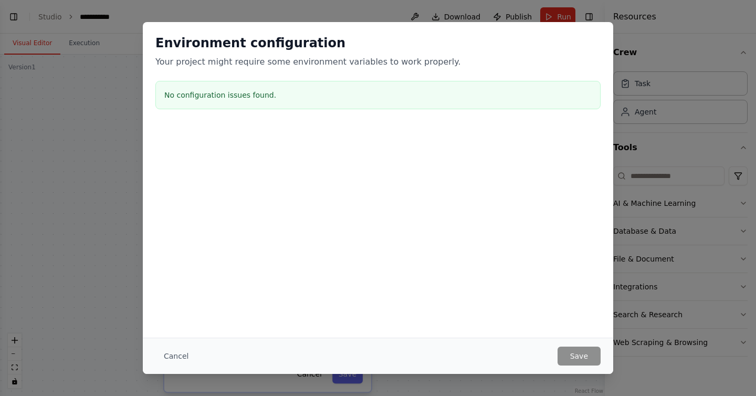
click at [187, 355] on button "Cancel" at bounding box center [175, 356] width 41 height 19
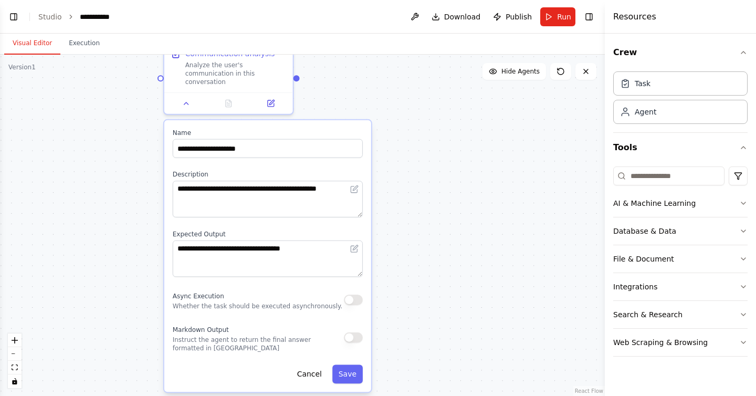
click at [455, 116] on div ".deletable-edge-delete-btn { width: 20px; height: 20px; border: 0px solid #ffff…" at bounding box center [302, 225] width 605 height 341
click at [523, 13] on span "Publish" at bounding box center [519, 17] width 26 height 11
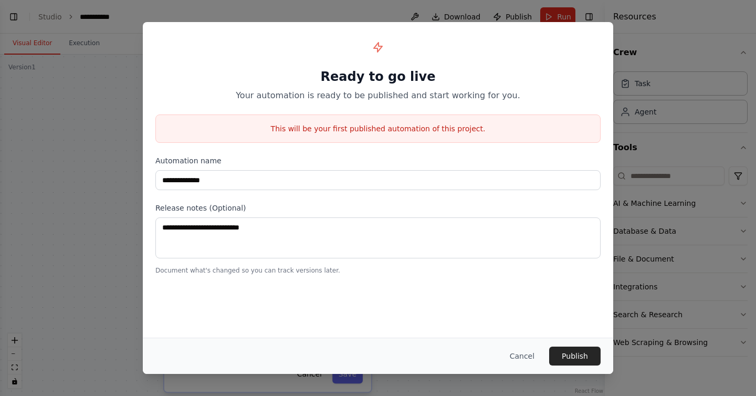
drag, startPoint x: 524, startPoint y: 351, endPoint x: 515, endPoint y: 344, distance: 11.6
click at [524, 351] on button "Cancel" at bounding box center [522, 356] width 41 height 19
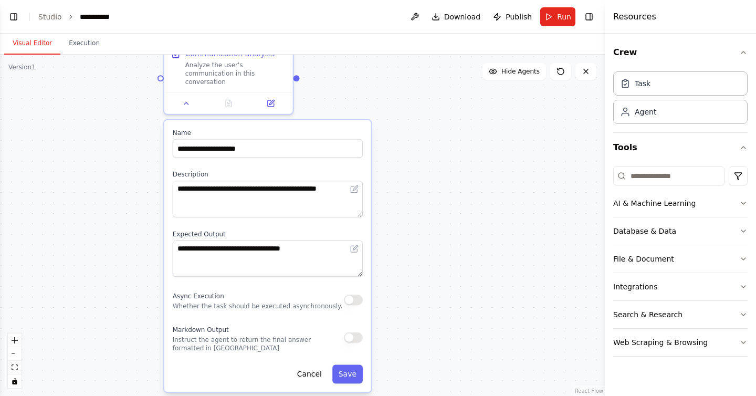
click at [114, 192] on div ".deletable-edge-delete-btn { width: 20px; height: 20px; border: 0px solid #ffff…" at bounding box center [302, 225] width 605 height 341
click at [17, 18] on button "Toggle Left Sidebar" at bounding box center [13, 16] width 15 height 15
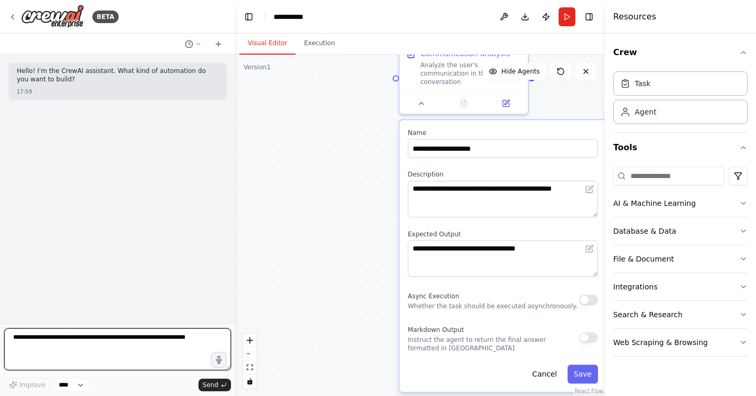
click at [107, 346] on textarea at bounding box center [117, 349] width 227 height 42
type textarea "**********"
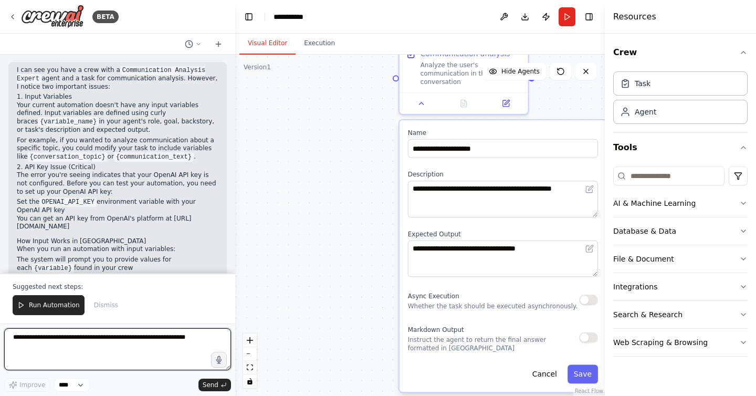
scroll to position [182, 0]
click at [312, 223] on div ".deletable-edge-delete-btn { width: 20px; height: 20px; border: 0px solid #ffff…" at bounding box center [420, 225] width 370 height 341
click at [583, 71] on icon at bounding box center [586, 71] width 8 height 8
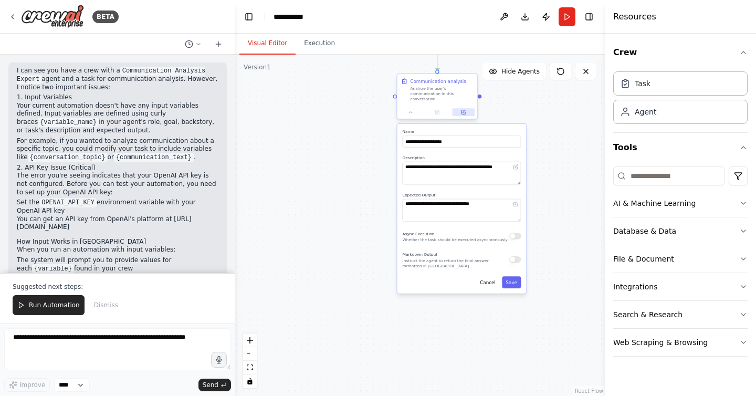
click at [467, 108] on button at bounding box center [464, 112] width 23 height 8
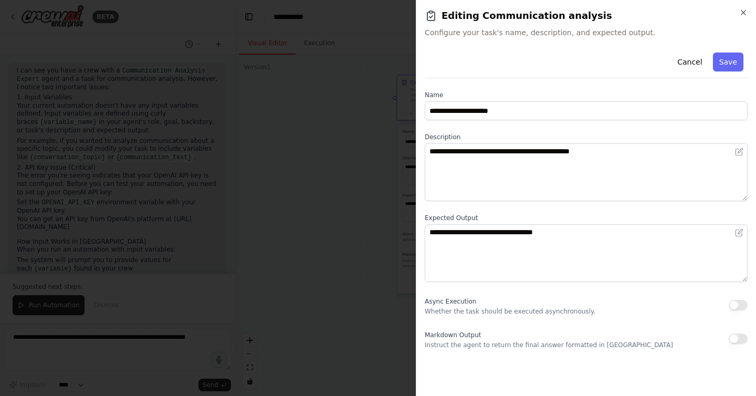
click at [374, 162] on div at bounding box center [378, 198] width 756 height 396
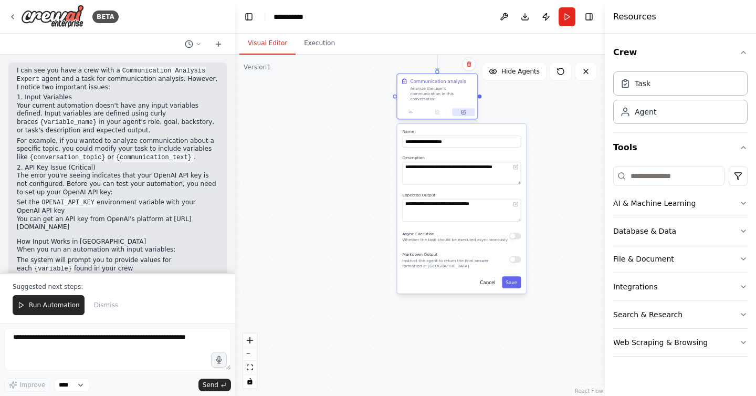
click at [470, 108] on button at bounding box center [464, 112] width 23 height 8
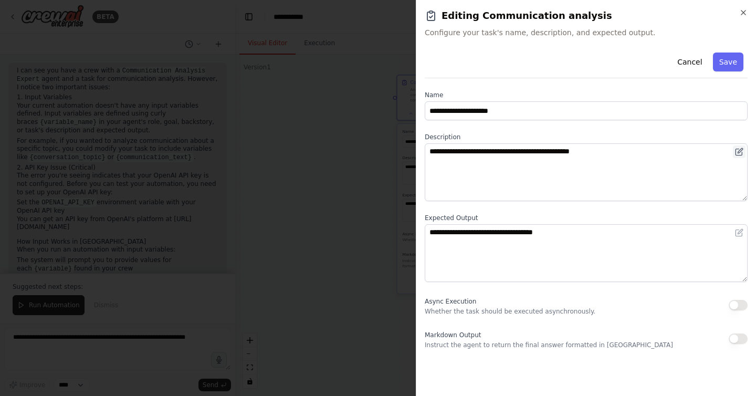
click at [742, 154] on icon at bounding box center [739, 152] width 8 height 8
click at [743, 150] on icon at bounding box center [739, 152] width 8 height 8
click at [697, 63] on button "Cancel" at bounding box center [689, 62] width 37 height 19
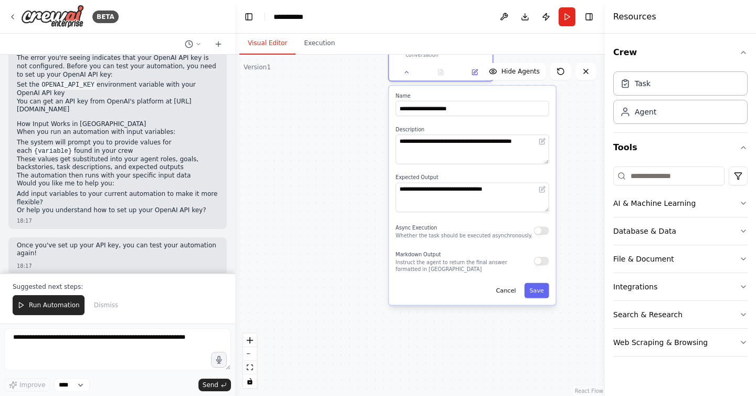
scroll to position [300, 0]
click at [112, 277] on div "Suggested next steps: Run Automation Dismiss" at bounding box center [117, 298] width 235 height 50
click at [95, 349] on textarea at bounding box center [117, 349] width 227 height 42
click at [90, 345] on textarea at bounding box center [117, 349] width 227 height 42
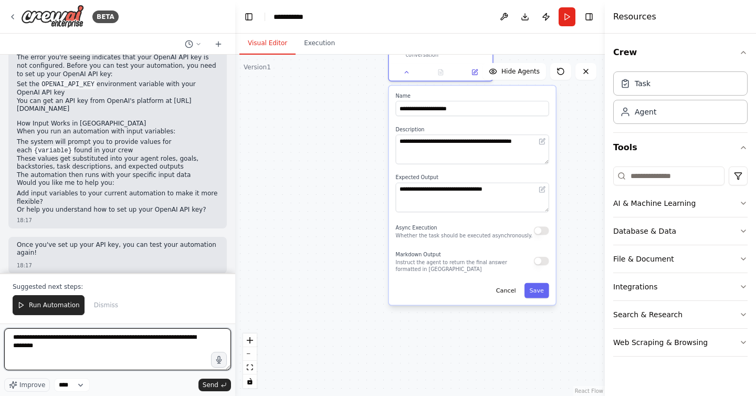
type textarea "**********"
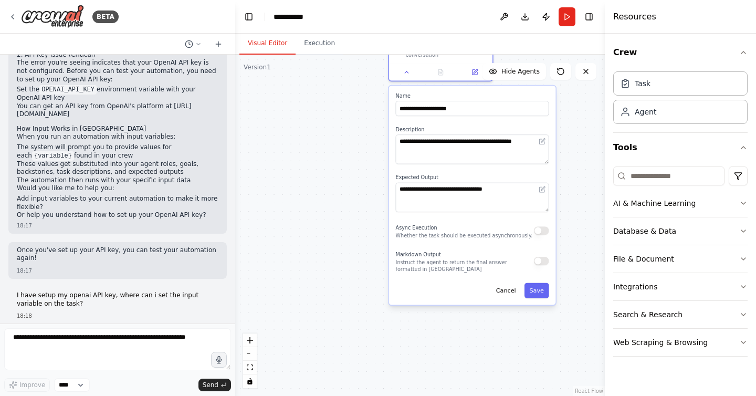
scroll to position [322, 0]
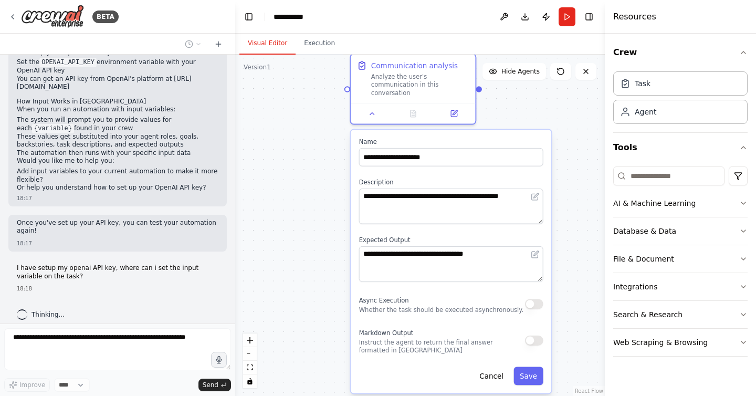
drag, startPoint x: 354, startPoint y: 136, endPoint x: 306, endPoint y: 209, distance: 86.8
click at [306, 209] on div ".deletable-edge-delete-btn { width: 20px; height: 20px; border: 0px solid #ffff…" at bounding box center [420, 225] width 370 height 341
click at [371, 108] on icon at bounding box center [372, 112] width 8 height 8
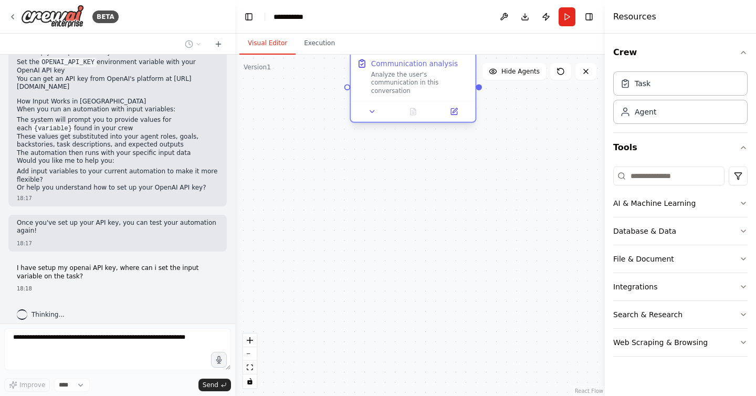
click at [386, 77] on div "Analyze the user's communication in this conversation" at bounding box center [420, 82] width 98 height 24
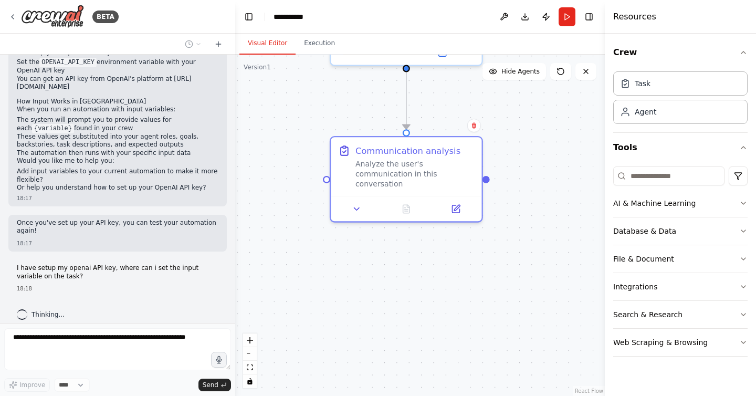
drag, startPoint x: 386, startPoint y: 177, endPoint x: 355, endPoint y: 290, distance: 117.5
click at [355, 290] on div ".deletable-edge-delete-btn { width: 20px; height: 20px; border: 0px solid #ffff…" at bounding box center [420, 225] width 370 height 341
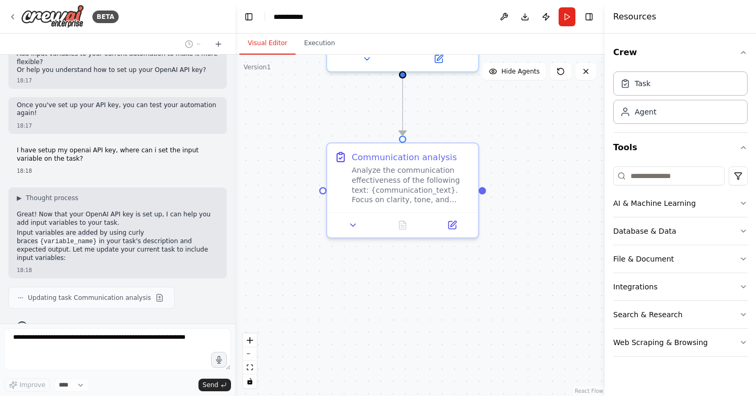
scroll to position [452, 0]
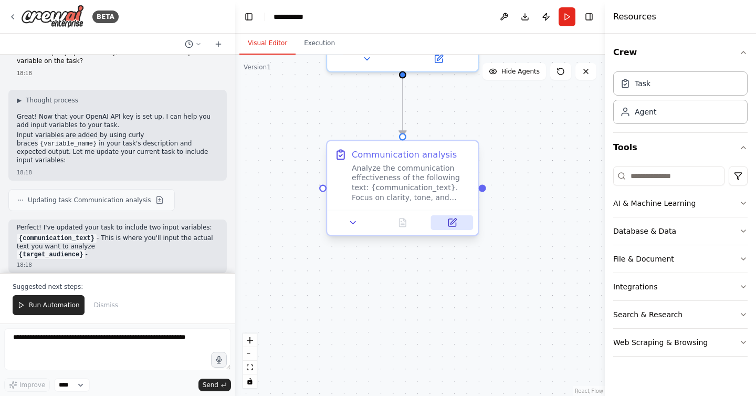
click at [451, 218] on icon at bounding box center [453, 223] width 10 height 10
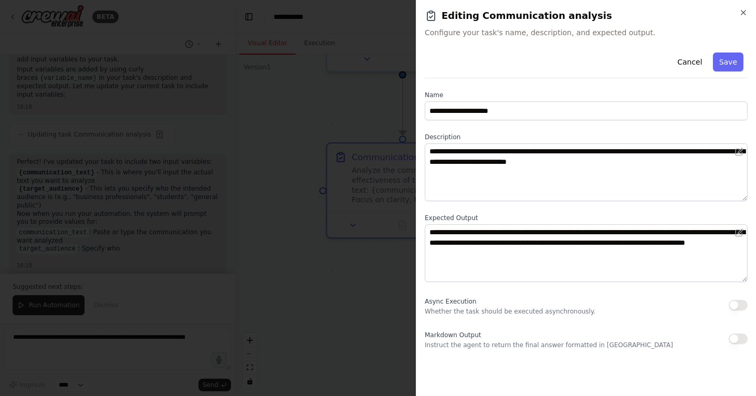
click at [130, 91] on div at bounding box center [378, 198] width 756 height 396
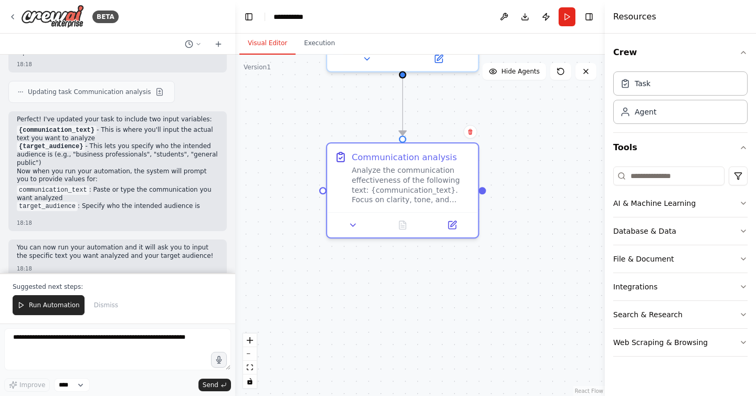
scroll to position [645, 0]
click at [456, 233] on div at bounding box center [402, 222] width 151 height 25
click at [456, 228] on button at bounding box center [452, 222] width 42 height 15
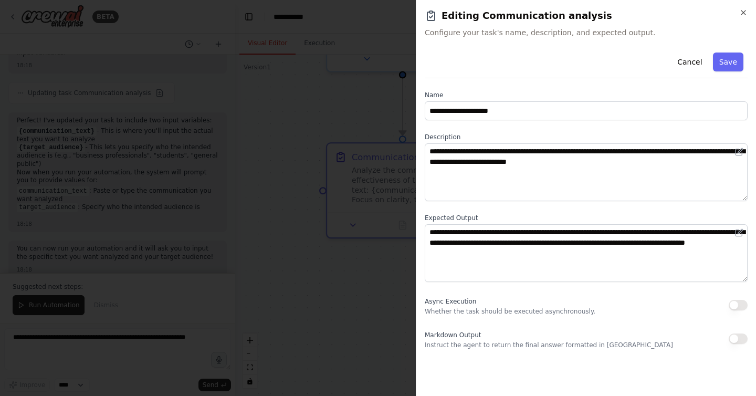
click at [388, 254] on div at bounding box center [378, 198] width 756 height 396
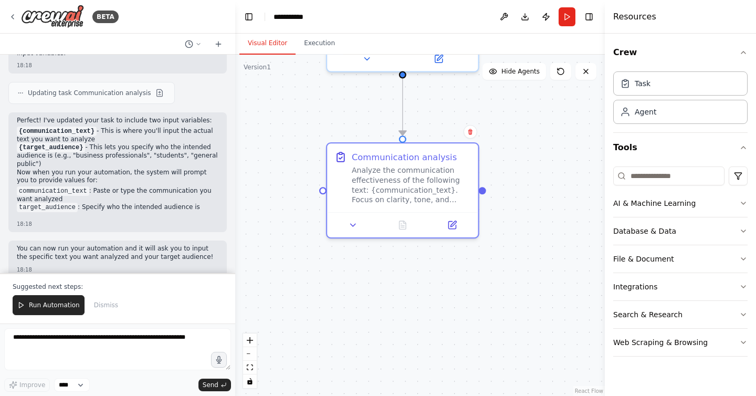
click at [385, 260] on div ".deletable-edge-delete-btn { width: 20px; height: 20px; border: 0px solid #ffff…" at bounding box center [420, 225] width 370 height 341
click at [55, 309] on span "Run Automation" at bounding box center [54, 305] width 51 height 8
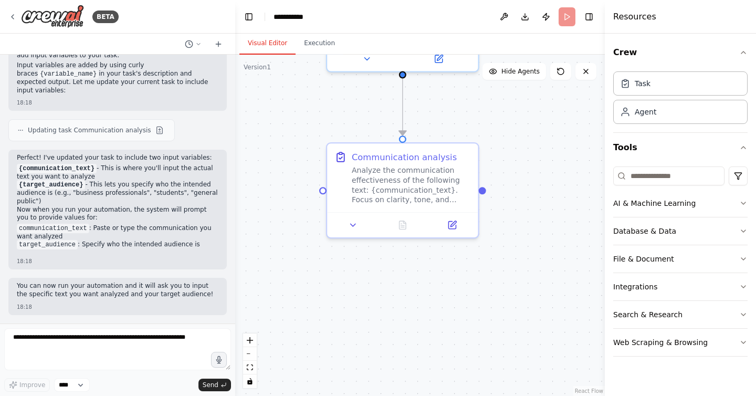
scroll to position [598, 0]
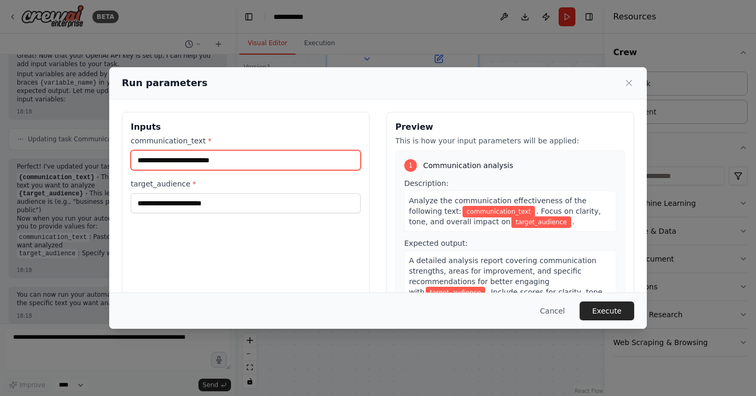
click at [234, 153] on input "communication_text *" at bounding box center [246, 160] width 230 height 20
click at [214, 163] on input "communication_text *" at bounding box center [246, 160] width 230 height 20
paste input "**********"
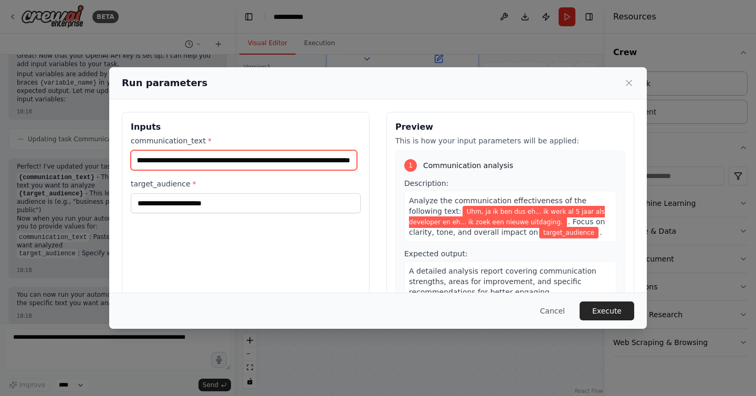
type input "**********"
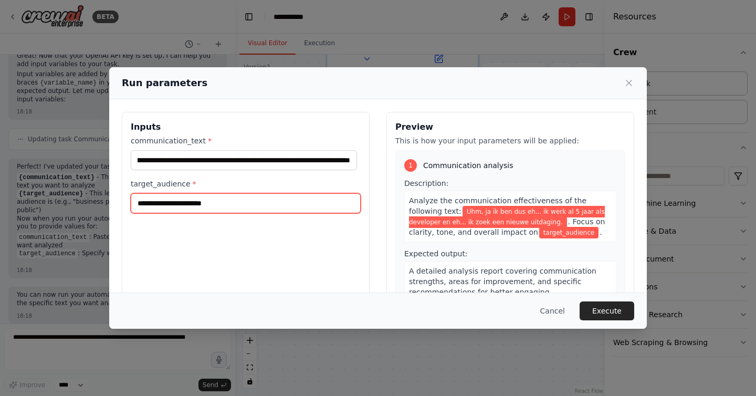
click at [217, 205] on input "target_audience *" at bounding box center [246, 203] width 230 height 20
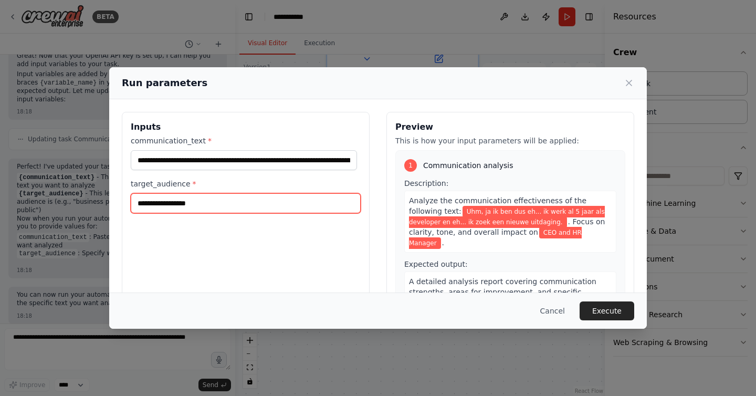
type input "**********"
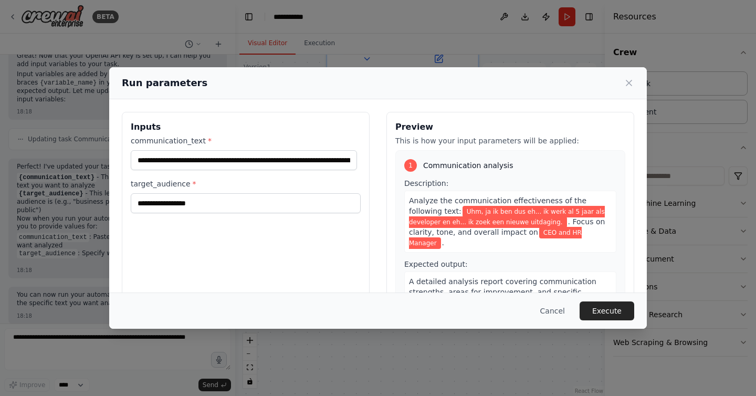
click at [601, 306] on button "Execute" at bounding box center [607, 311] width 55 height 19
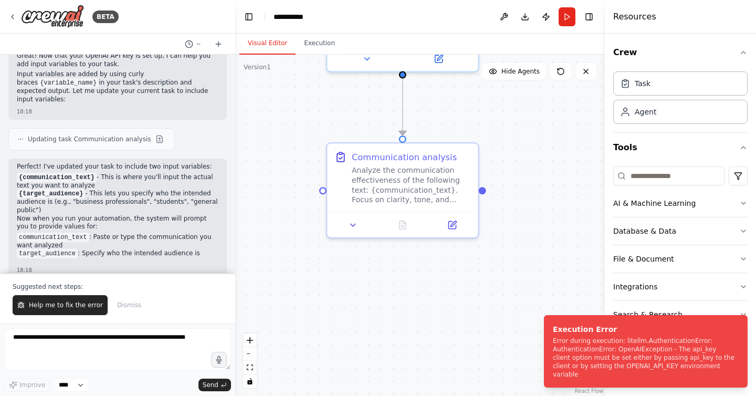
scroll to position [645, 0]
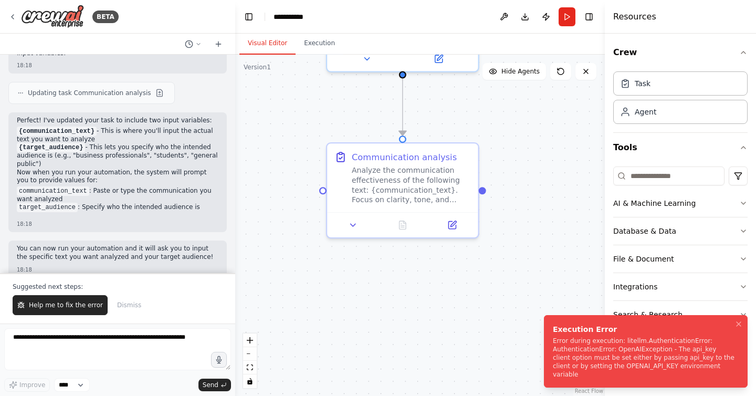
click at [614, 374] on div "Error during execution: litellm.AuthenticationError: AuthenticationError: OpenA…" at bounding box center [644, 358] width 182 height 42
click at [615, 374] on div "Error during execution: litellm.AuthenticationError: AuthenticationError: OpenA…" at bounding box center [644, 358] width 182 height 42
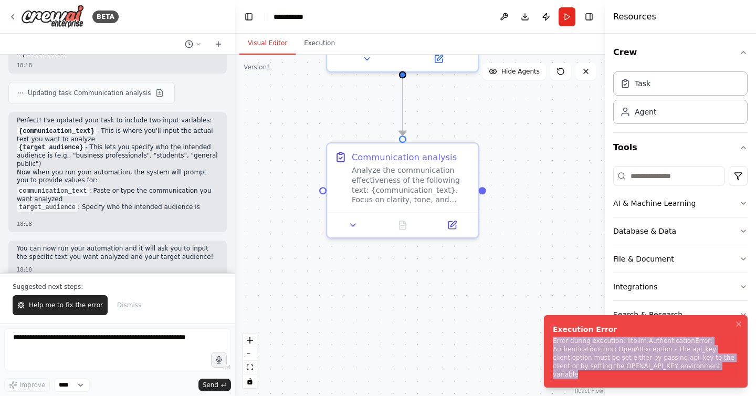
click at [615, 374] on div "Error during execution: litellm.AuthenticationError: AuthenticationError: OpenA…" at bounding box center [644, 358] width 182 height 42
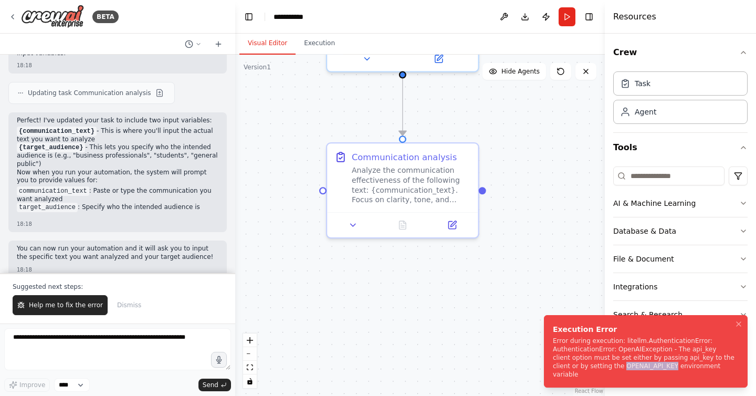
click at [615, 374] on div "Error during execution: litellm.AuthenticationError: AuthenticationError: OpenA…" at bounding box center [644, 358] width 182 height 42
click at [532, 338] on div ".deletable-edge-delete-btn { width: 20px; height: 20px; border: 0px solid #ffff…" at bounding box center [420, 225] width 370 height 341
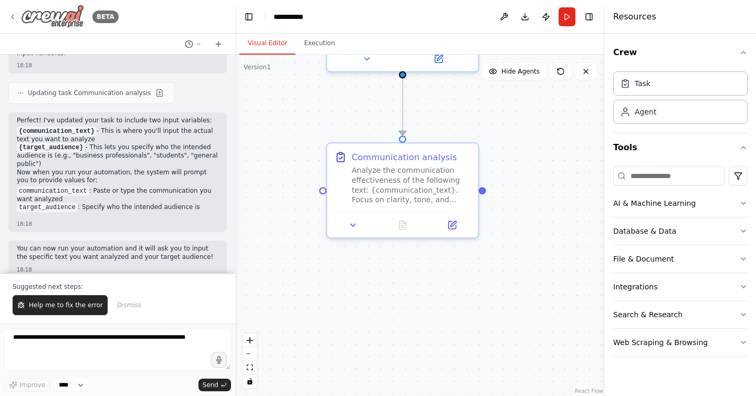
click at [15, 16] on icon at bounding box center [12, 17] width 8 height 8
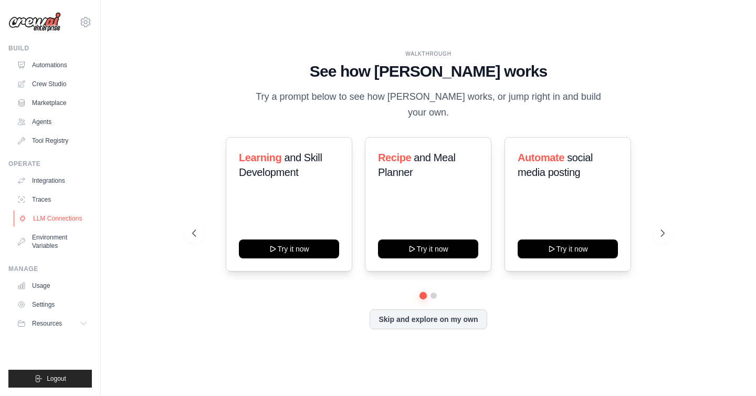
click at [65, 215] on link "LLM Connections" at bounding box center [53, 218] width 79 height 17
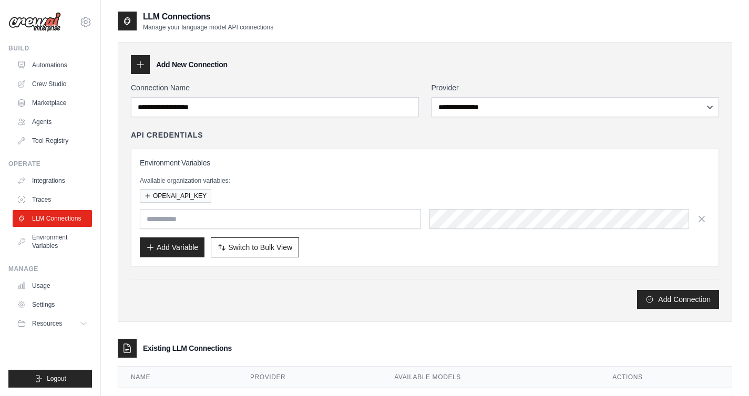
scroll to position [47, 0]
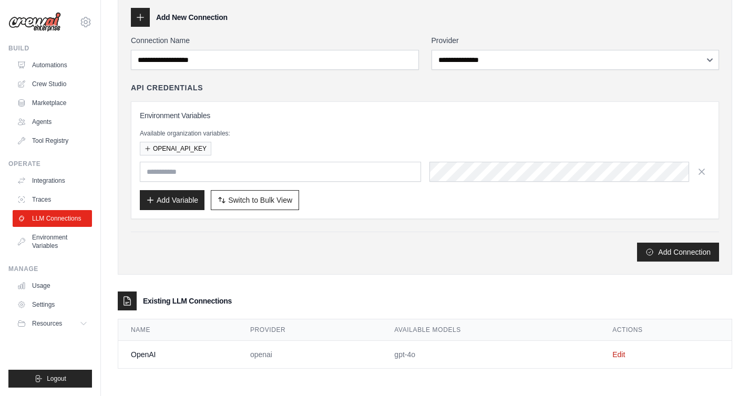
click at [668, 358] on td "Edit" at bounding box center [665, 355] width 132 height 28
click at [631, 352] on td "Edit" at bounding box center [665, 355] width 132 height 28
click at [627, 354] on td "Edit" at bounding box center [665, 355] width 132 height 28
click at [618, 354] on link "Edit" at bounding box center [618, 354] width 13 height 8
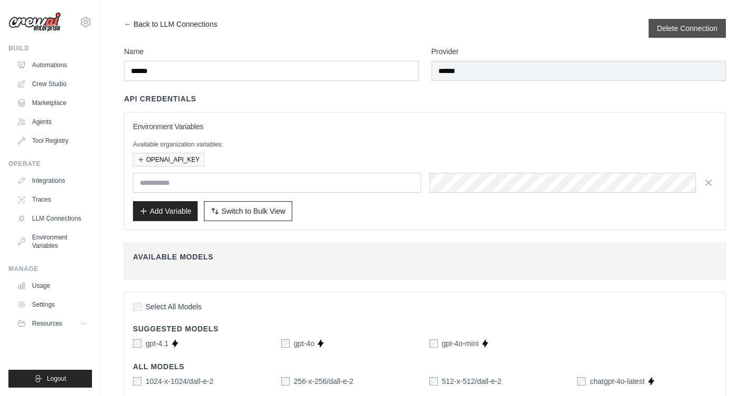
click at [677, 19] on div "Delete Connection" at bounding box center [686, 28] width 77 height 19
click at [680, 34] on div "Delete Connection" at bounding box center [686, 28] width 77 height 19
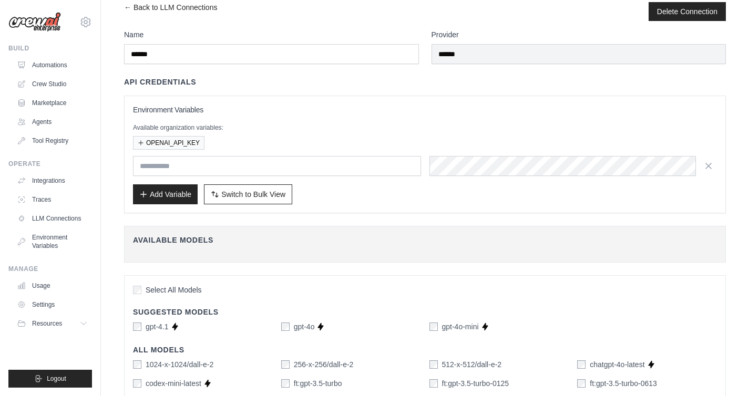
scroll to position [17, 0]
click at [691, 12] on button "Delete Connection" at bounding box center [687, 10] width 60 height 11
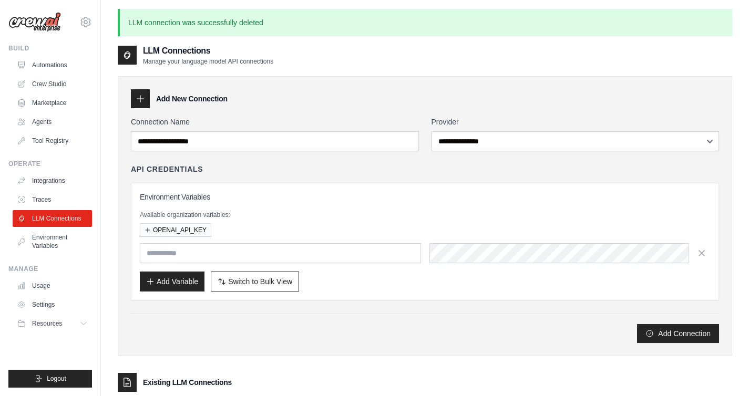
scroll to position [2, 0]
click at [367, 182] on div "Environment Variables Available organization variables: OPENAI_API_KEY Add Vari…" at bounding box center [425, 241] width 588 height 118
click at [321, 171] on div "API Credentials" at bounding box center [425, 168] width 588 height 11
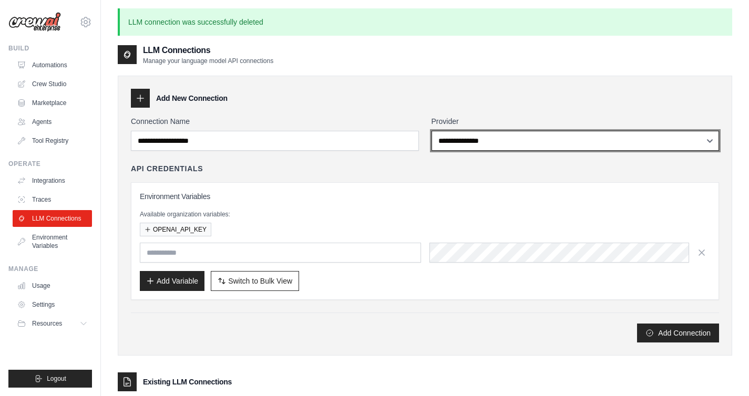
click at [503, 140] on select "**********" at bounding box center [575, 141] width 288 height 20
select select "******"
click at [431, 131] on select "**********" at bounding box center [575, 141] width 288 height 20
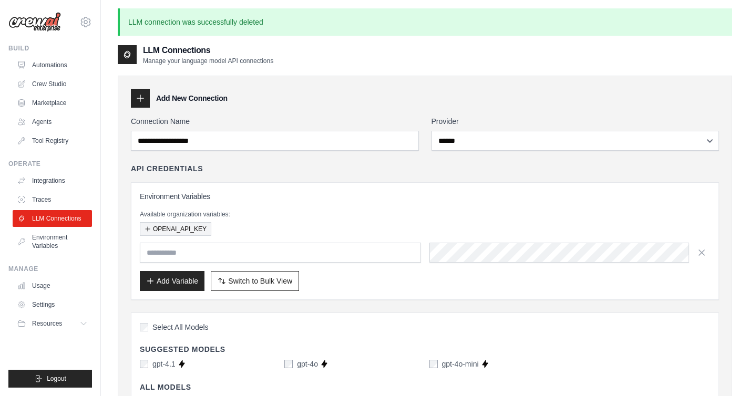
click at [163, 232] on button "OPENAI_API_KEY" at bounding box center [175, 229] width 71 height 14
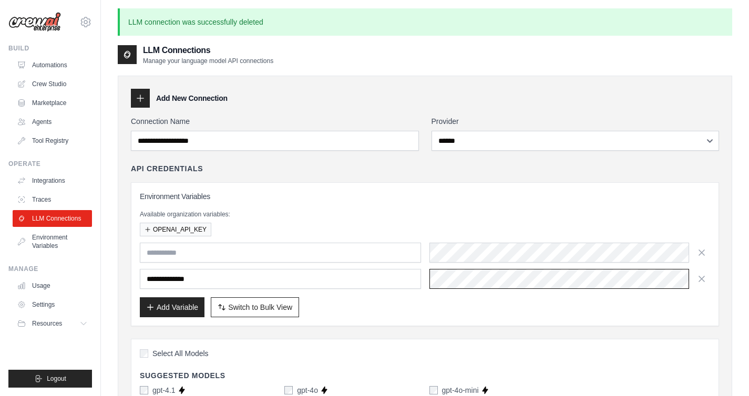
scroll to position [0, 480]
click at [511, 304] on div "Add Variable Switch to Bulk View Switch to Table View" at bounding box center [425, 307] width 570 height 20
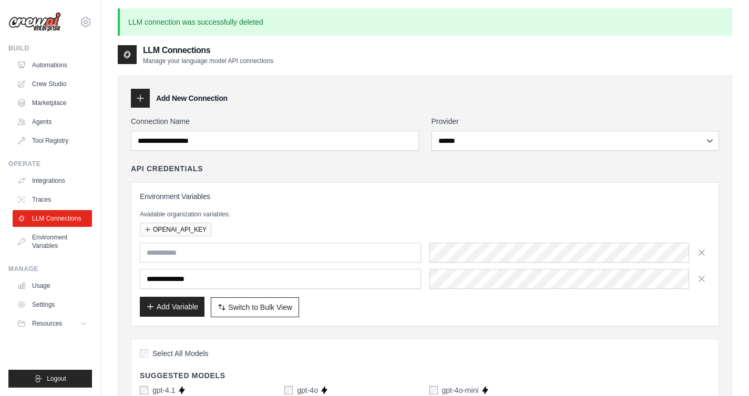
click at [185, 310] on button "Add Variable" at bounding box center [172, 307] width 65 height 20
click at [700, 248] on icon "button" at bounding box center [701, 252] width 11 height 11
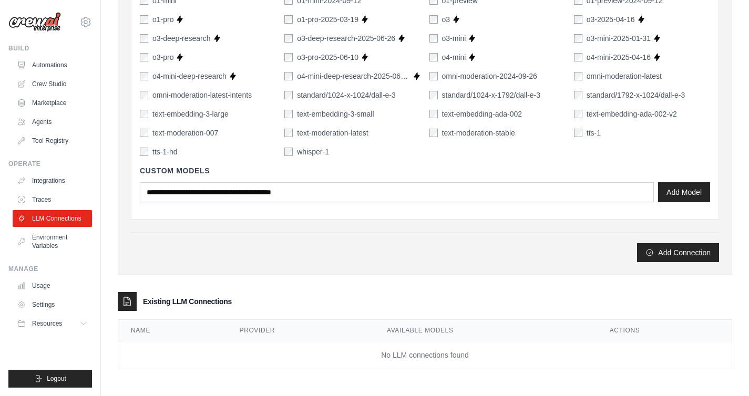
scroll to position [820, 0]
click at [654, 258] on button "Add Connection" at bounding box center [678, 251] width 82 height 19
type input "*******"
click at [690, 257] on button "Add Connection" at bounding box center [678, 251] width 82 height 19
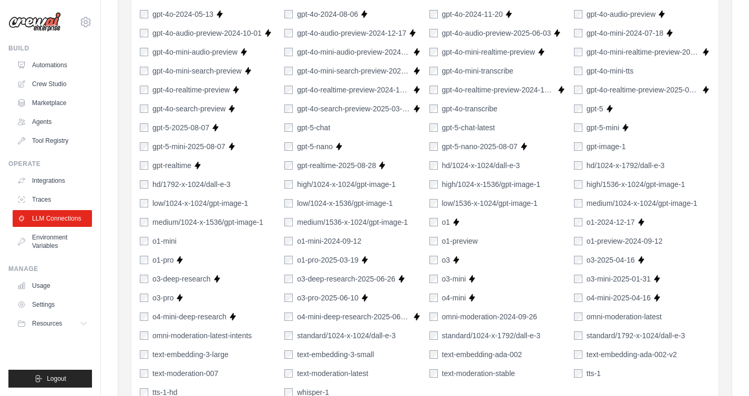
scroll to position [307, 0]
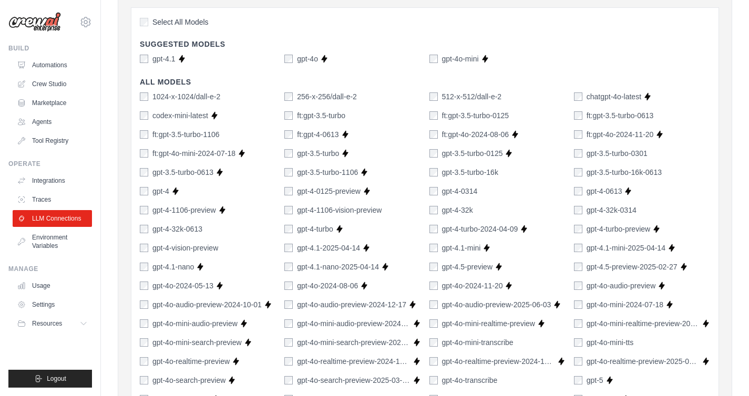
click at [183, 25] on span "Select All Models" at bounding box center [180, 22] width 56 height 11
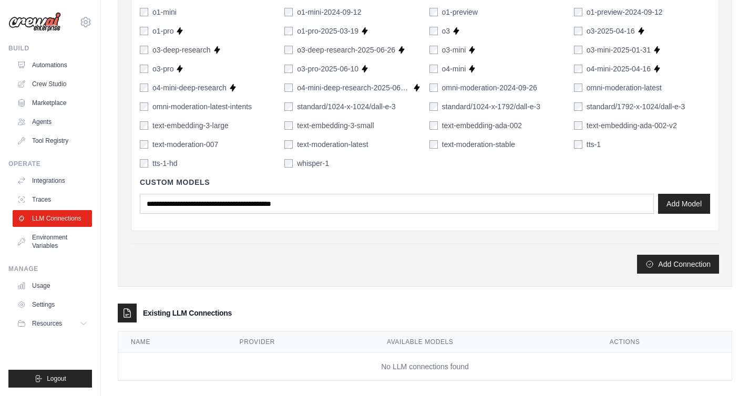
scroll to position [820, 0]
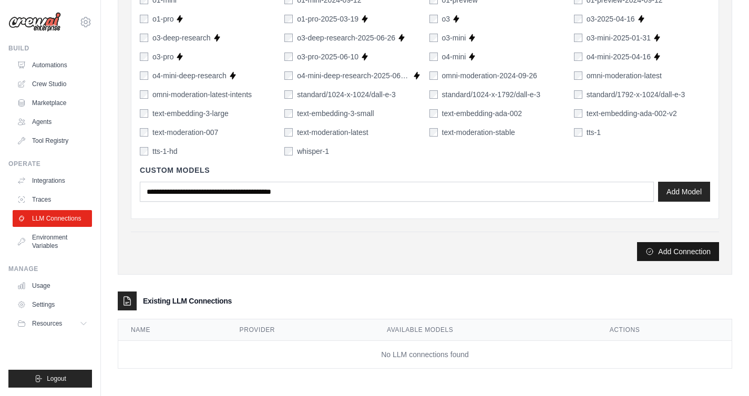
click at [684, 259] on button "Add Connection" at bounding box center [678, 251] width 82 height 19
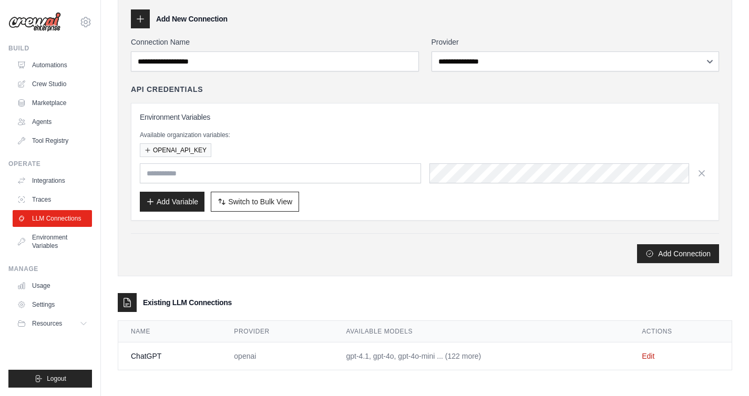
scroll to position [83, 0]
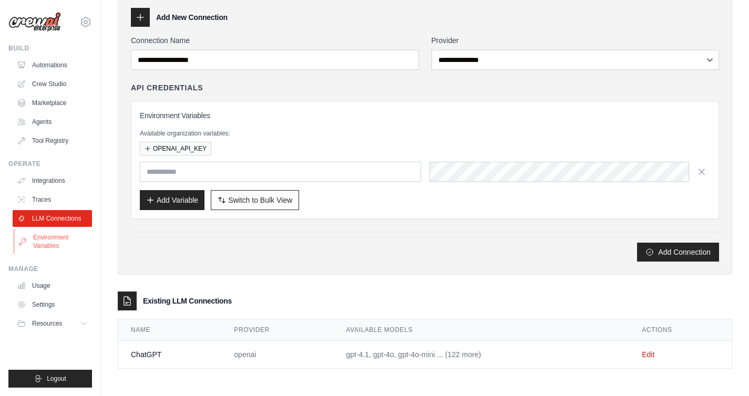
click at [63, 245] on link "Environment Variables" at bounding box center [53, 241] width 79 height 25
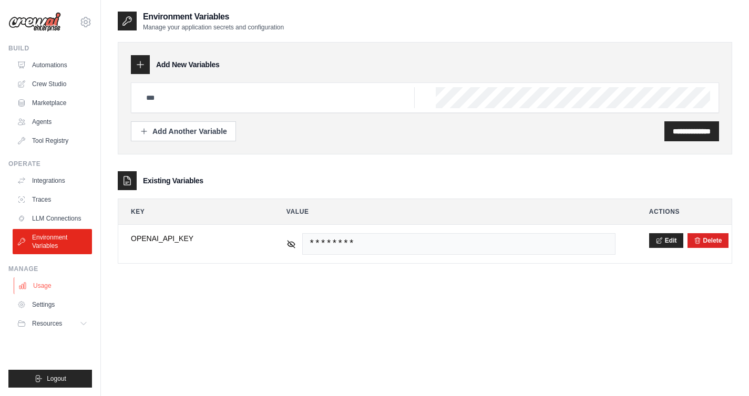
click at [63, 284] on link "Usage" at bounding box center [53, 285] width 79 height 17
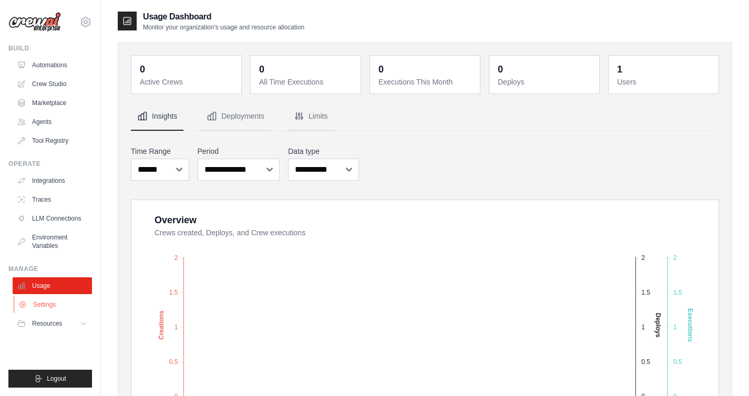
click at [62, 307] on link "Settings" at bounding box center [53, 304] width 79 height 17
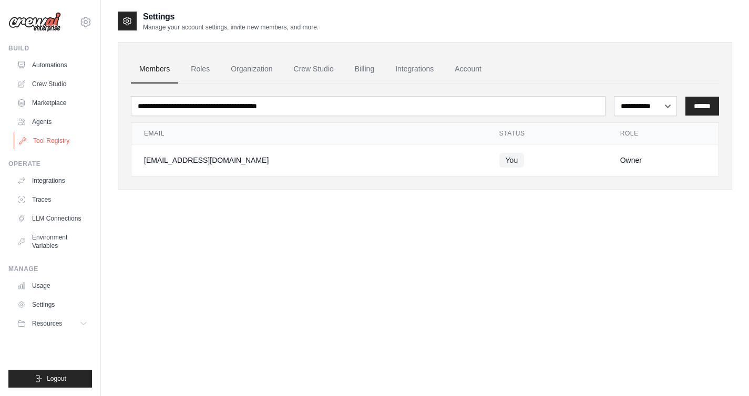
click at [58, 139] on link "Tool Registry" at bounding box center [53, 140] width 79 height 17
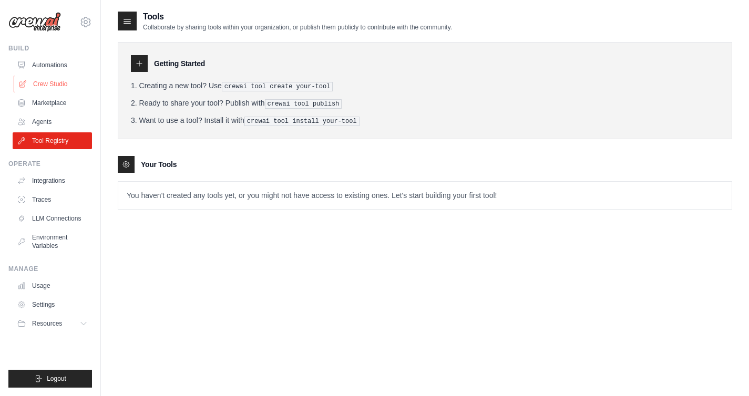
click at [59, 78] on link "Crew Studio" at bounding box center [53, 84] width 79 height 17
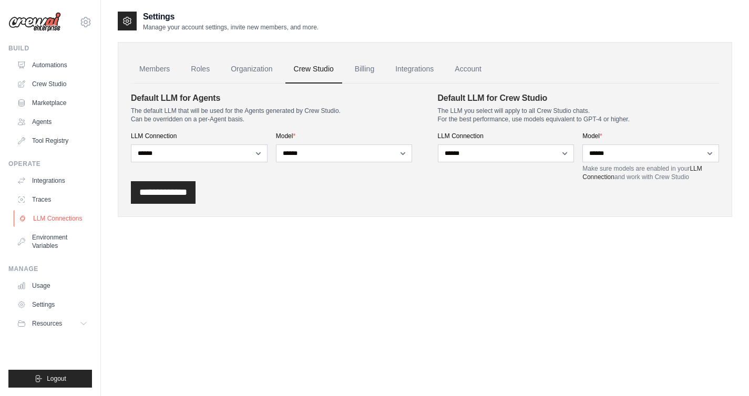
click at [66, 216] on link "LLM Connections" at bounding box center [53, 218] width 79 height 17
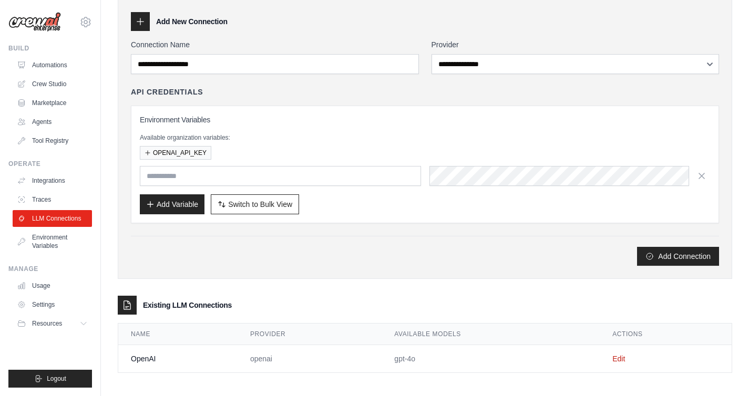
scroll to position [47, 0]
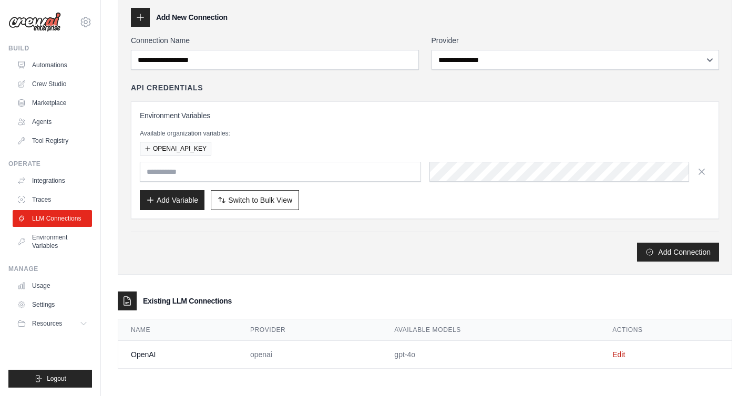
click at [610, 354] on td "Edit" at bounding box center [665, 355] width 132 height 28
click at [614, 354] on link "Edit" at bounding box center [618, 354] width 13 height 8
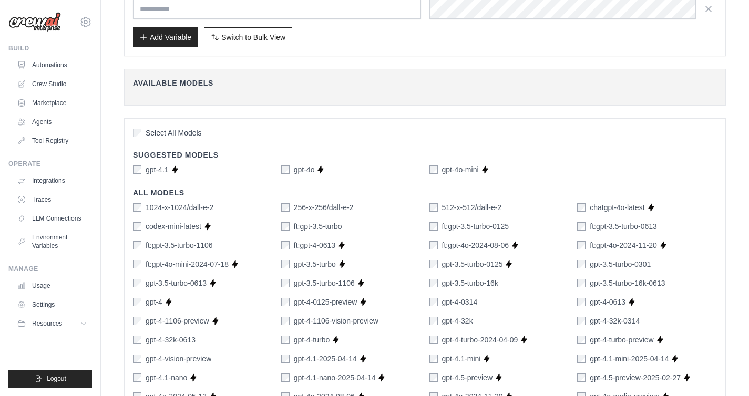
scroll to position [211, 0]
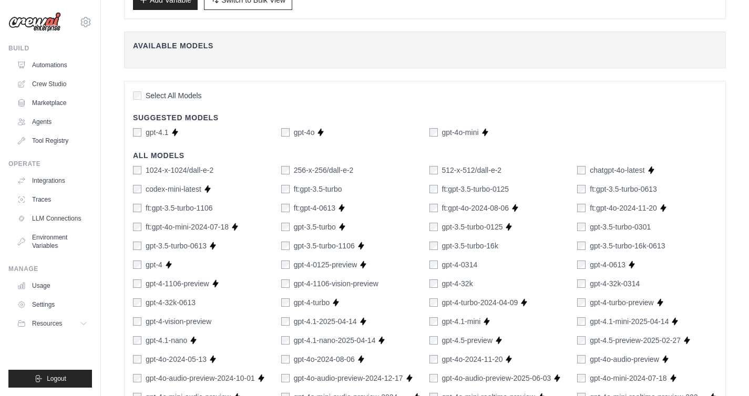
click at [423, 154] on h4 "All Models" at bounding box center [425, 155] width 584 height 11
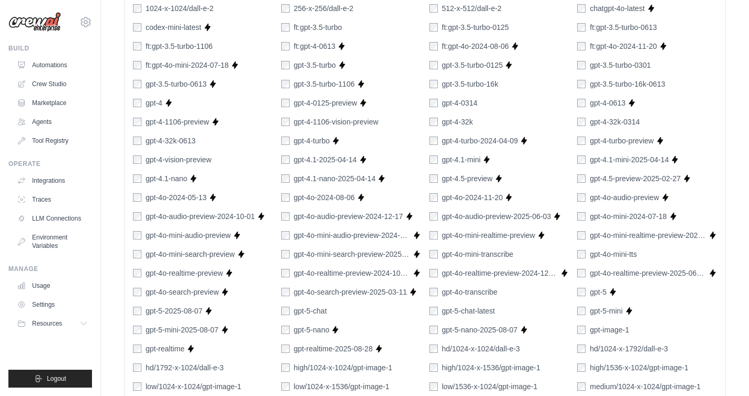
scroll to position [673, 0]
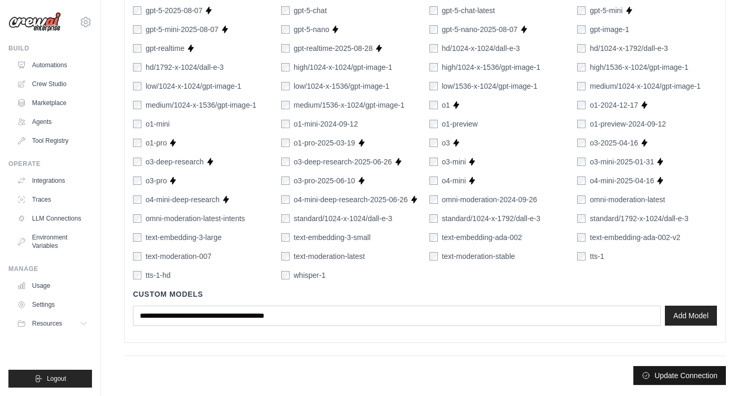
click at [699, 373] on button "Update Connection" at bounding box center [679, 375] width 92 height 19
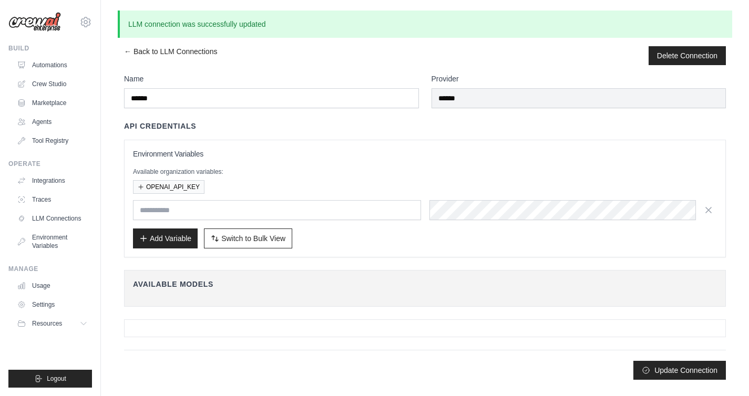
scroll to position [0, 0]
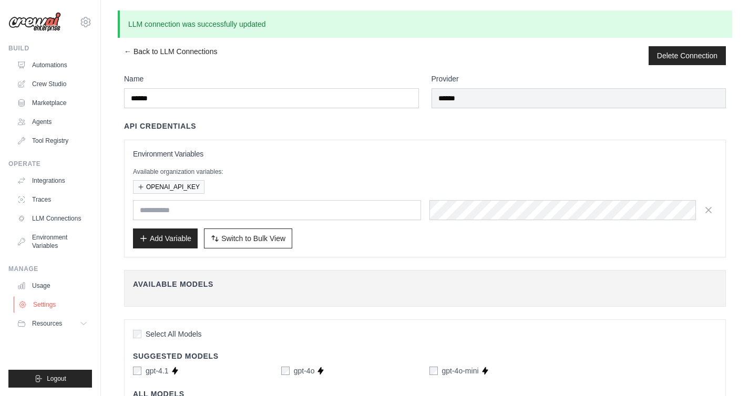
click at [54, 306] on link "Settings" at bounding box center [53, 304] width 79 height 17
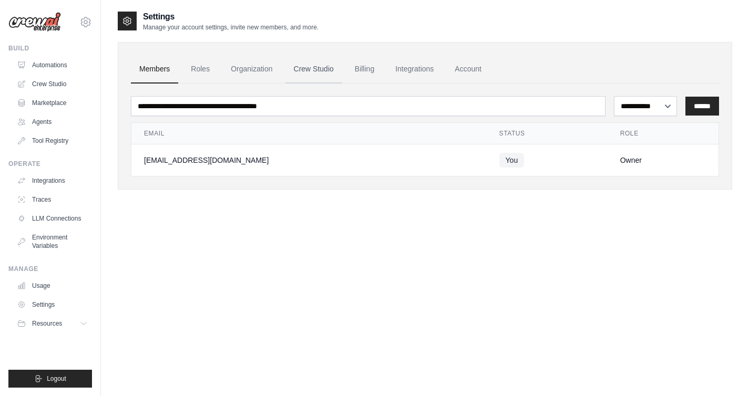
click at [314, 68] on link "Crew Studio" at bounding box center [313, 69] width 57 height 28
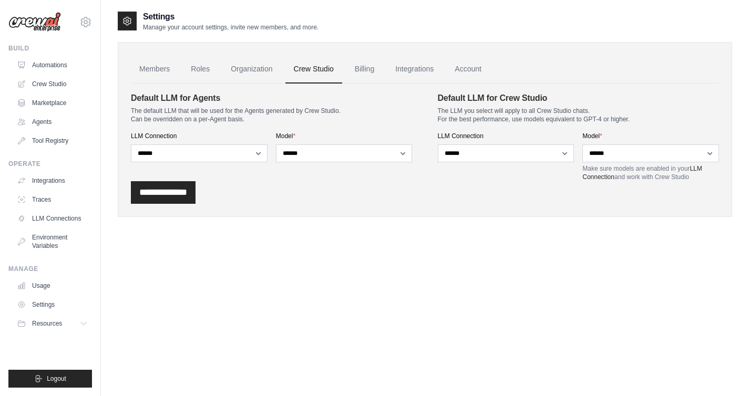
select select "**********"
click at [276, 144] on select "**********" at bounding box center [344, 153] width 137 height 18
click at [630, 155] on select "**********" at bounding box center [650, 153] width 137 height 18
select select "**********"
click at [582, 144] on select "**********" at bounding box center [650, 153] width 137 height 18
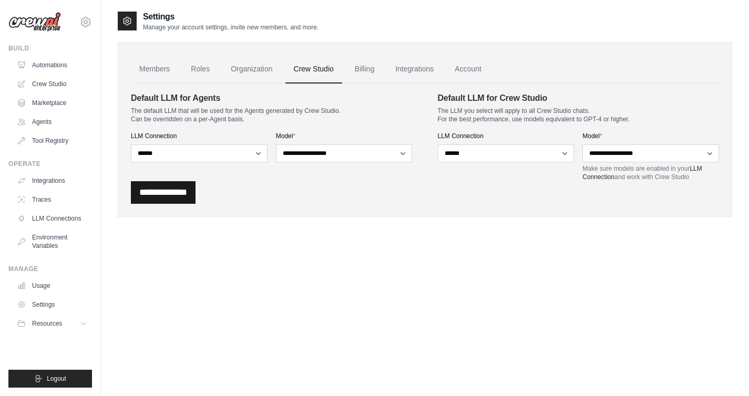
click at [156, 195] on input "**********" at bounding box center [163, 192] width 65 height 23
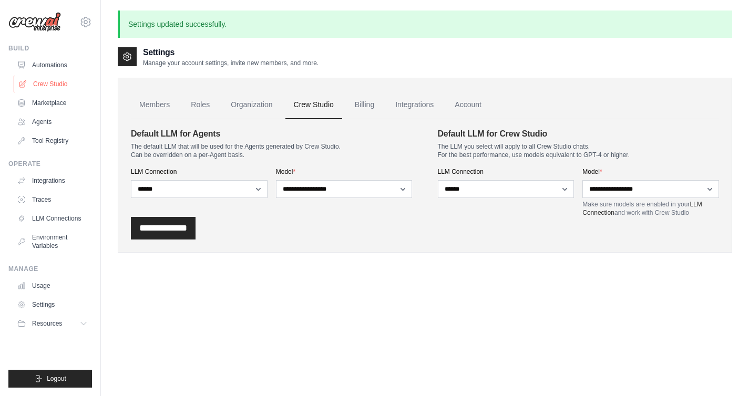
click at [57, 87] on link "Crew Studio" at bounding box center [53, 84] width 79 height 17
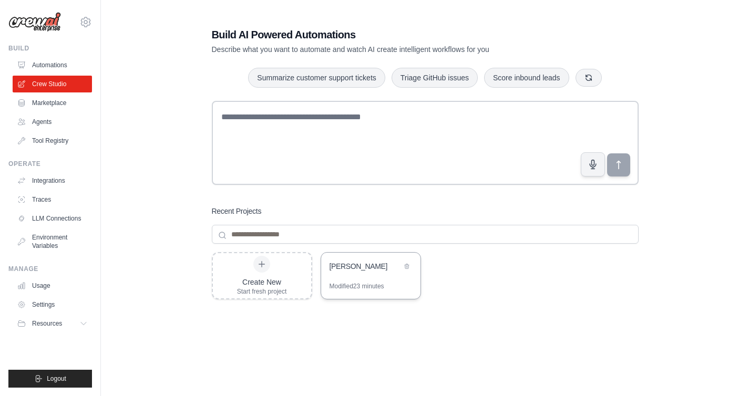
click at [339, 276] on div "[PERSON_NAME]" at bounding box center [370, 267] width 99 height 29
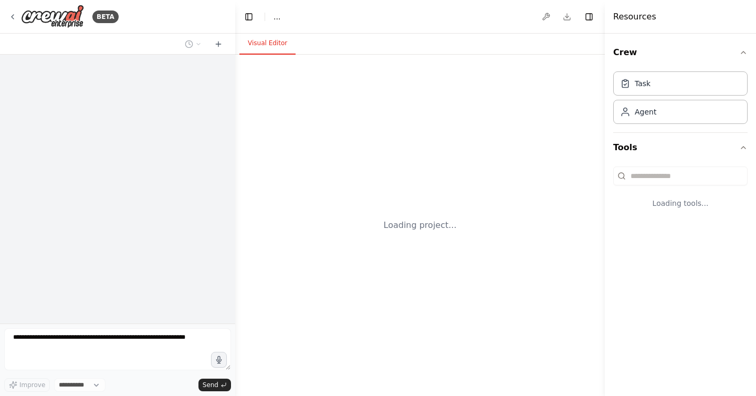
select select "****"
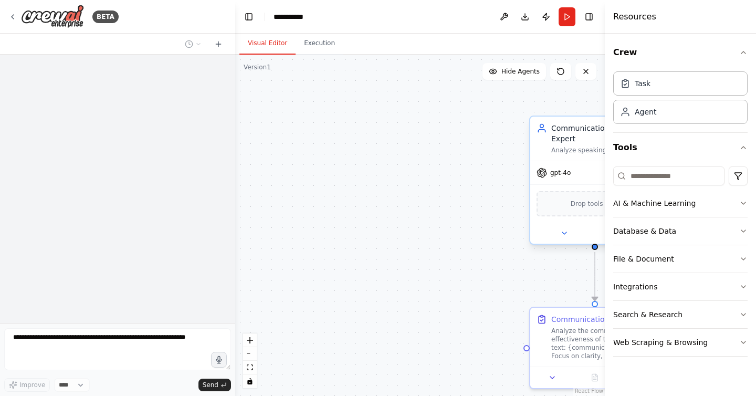
scroll to position [99, 0]
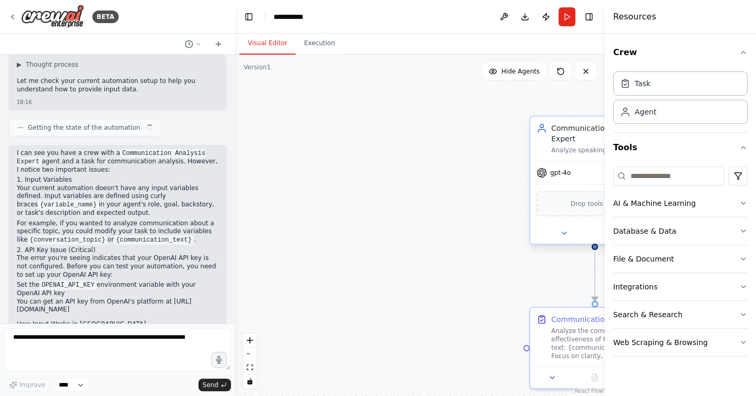
click at [562, 178] on div "gpt-4o" at bounding box center [595, 172] width 129 height 23
click at [548, 181] on div "gpt-4o" at bounding box center [595, 172] width 129 height 23
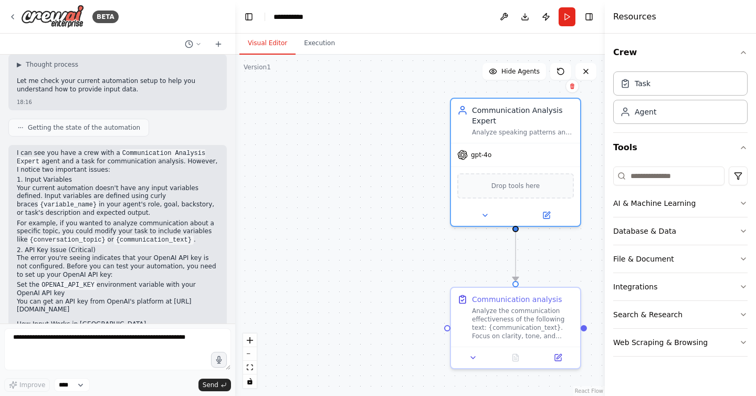
drag, startPoint x: 440, startPoint y: 260, endPoint x: 344, endPoint y: 243, distance: 97.7
click at [348, 241] on div ".deletable-edge-delete-btn { width: 20px; height: 20px; border: 0px solid #ffff…" at bounding box center [420, 225] width 370 height 341
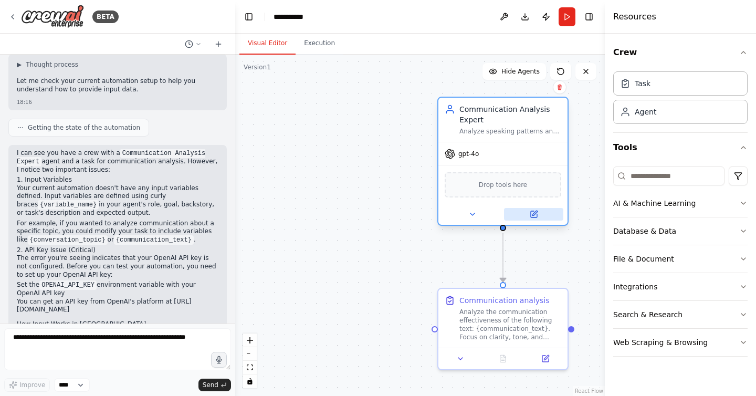
click at [533, 209] on button at bounding box center [533, 214] width 59 height 13
click at [538, 213] on button at bounding box center [533, 214] width 59 height 13
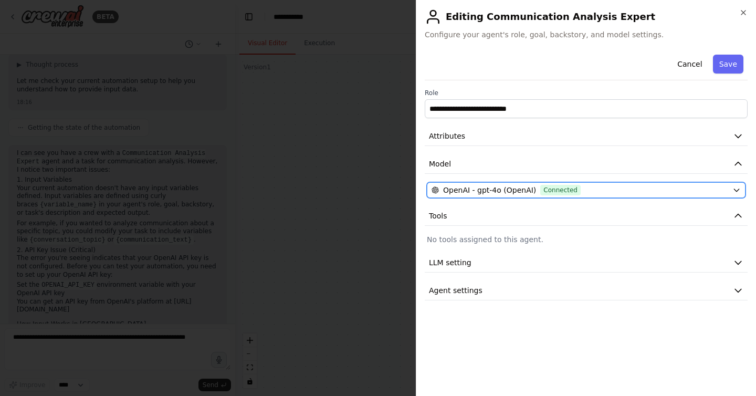
click at [587, 186] on div "OpenAI - gpt-4o (OpenAI) Connected" at bounding box center [580, 190] width 297 height 11
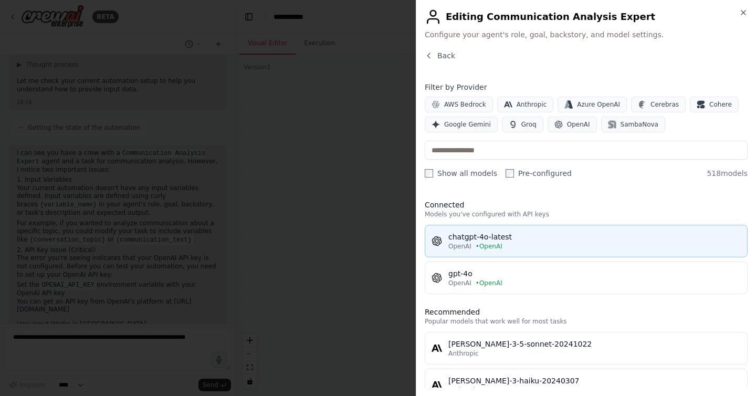
click at [537, 240] on div "chatgpt-4o-latest" at bounding box center [595, 237] width 293 height 11
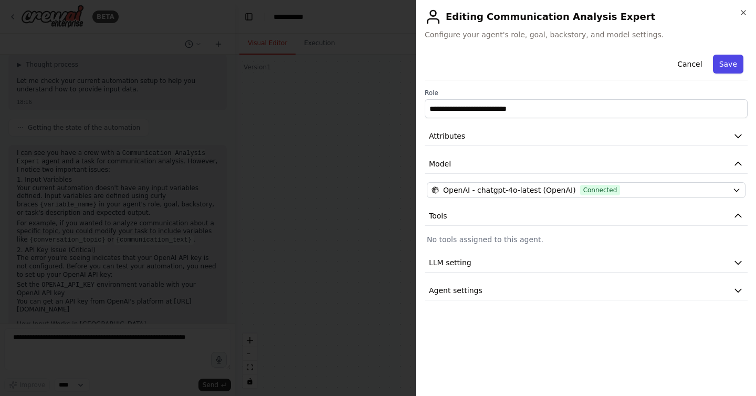
click at [726, 68] on button "Save" at bounding box center [728, 64] width 30 height 19
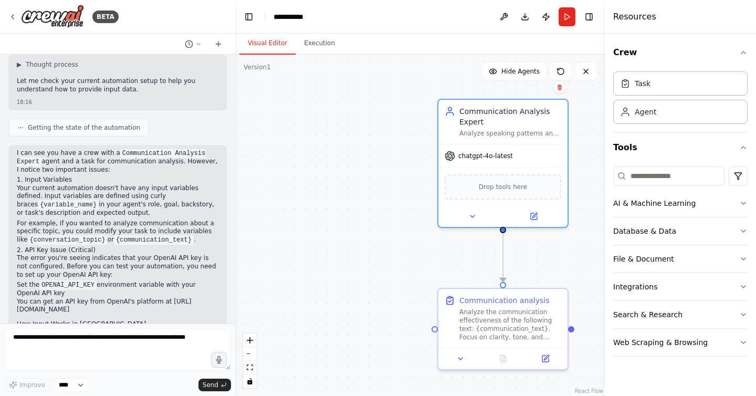
click at [570, 18] on button "Run" at bounding box center [567, 16] width 17 height 19
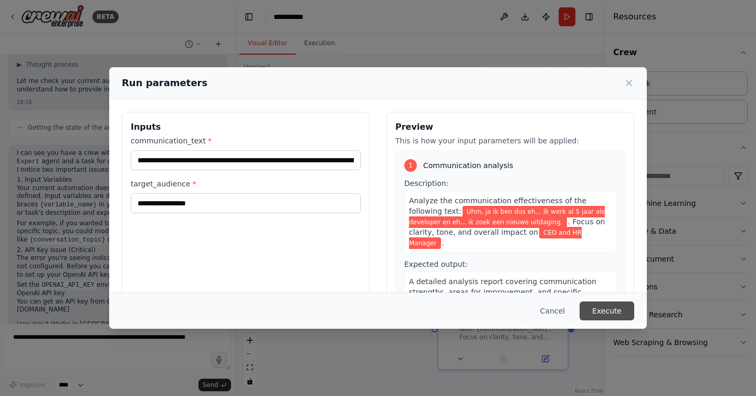
click at [599, 309] on button "Execute" at bounding box center [607, 311] width 55 height 19
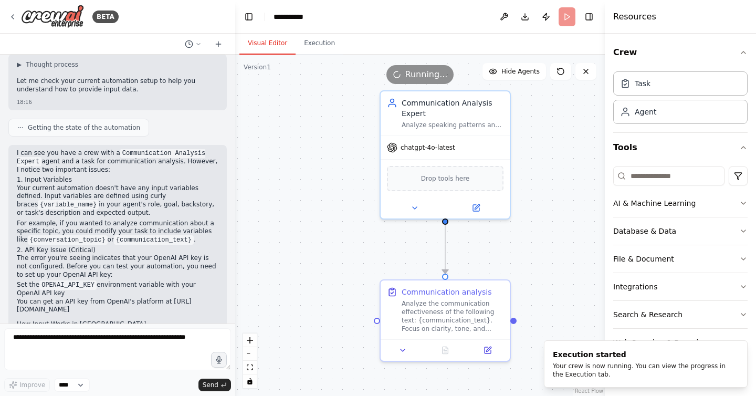
drag, startPoint x: 388, startPoint y: 240, endPoint x: 345, endPoint y: 240, distance: 42.6
click at [345, 241] on div ".deletable-edge-delete-btn { width: 20px; height: 20px; border: 0px solid #ffff…" at bounding box center [420, 225] width 370 height 341
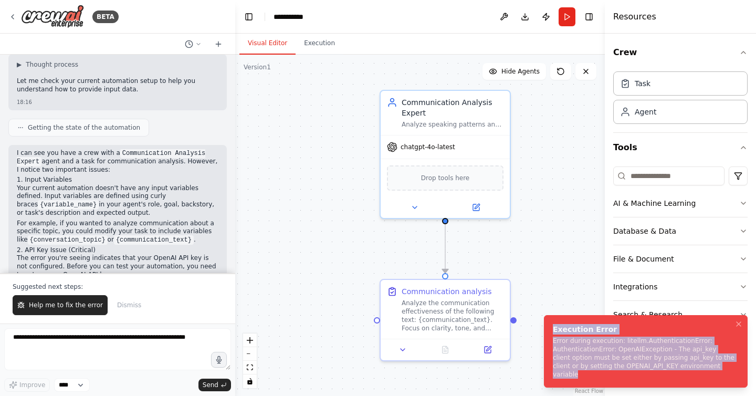
drag, startPoint x: 723, startPoint y: 376, endPoint x: 554, endPoint y: 336, distance: 173.4
click at [554, 336] on div "Execution Error Error during execution: litellm.AuthenticationError: Authentica…" at bounding box center [644, 351] width 182 height 55
copy div "Execution Error Error during execution: litellm.AuthenticationError: Authentica…"
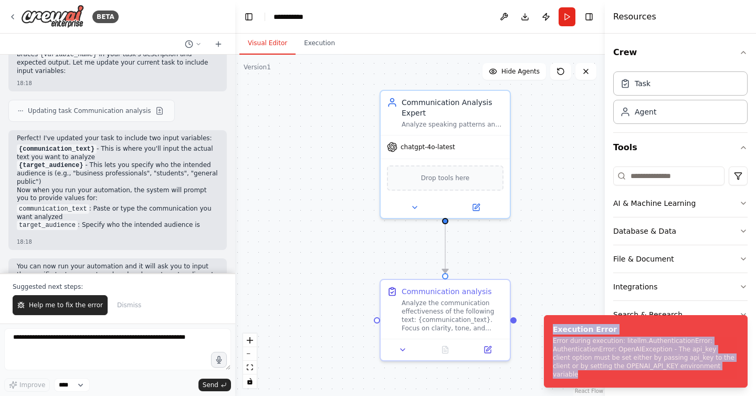
scroll to position [649, 0]
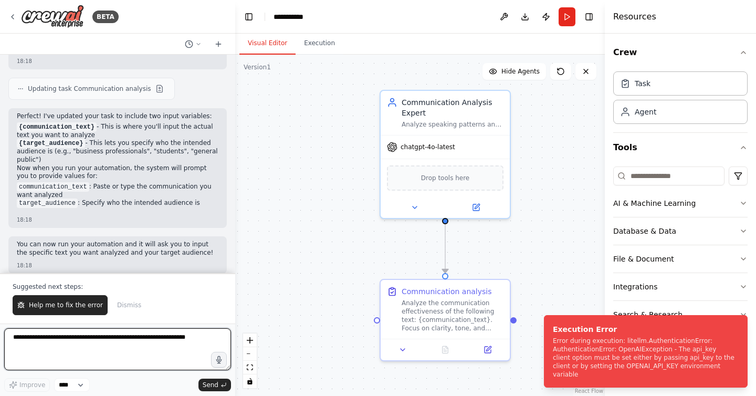
click at [123, 352] on textarea at bounding box center [117, 349] width 227 height 42
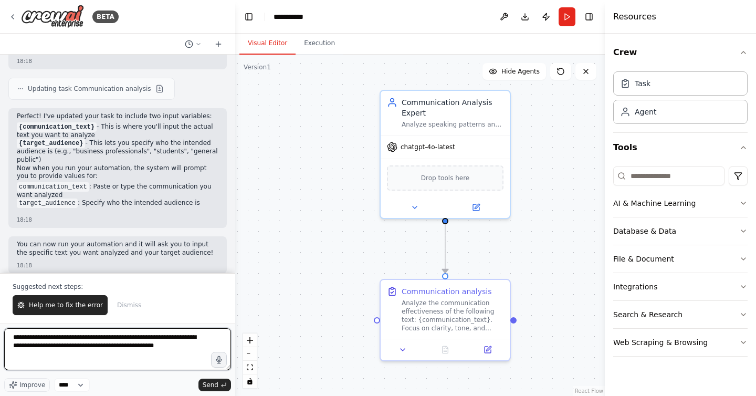
paste textarea "**********"
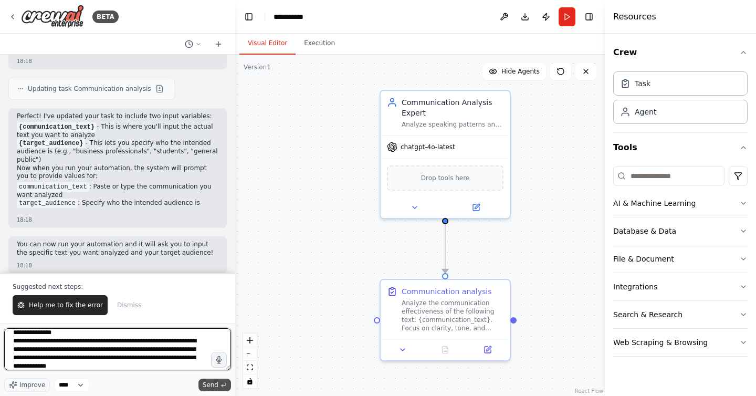
type textarea "**********"
click at [207, 382] on span "Send" at bounding box center [211, 385] width 16 height 8
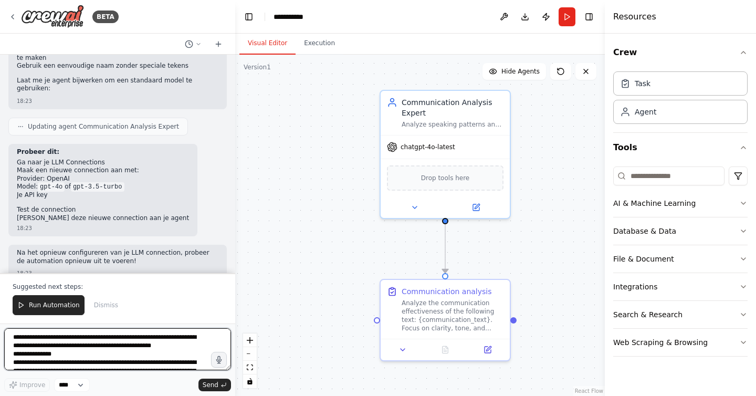
scroll to position [1210, 0]
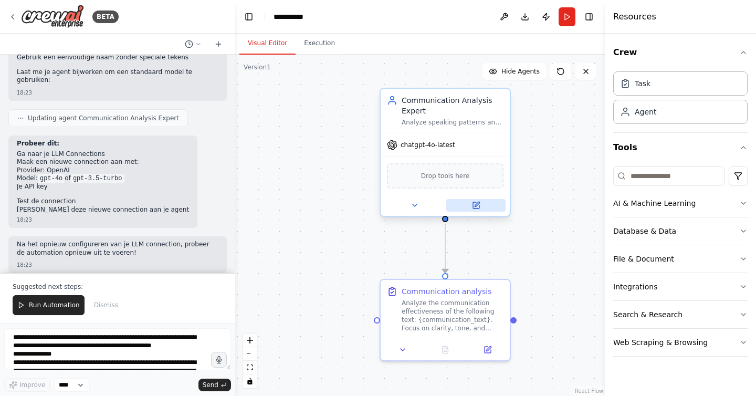
click at [475, 207] on icon at bounding box center [476, 205] width 6 height 6
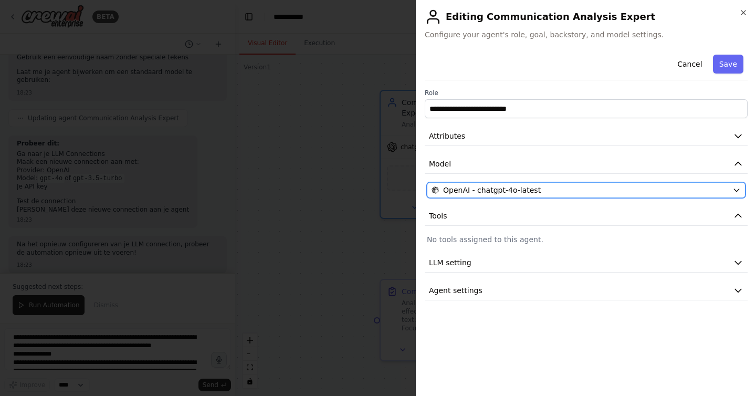
click at [537, 190] on div "OpenAI - chatgpt-4o-latest" at bounding box center [580, 190] width 297 height 11
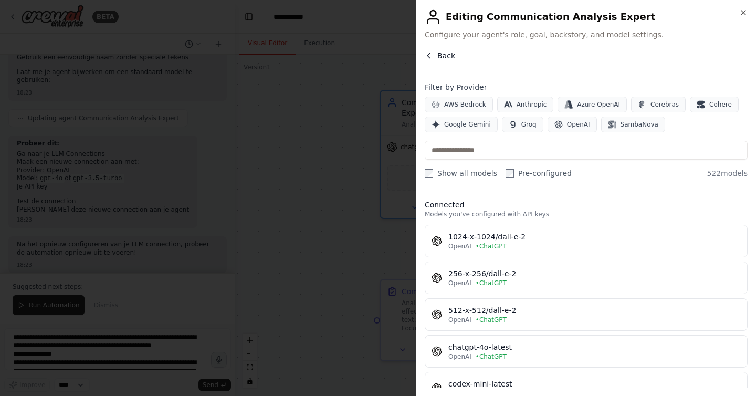
click at [440, 56] on span "Back" at bounding box center [447, 55] width 18 height 11
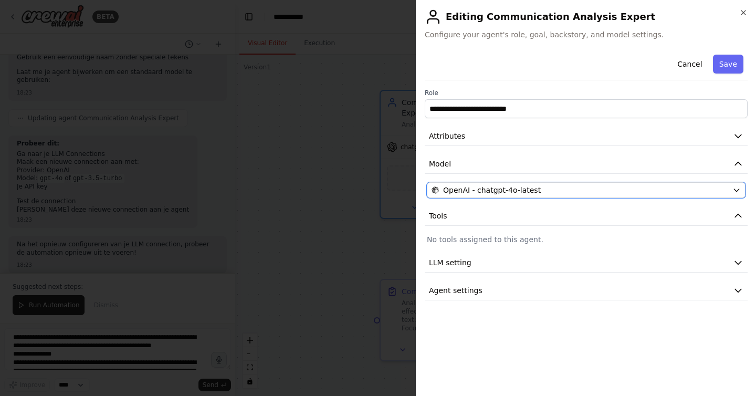
click at [609, 195] on div "OpenAI - chatgpt-4o-latest" at bounding box center [580, 190] width 297 height 11
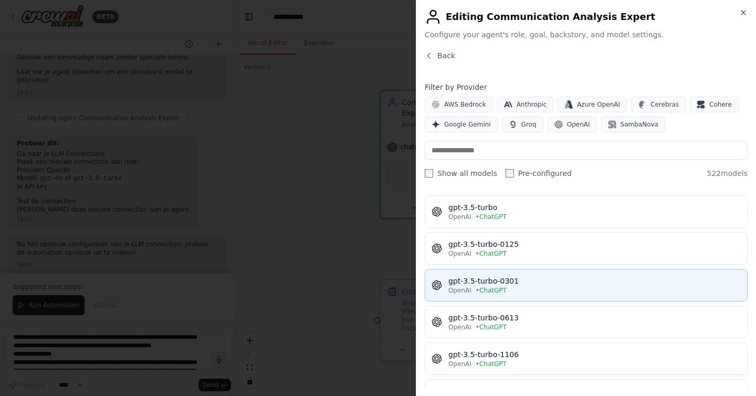
scroll to position [495, 0]
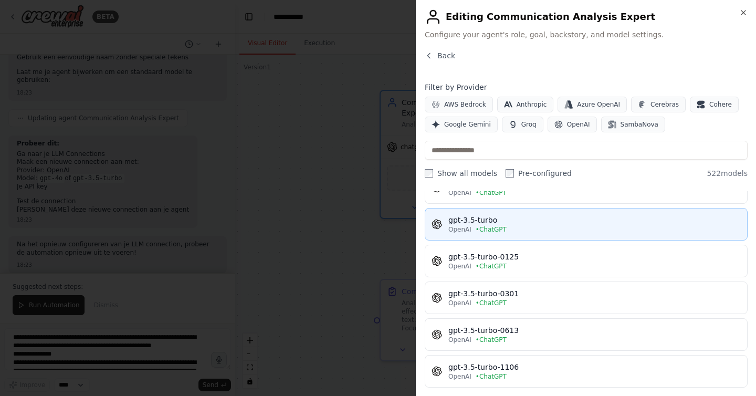
click at [588, 228] on div "OpenAI • ChatGPT" at bounding box center [595, 229] width 293 height 8
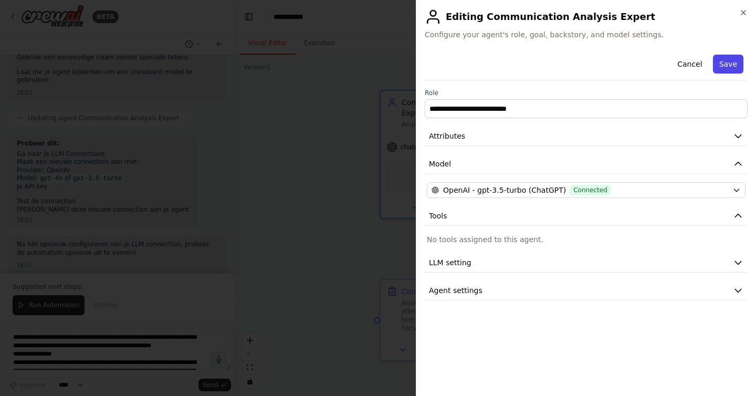
click at [726, 61] on button "Save" at bounding box center [728, 64] width 30 height 19
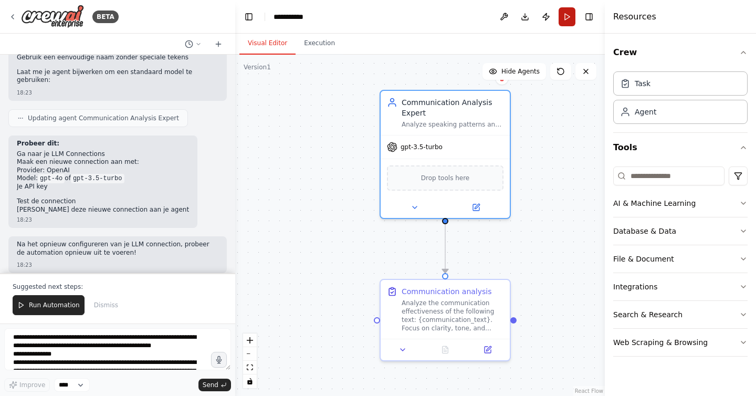
click at [568, 20] on button "Run" at bounding box center [567, 16] width 17 height 19
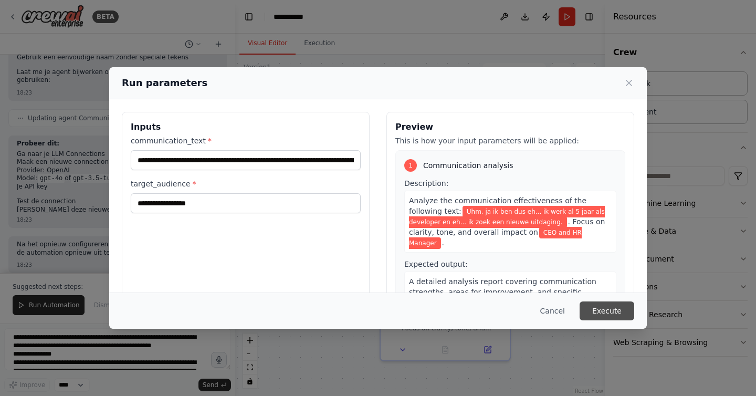
click at [600, 310] on button "Execute" at bounding box center [607, 311] width 55 height 19
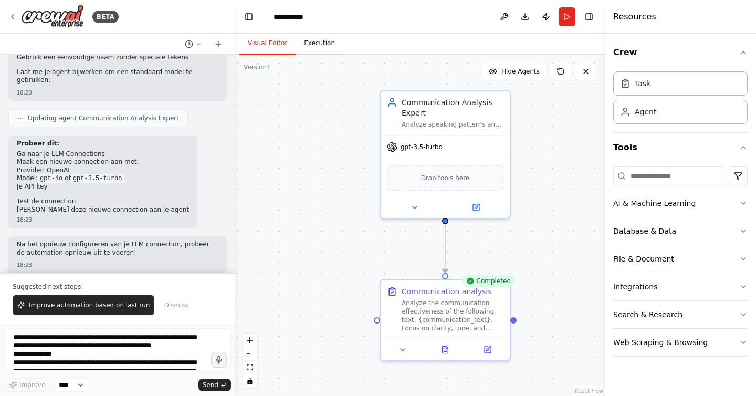
click at [311, 46] on button "Execution" at bounding box center [320, 44] width 48 height 22
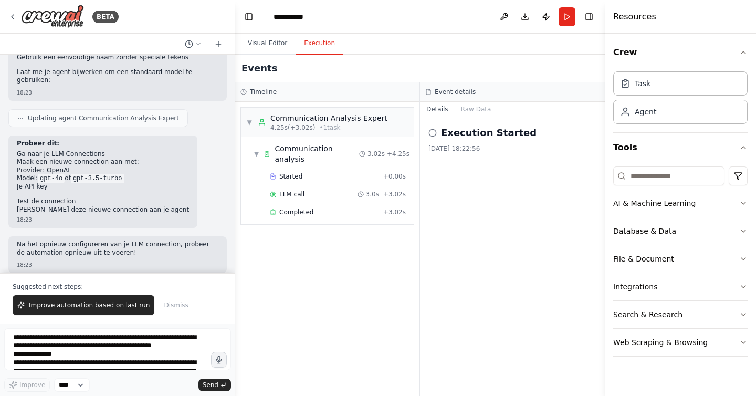
click at [246, 14] on button "Toggle Left Sidebar" at bounding box center [249, 16] width 15 height 15
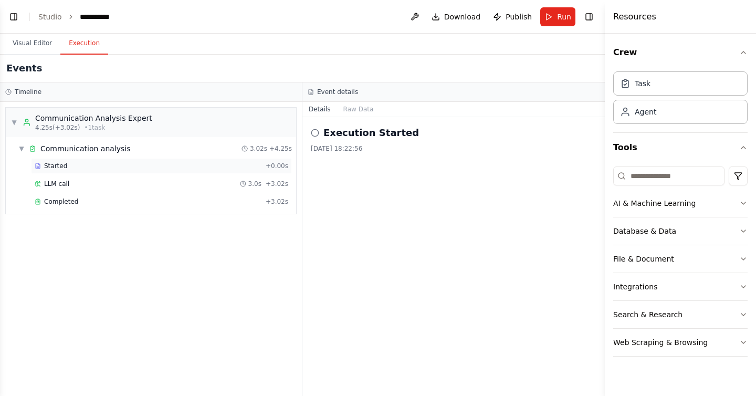
click at [100, 160] on div "Started + 0.00s" at bounding box center [161, 166] width 261 height 16
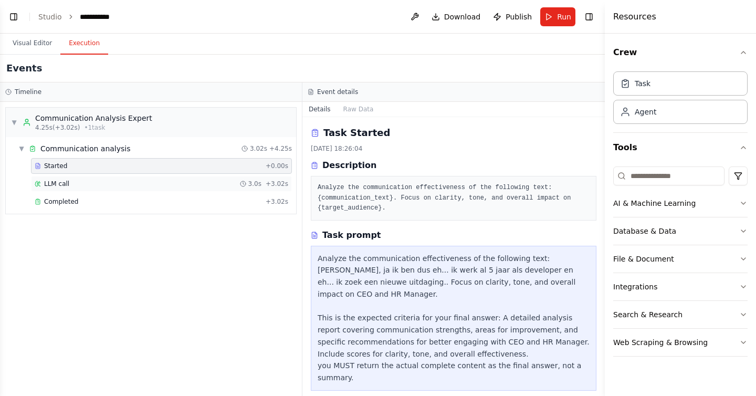
click at [144, 179] on div "LLM call 3.0s + 3.02s" at bounding box center [161, 184] width 261 height 16
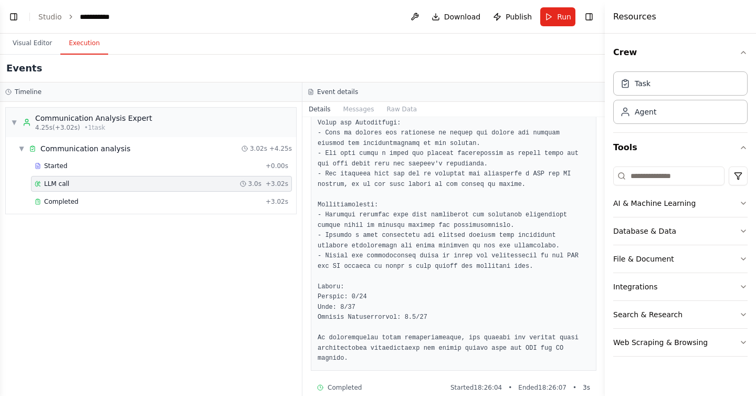
scroll to position [202, 0]
click at [157, 204] on div "Completed" at bounding box center [148, 202] width 227 height 8
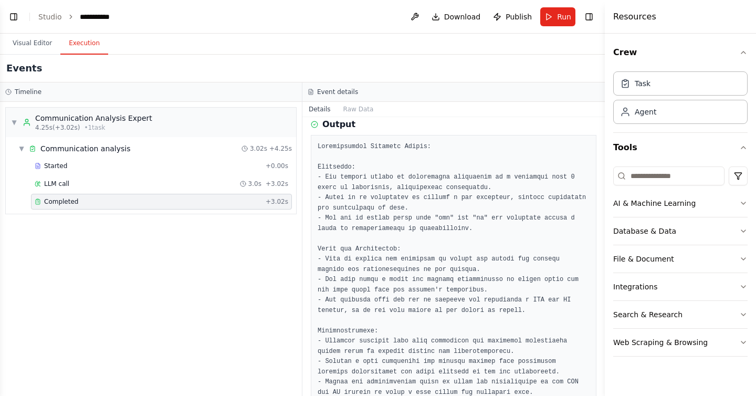
scroll to position [0, 0]
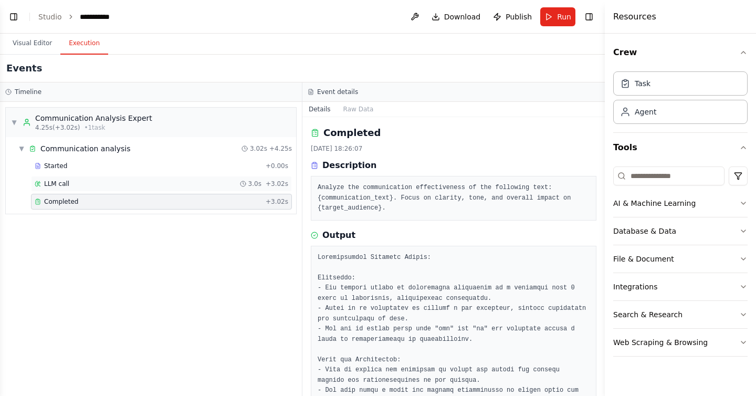
click at [139, 185] on div "LLM call 3.0s + 3.02s" at bounding box center [162, 184] width 254 height 8
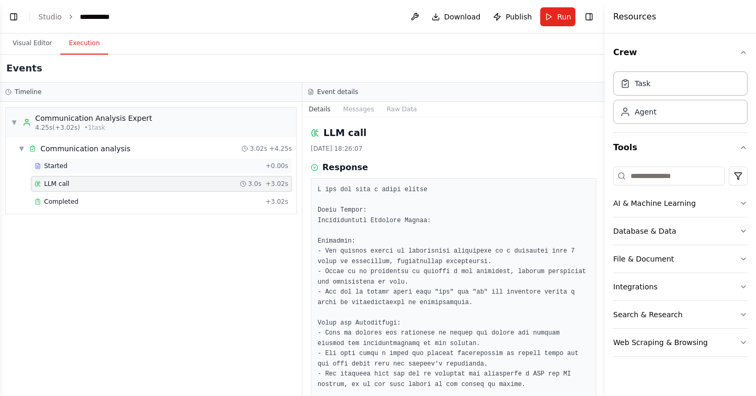
click at [139, 169] on div "Started" at bounding box center [148, 166] width 227 height 8
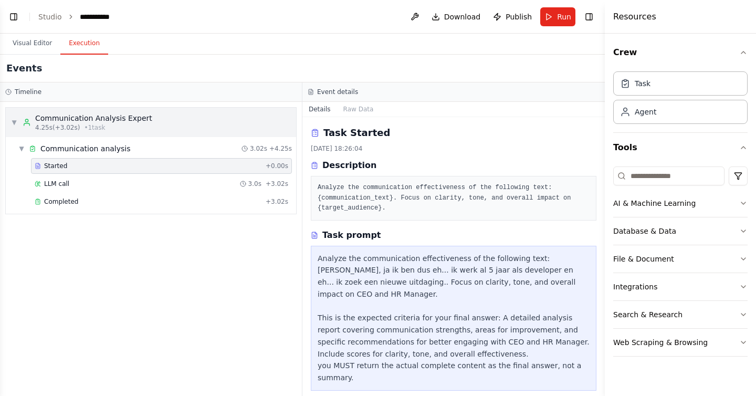
click at [75, 119] on div "Communication Analysis Expert" at bounding box center [93, 118] width 117 height 11
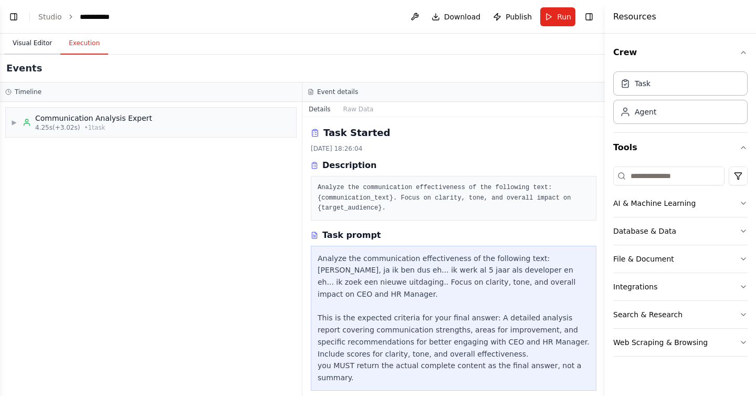
click at [20, 44] on button "Visual Editor" at bounding box center [32, 44] width 56 height 22
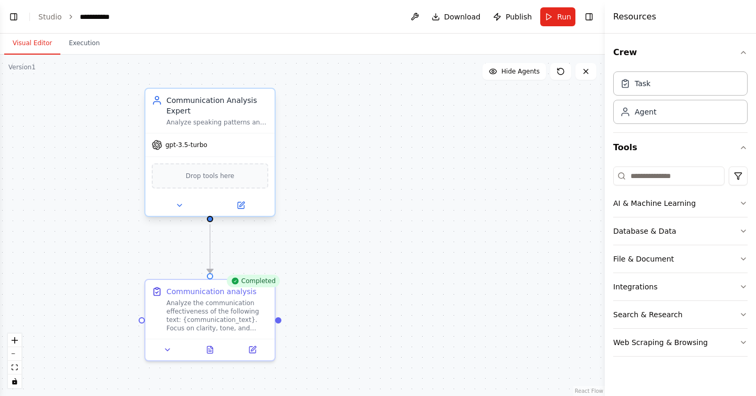
click at [232, 147] on div "gpt-3.5-turbo" at bounding box center [210, 144] width 129 height 23
click at [237, 208] on icon at bounding box center [241, 205] width 8 height 8
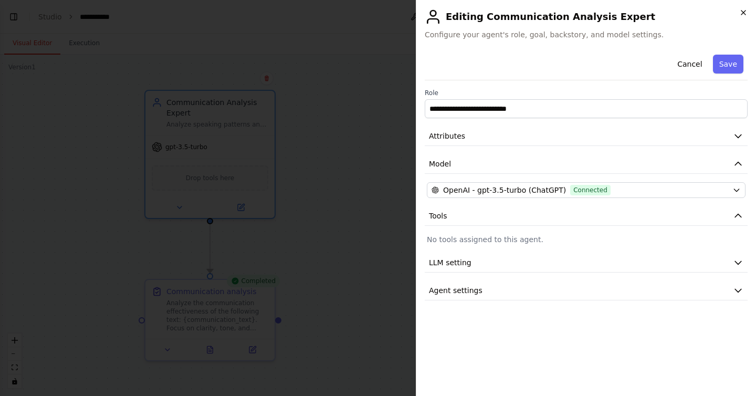
click at [744, 16] on icon "button" at bounding box center [744, 12] width 8 height 8
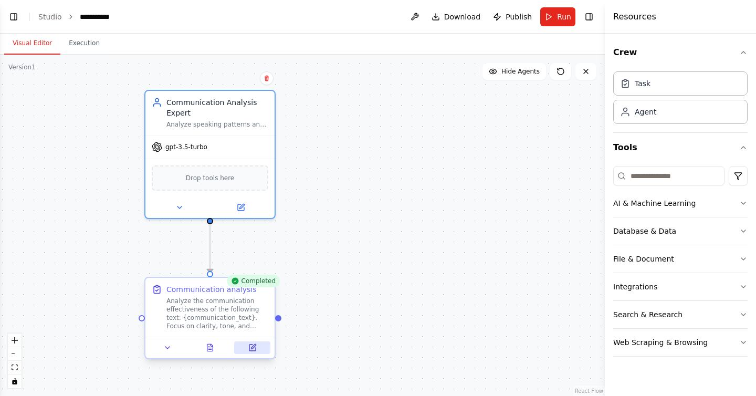
click at [246, 348] on button at bounding box center [252, 347] width 36 height 13
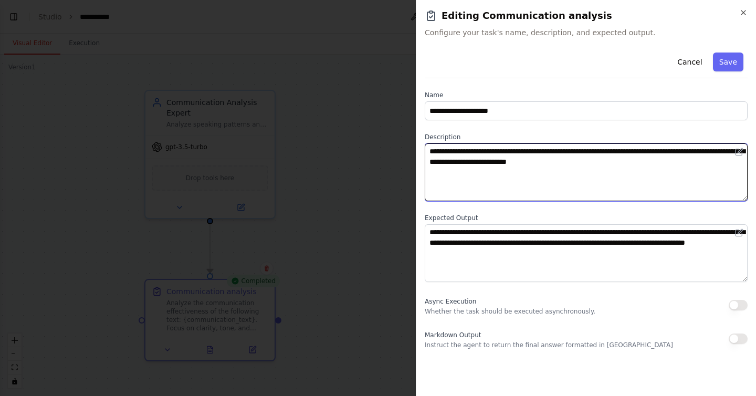
click at [567, 168] on textarea "**********" at bounding box center [586, 172] width 323 height 58
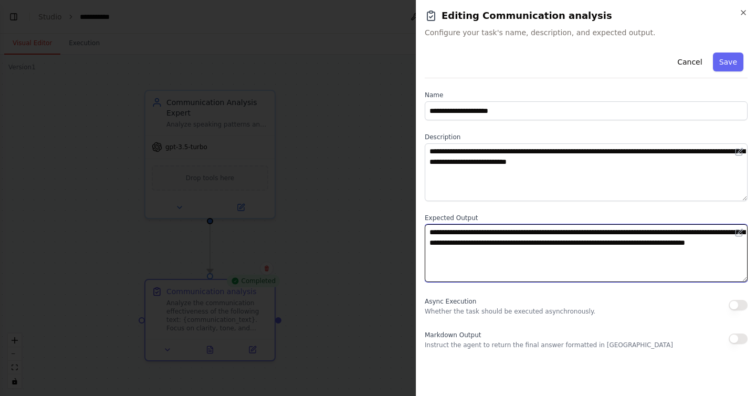
click at [541, 257] on textarea "**********" at bounding box center [586, 253] width 323 height 58
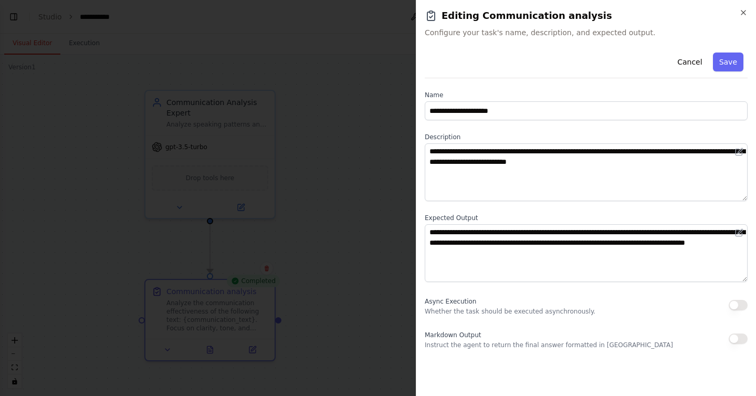
click at [396, 49] on div at bounding box center [378, 198] width 756 height 396
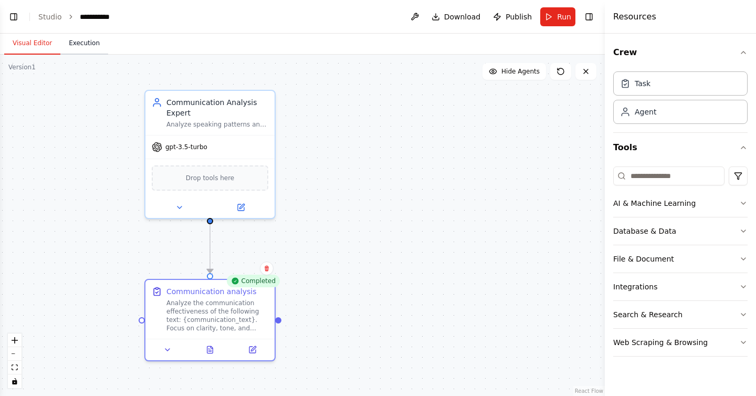
click at [74, 49] on button "Execution" at bounding box center [84, 44] width 48 height 22
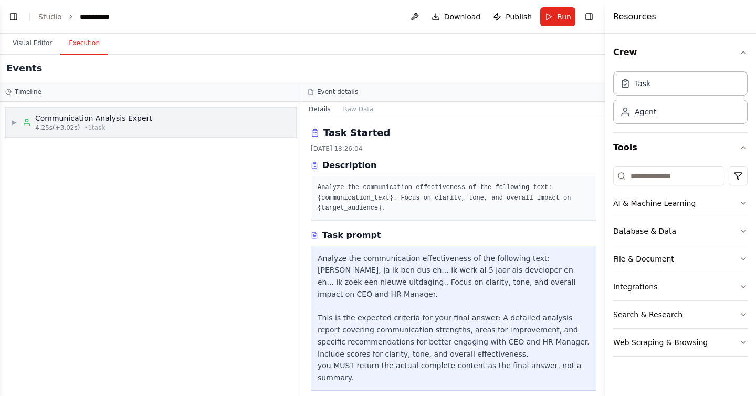
click at [136, 123] on div "Communication Analysis Expert" at bounding box center [93, 118] width 117 height 11
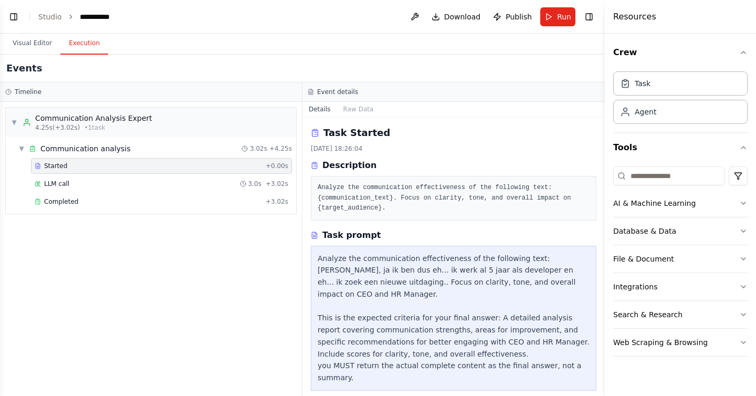
click at [380, 290] on div "Analyze the communication effectiveness of the following text: Uhm, ja ik ben d…" at bounding box center [454, 318] width 272 height 131
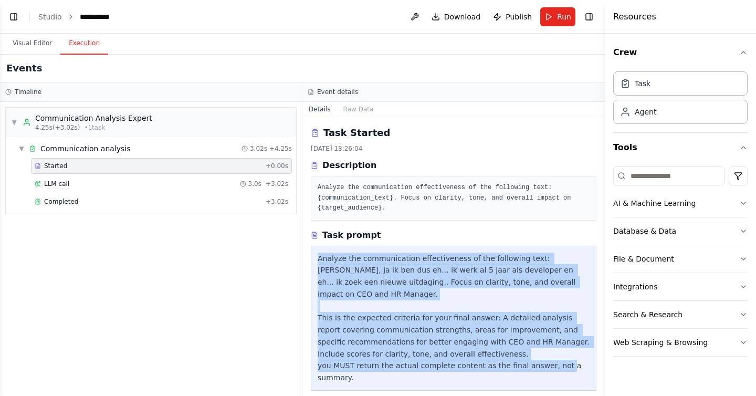
drag, startPoint x: 319, startPoint y: 258, endPoint x: 376, endPoint y: 361, distance: 117.8
click at [376, 361] on div "Analyze the communication effectiveness of the following text: Uhm, ja ik ben d…" at bounding box center [454, 318] width 272 height 131
copy div "Analyze the communication effectiveness of the following text: Uhm, ja ik ben d…"
click at [149, 204] on div "Completed" at bounding box center [148, 202] width 227 height 8
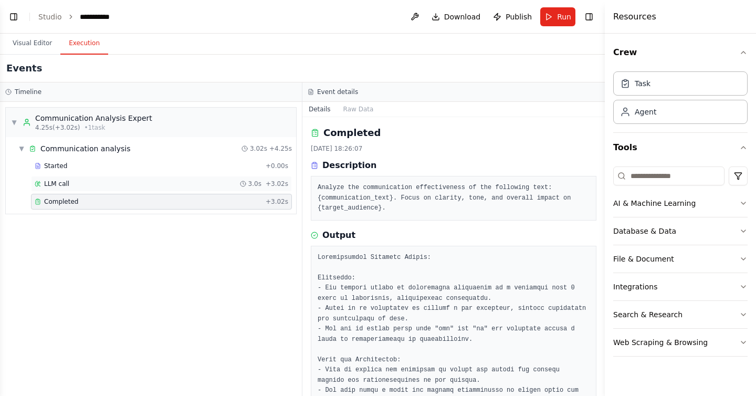
click at [151, 180] on div "LLM call 3.0s + 3.02s" at bounding box center [162, 184] width 254 height 8
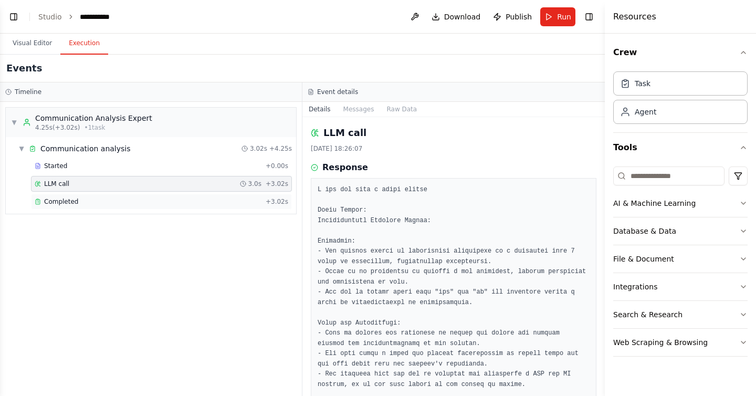
click at [160, 195] on div "Completed + 3.02s" at bounding box center [161, 202] width 261 height 16
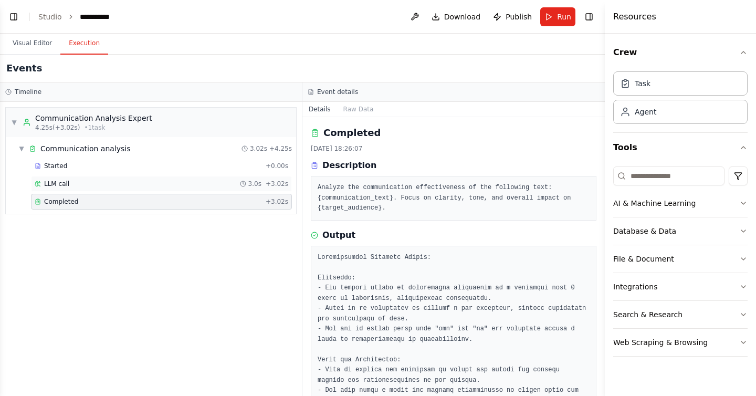
click at [177, 189] on div "LLM call 3.0s + 3.02s" at bounding box center [161, 184] width 261 height 16
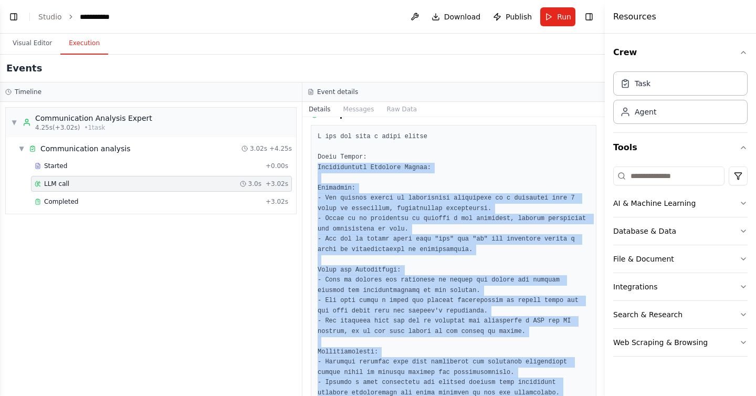
scroll to position [214, 0]
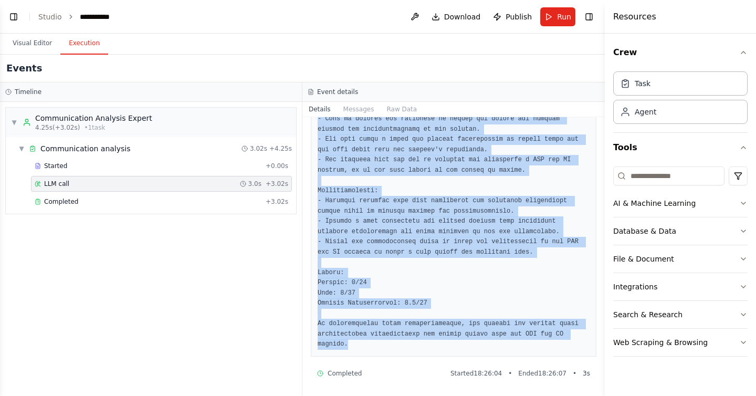
drag, startPoint x: 318, startPoint y: 221, endPoint x: 531, endPoint y: 343, distance: 245.6
click at [534, 344] on pre at bounding box center [454, 160] width 272 height 379
copy pre "Communication Analysis Report: Strengths: - The speaker starts by identifying t…"
click at [38, 45] on button "Visual Editor" at bounding box center [32, 44] width 56 height 22
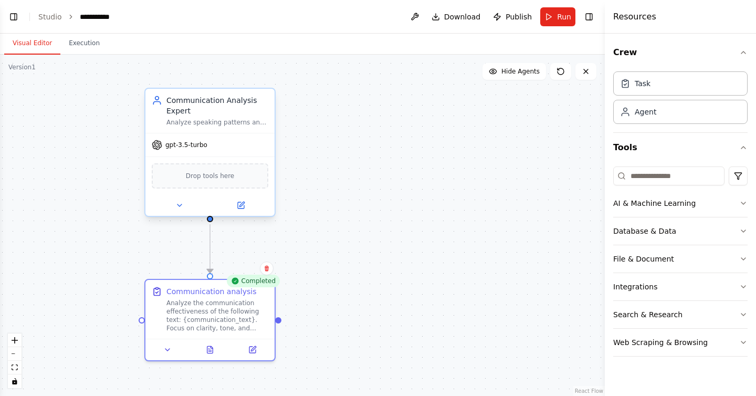
click at [192, 152] on div "gpt-3.5-turbo" at bounding box center [210, 144] width 129 height 23
click at [197, 148] on span "gpt-3.5-turbo" at bounding box center [186, 145] width 42 height 8
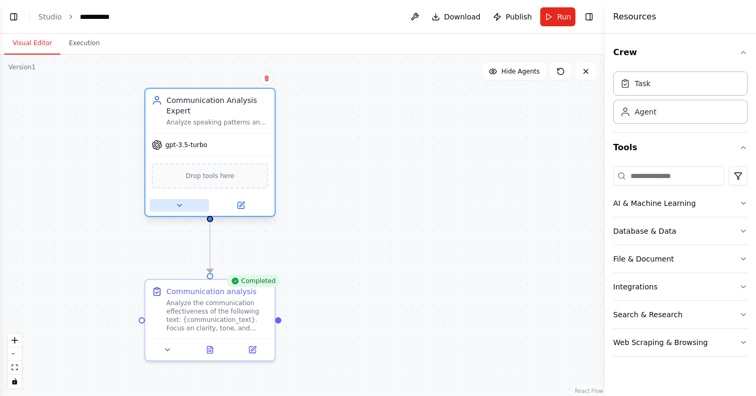
click at [178, 209] on icon at bounding box center [179, 205] width 8 height 8
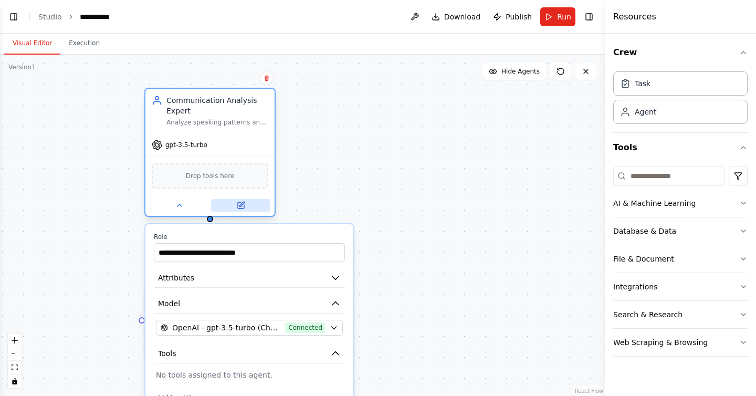
click at [239, 203] on icon at bounding box center [241, 205] width 6 height 6
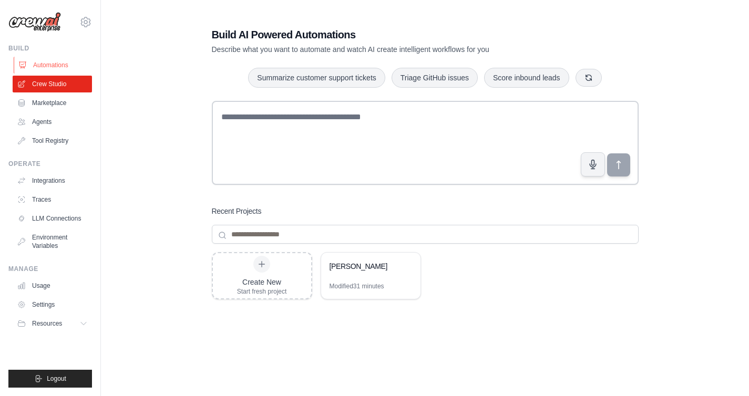
click at [60, 64] on link "Automations" at bounding box center [53, 65] width 79 height 17
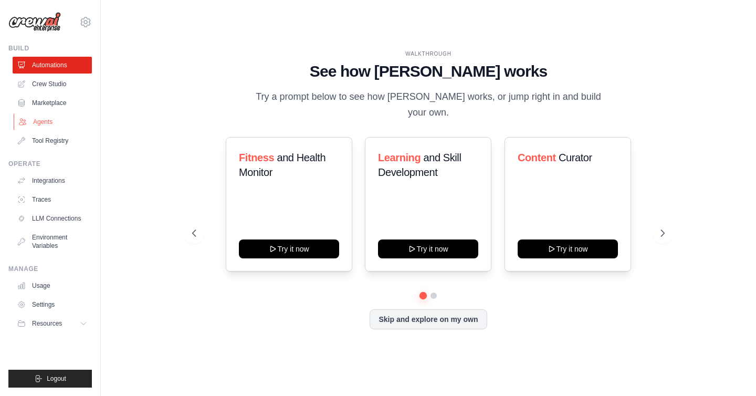
click at [59, 121] on link "Agents" at bounding box center [53, 121] width 79 height 17
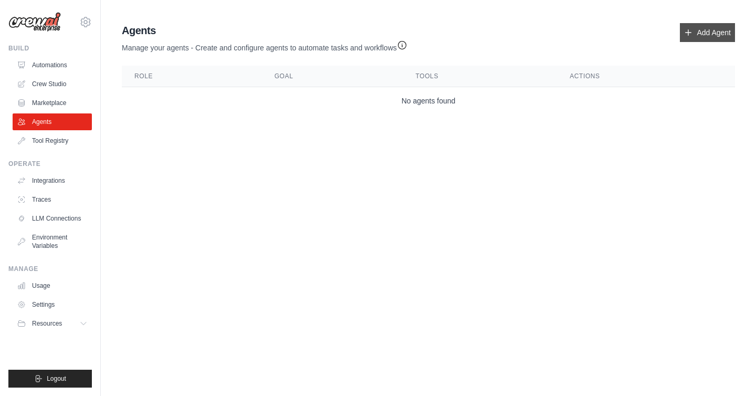
click at [714, 31] on link "Add Agent" at bounding box center [707, 32] width 55 height 19
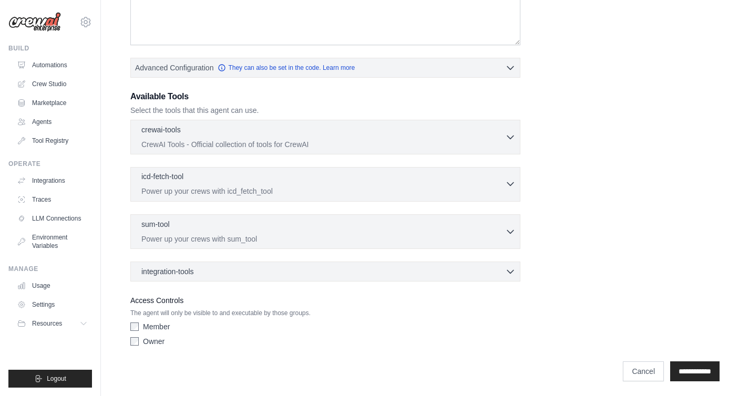
scroll to position [213, 0]
click at [56, 86] on link "Crew Studio" at bounding box center [53, 84] width 79 height 17
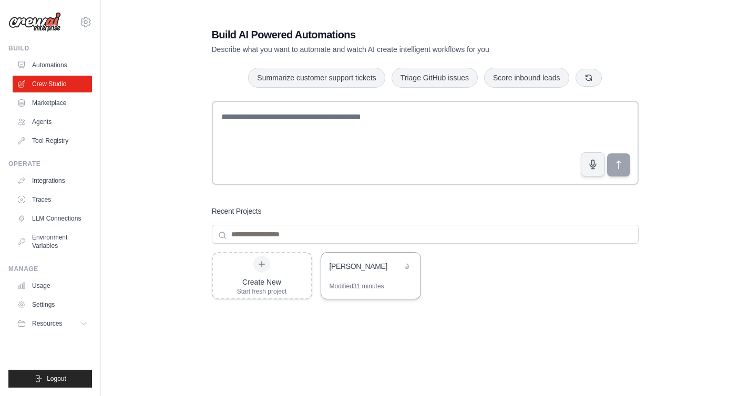
click at [373, 283] on div "Modified 31 minutes" at bounding box center [356, 286] width 55 height 8
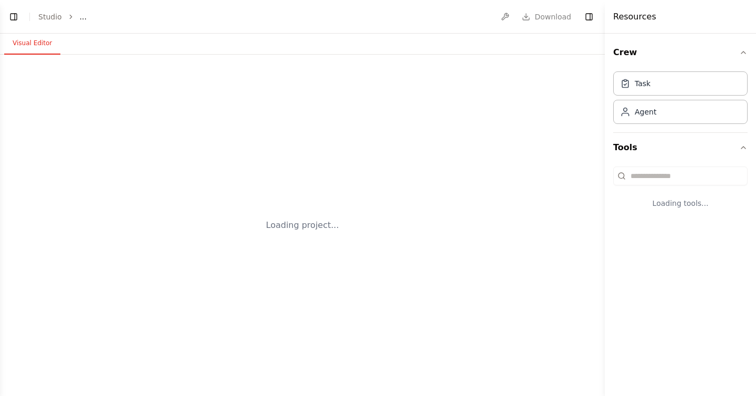
select select "****"
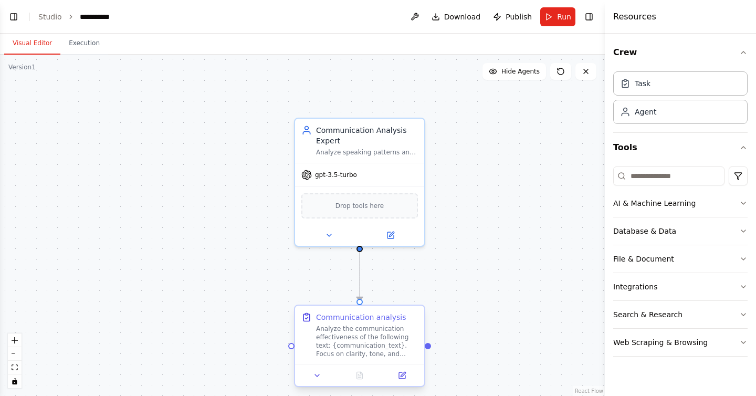
scroll to position [1160, 0]
click at [368, 150] on div "Analyze speaking patterns and communication effectiveness" at bounding box center [367, 150] width 102 height 8
click at [39, 13] on link "Studio" at bounding box center [50, 17] width 24 height 8
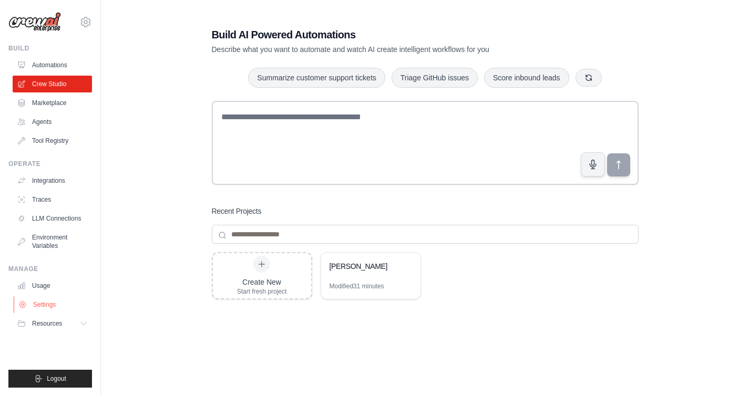
click at [66, 303] on link "Settings" at bounding box center [53, 304] width 79 height 17
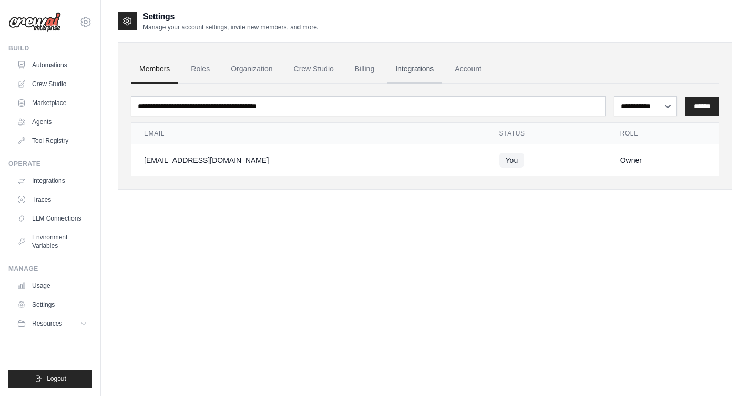
click at [391, 71] on link "Integrations" at bounding box center [414, 69] width 55 height 28
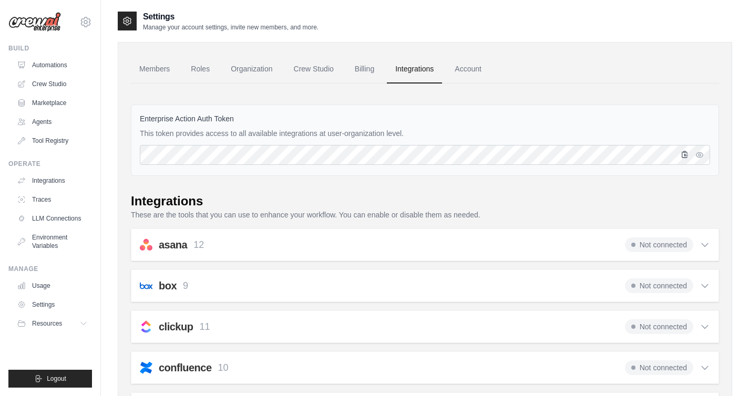
click at [686, 155] on icon "button" at bounding box center [685, 154] width 6 height 6
